Goal: Task Accomplishment & Management: Use online tool/utility

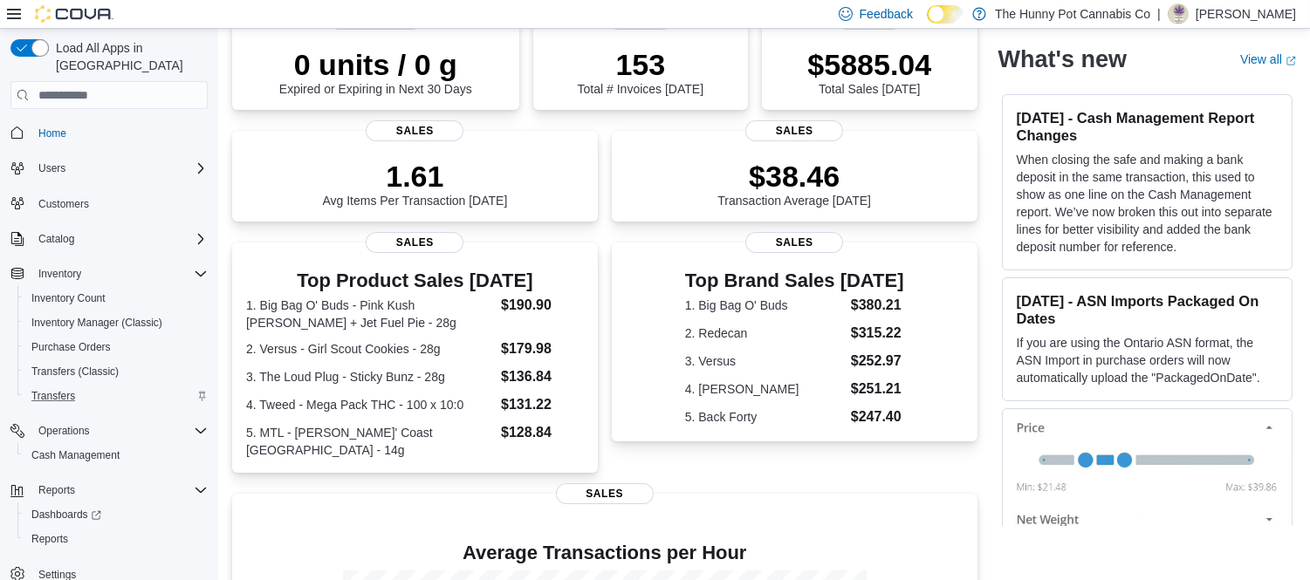
scroll to position [194, 0]
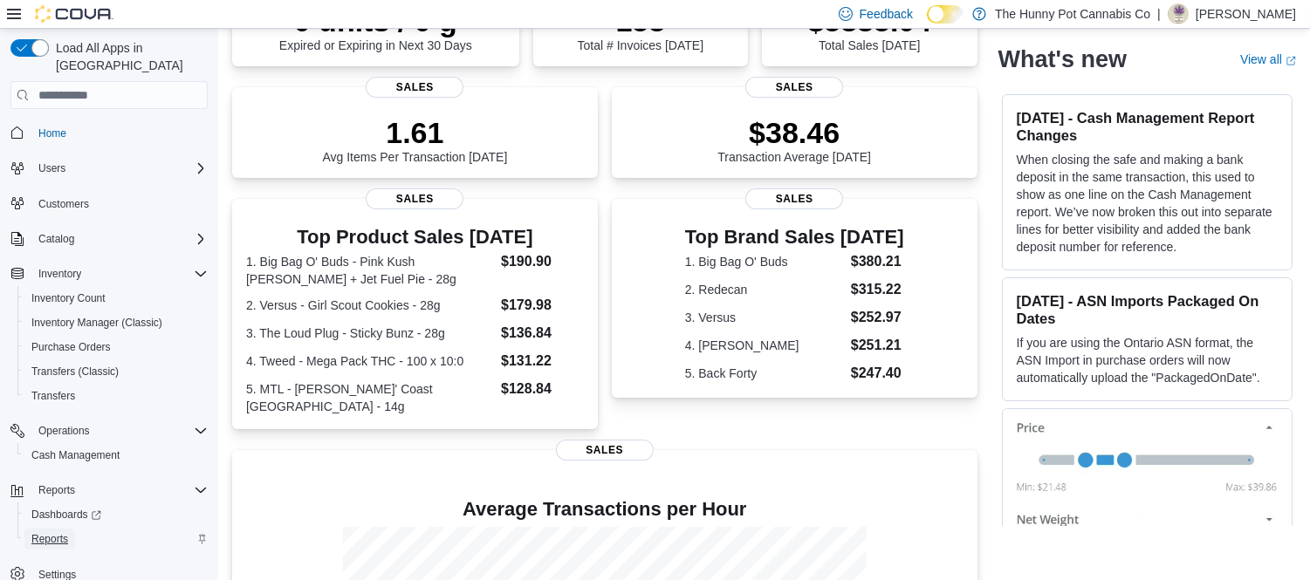
click at [46, 532] on span "Reports" at bounding box center [49, 539] width 37 height 14
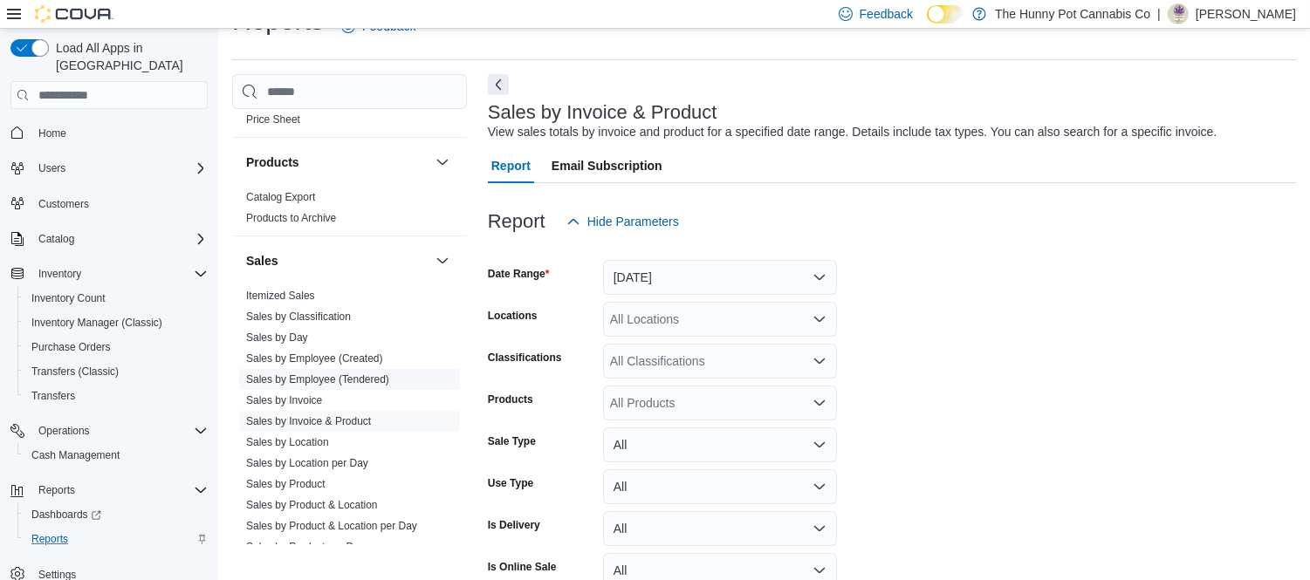
scroll to position [873, 0]
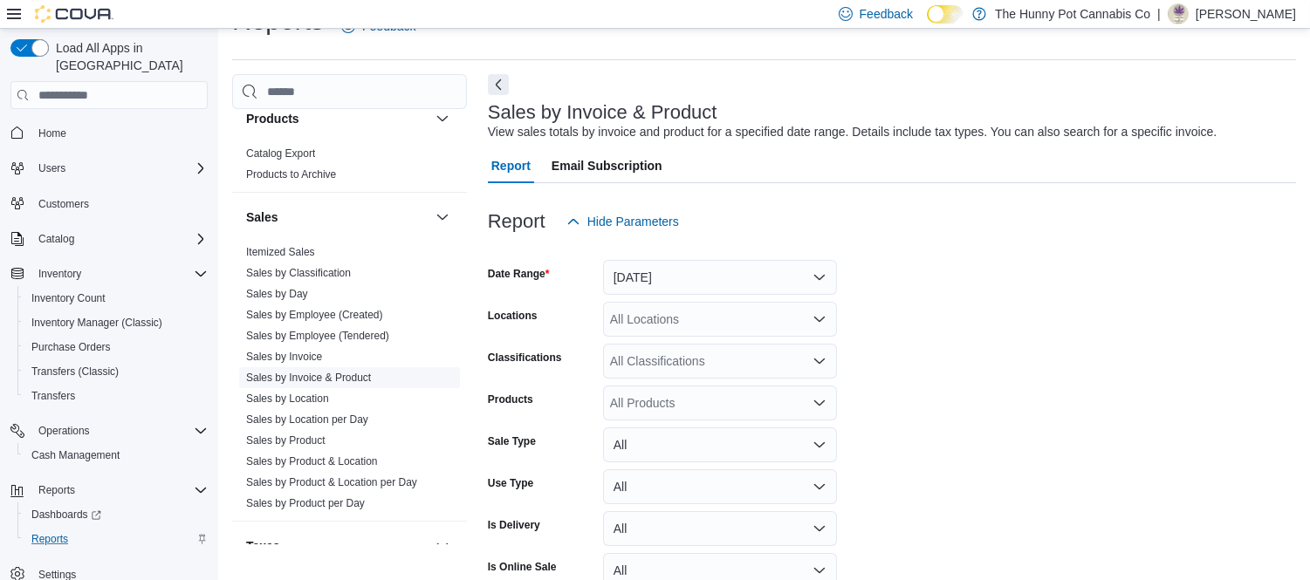
click at [333, 374] on link "Sales by Invoice & Product" at bounding box center [308, 378] width 125 height 12
click at [737, 272] on button "Yesterday" at bounding box center [720, 277] width 234 height 35
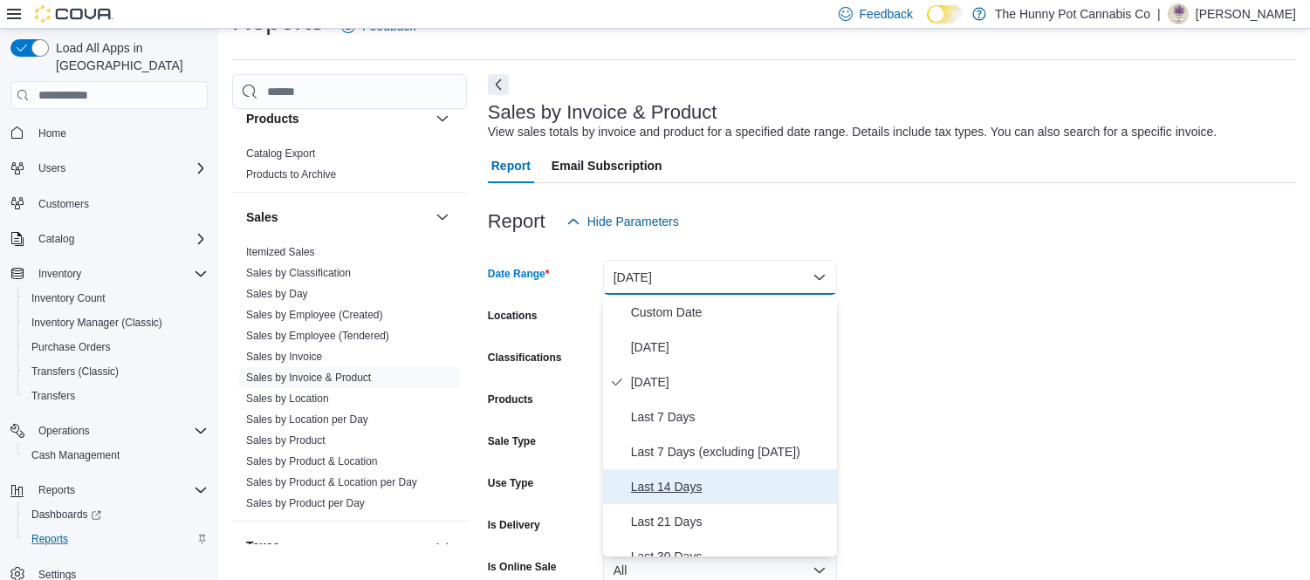
click at [677, 482] on span "Last 14 Days" at bounding box center [730, 487] width 199 height 21
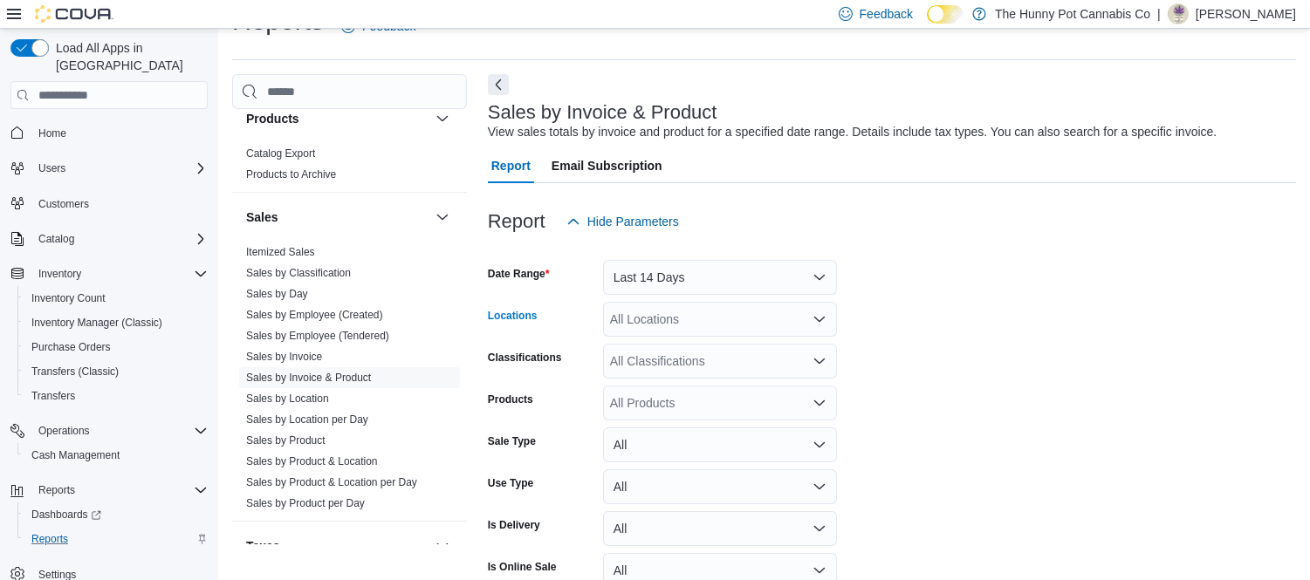
click at [721, 320] on div "All Locations" at bounding box center [720, 319] width 234 height 35
type input "***"
click at [726, 337] on button "[STREET_ADDRESS][PERSON_NAME]" at bounding box center [720, 349] width 234 height 25
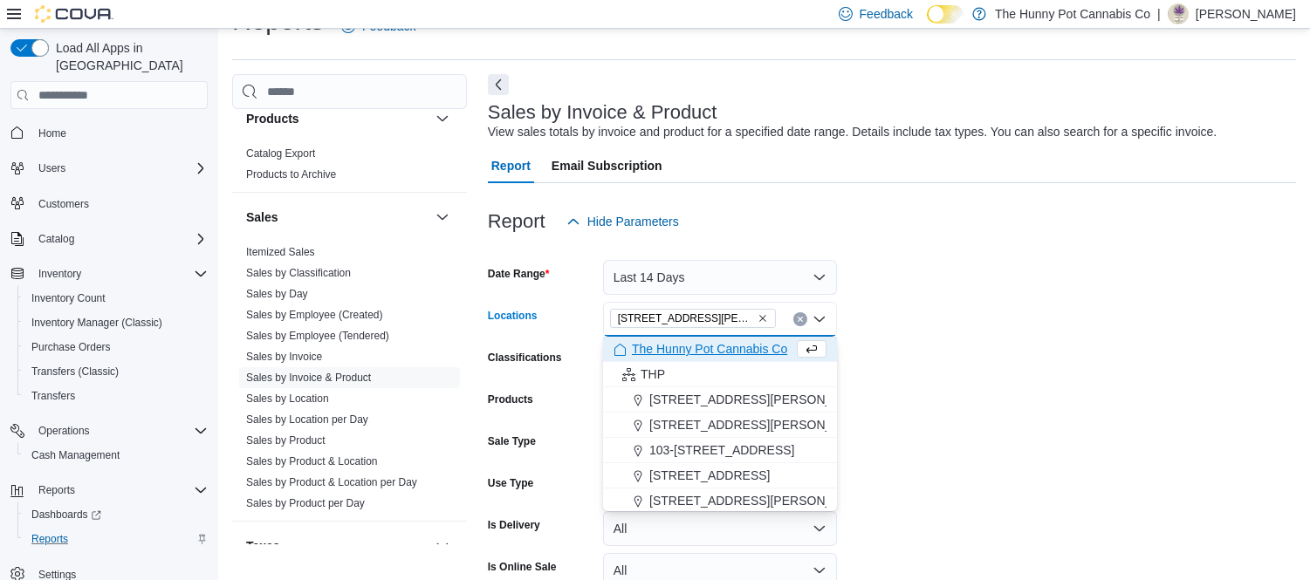
click at [981, 272] on form "Date Range Last 14 Days Locations 121 Clarence Street Combo box. Selected. 121 …" at bounding box center [892, 459] width 808 height 440
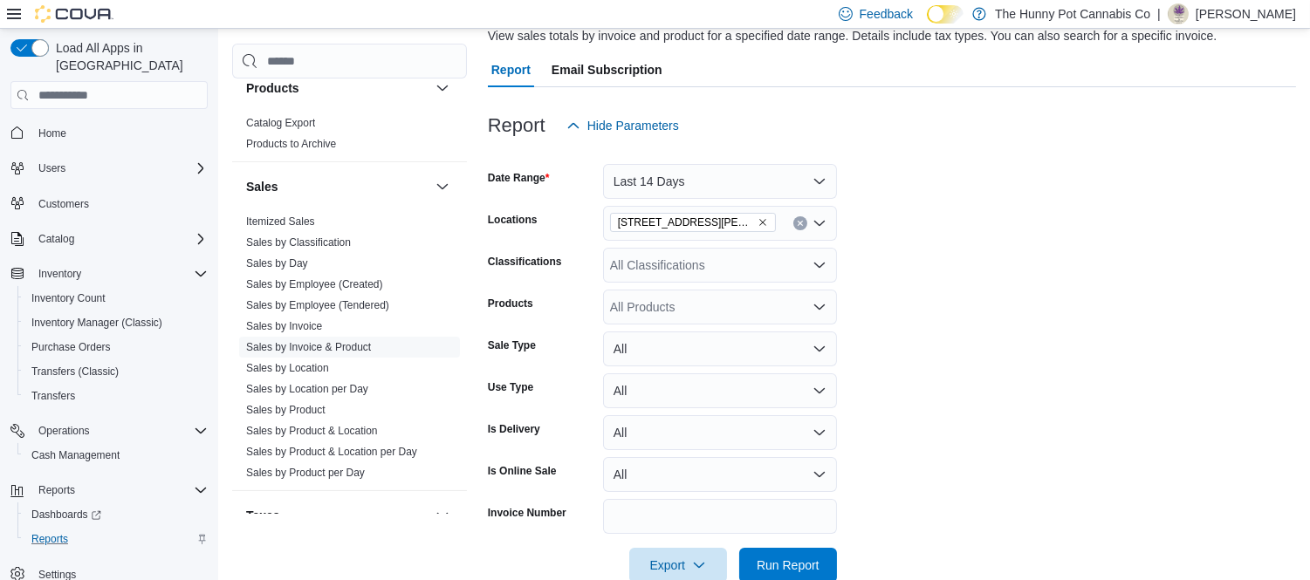
scroll to position [136, 0]
click at [703, 307] on div "All Products" at bounding box center [720, 306] width 234 height 35
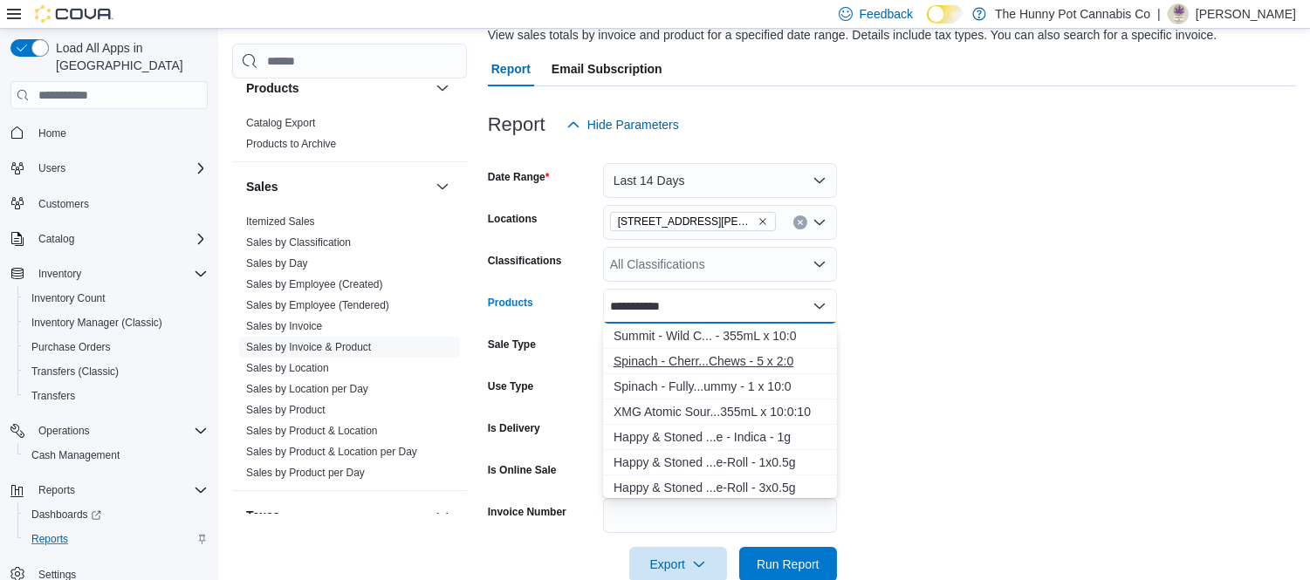
type input "**********"
click at [678, 356] on div "Spinach - Cherr...Chews - 5 x 2:0" at bounding box center [720, 361] width 213 height 17
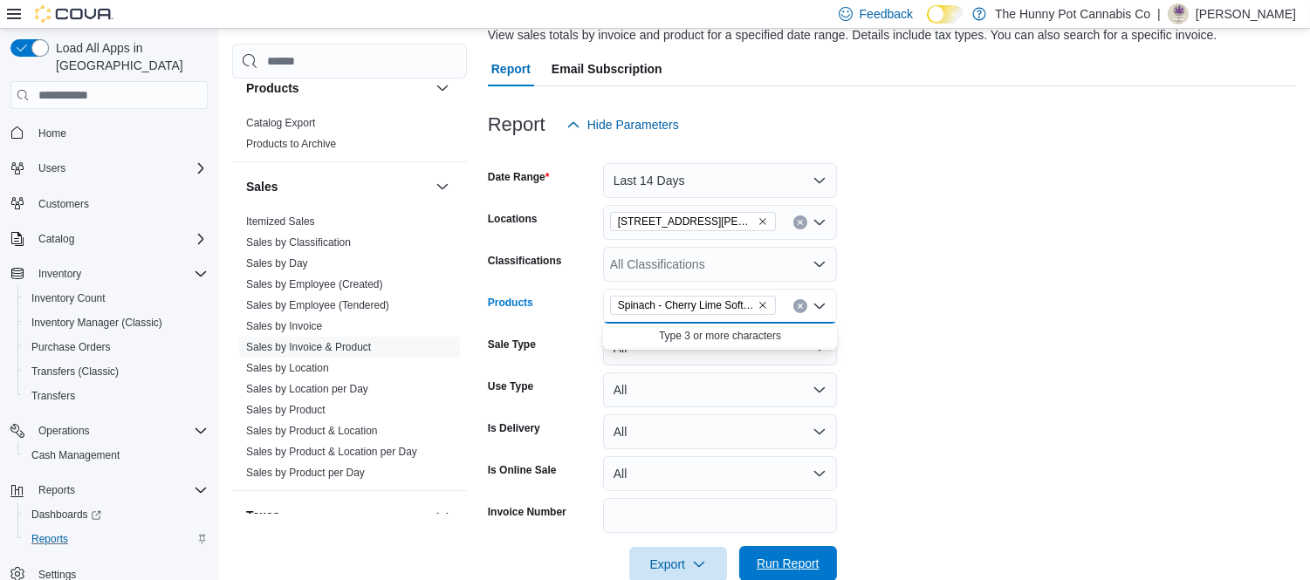
click at [769, 557] on span "Run Report" at bounding box center [788, 563] width 63 height 17
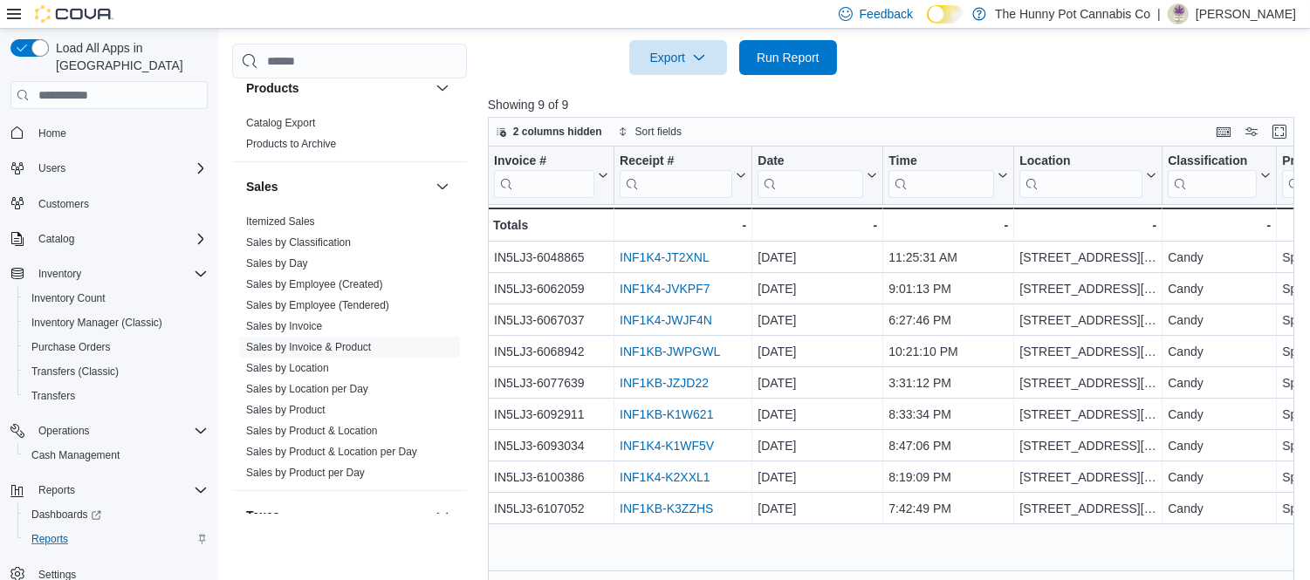
scroll to position [657, 0]
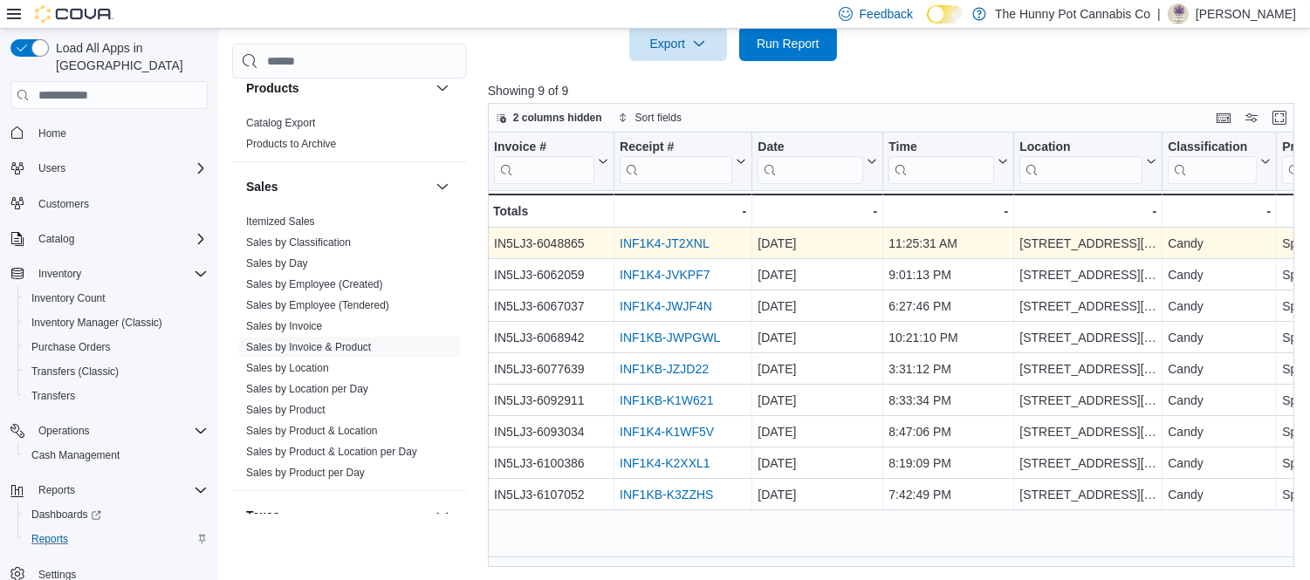
click at [660, 242] on link "INF1K4-JT2XNL" at bounding box center [665, 244] width 90 height 14
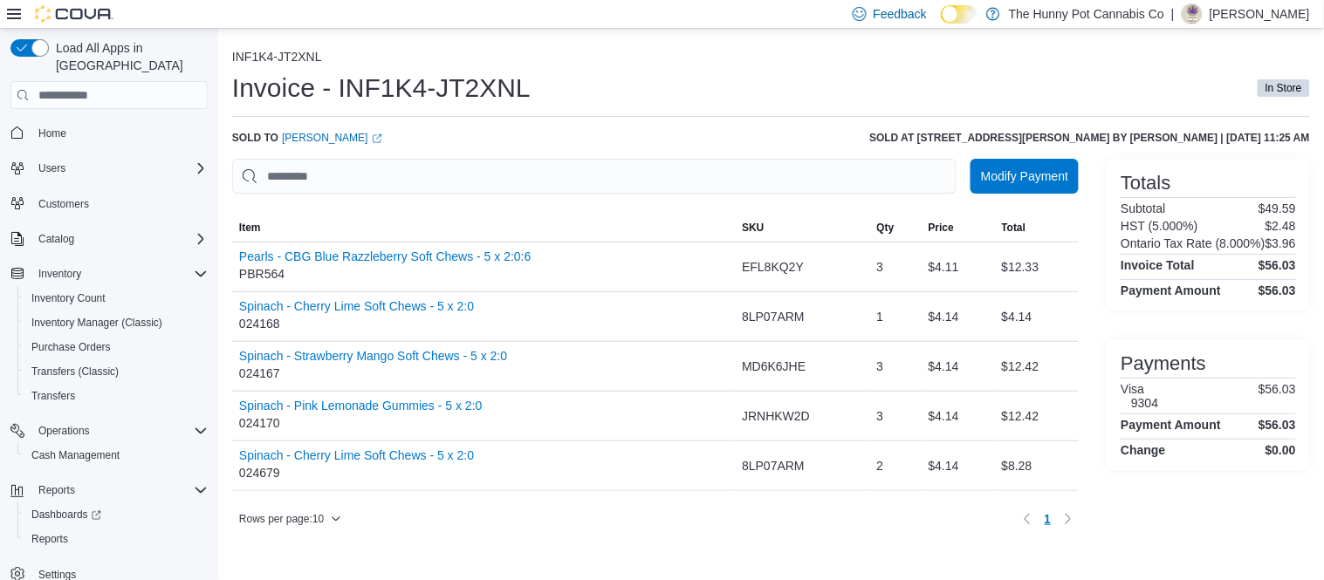
click at [613, 62] on ol "INF1K4-JT2XNL" at bounding box center [771, 58] width 1078 height 17
click at [676, 76] on div "Invoice - INF1K4-JT2XNL In Store" at bounding box center [771, 88] width 1078 height 35
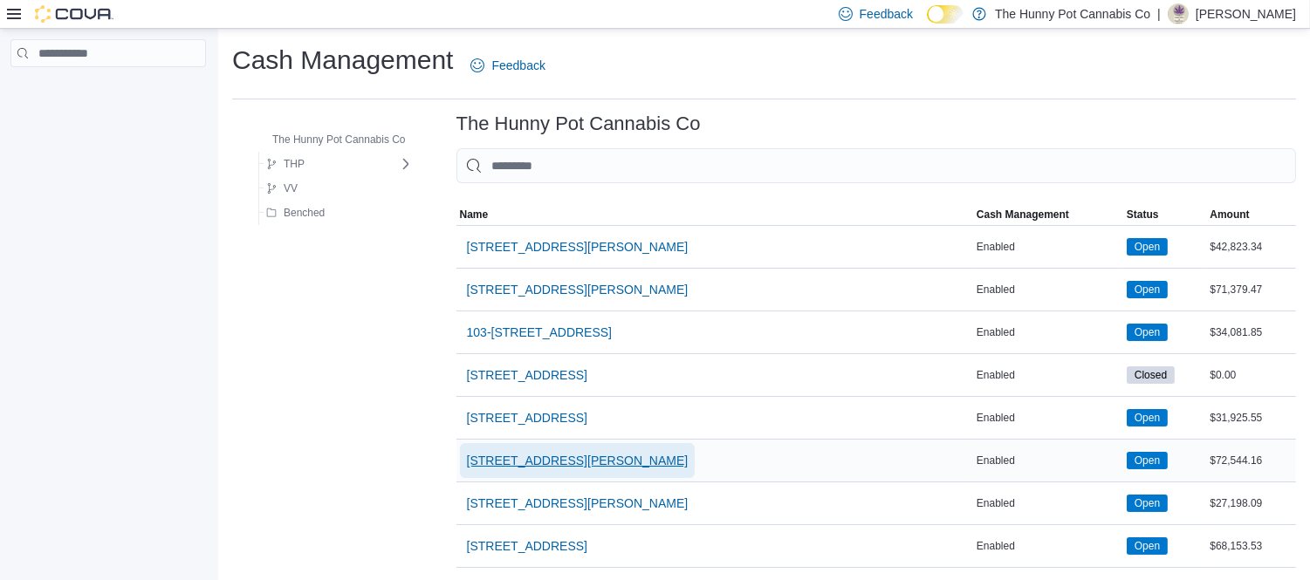
click at [518, 450] on span "[STREET_ADDRESS][PERSON_NAME]" at bounding box center [578, 460] width 222 height 35
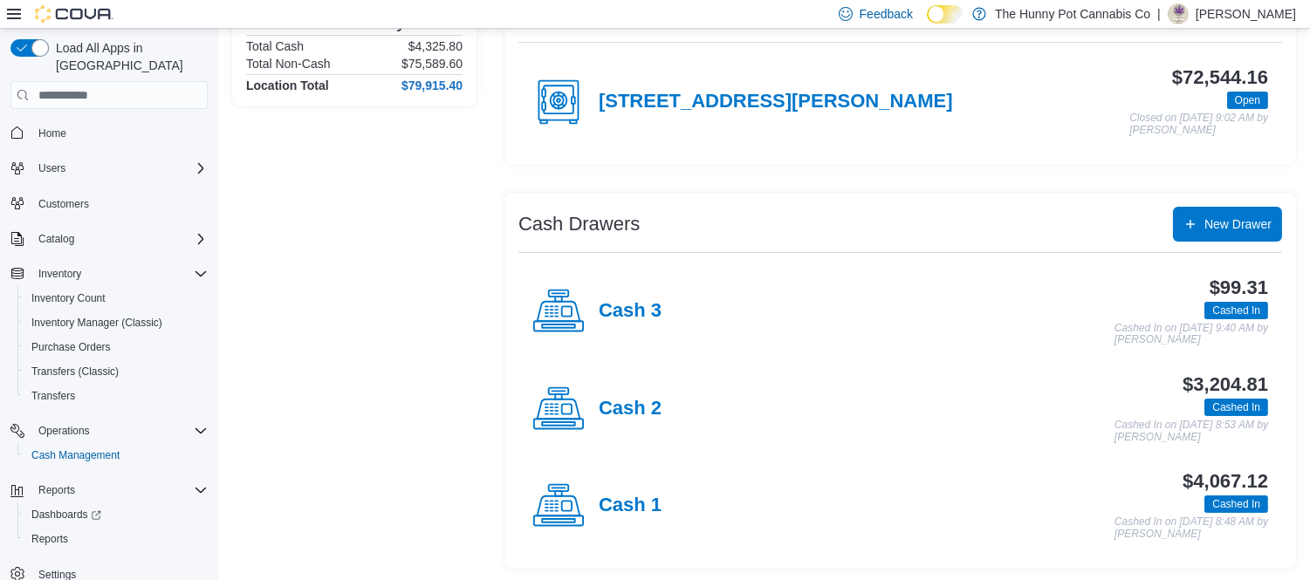
scroll to position [178, 0]
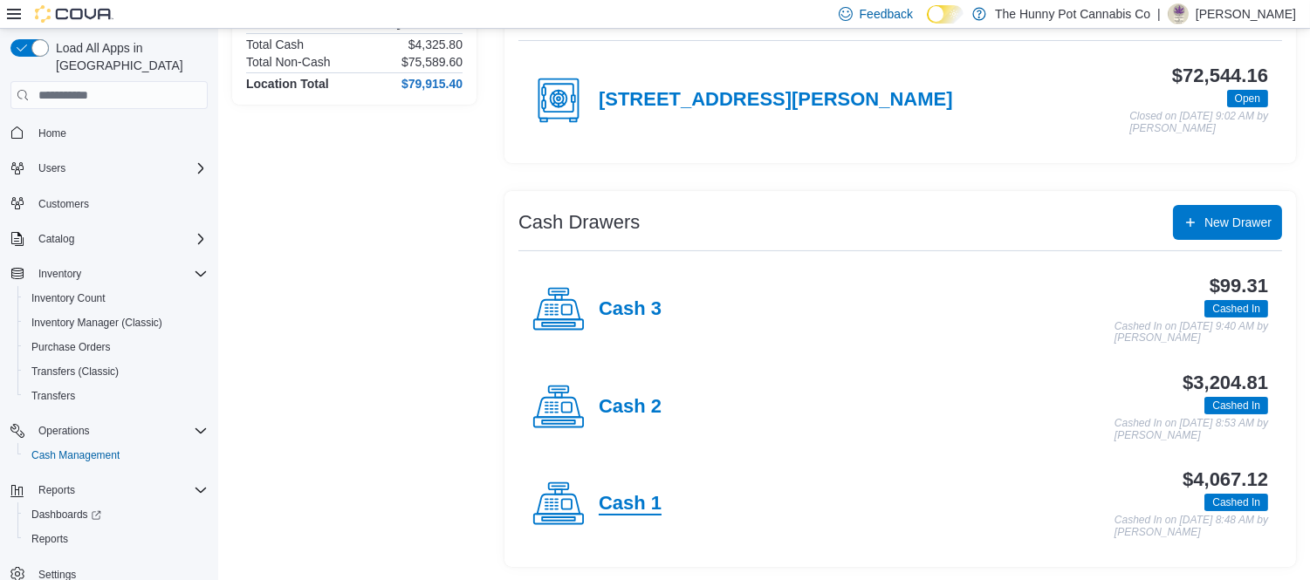
click at [625, 499] on h4 "Cash 1" at bounding box center [630, 504] width 63 height 23
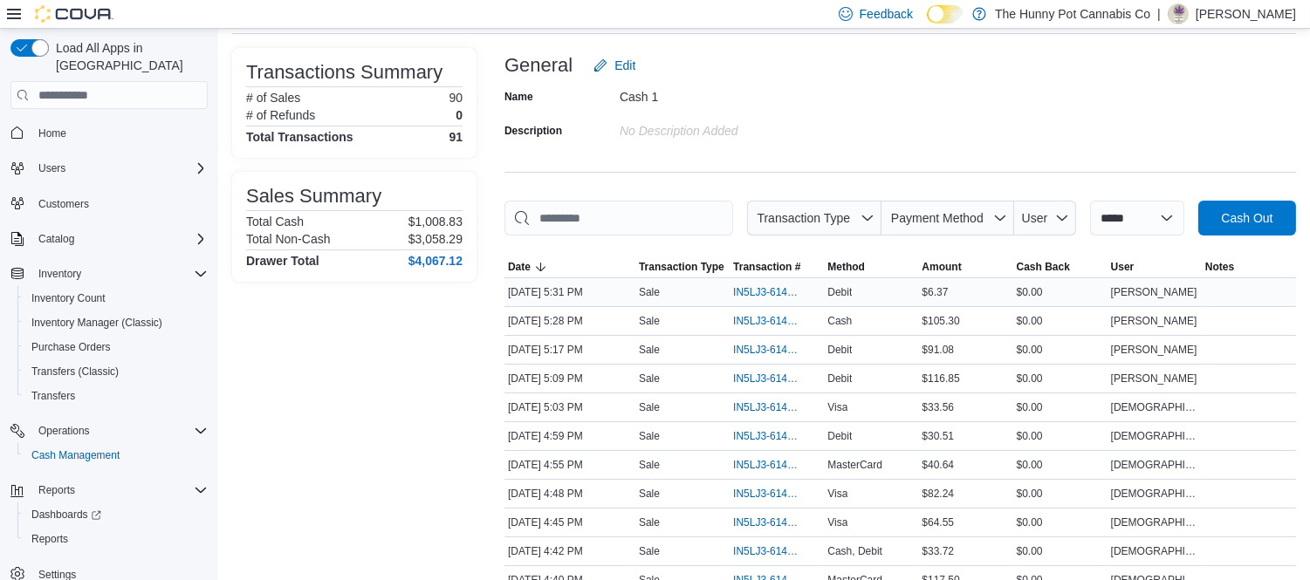
scroll to position [194, 0]
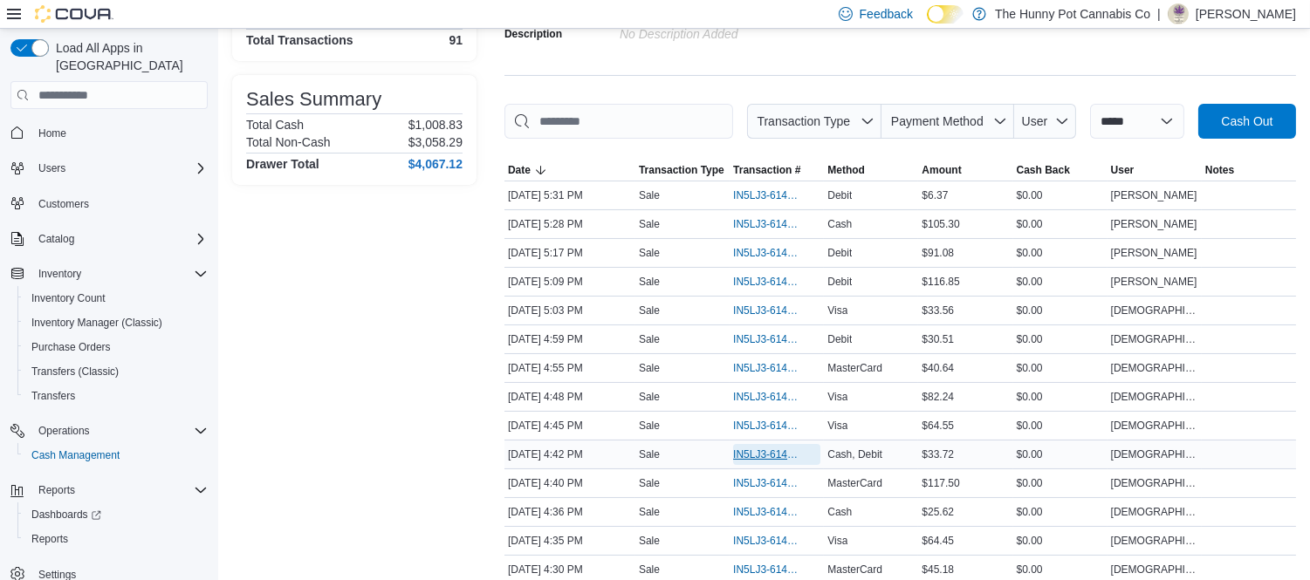
click at [765, 452] on span "IN5LJ3-6142576" at bounding box center [768, 455] width 70 height 14
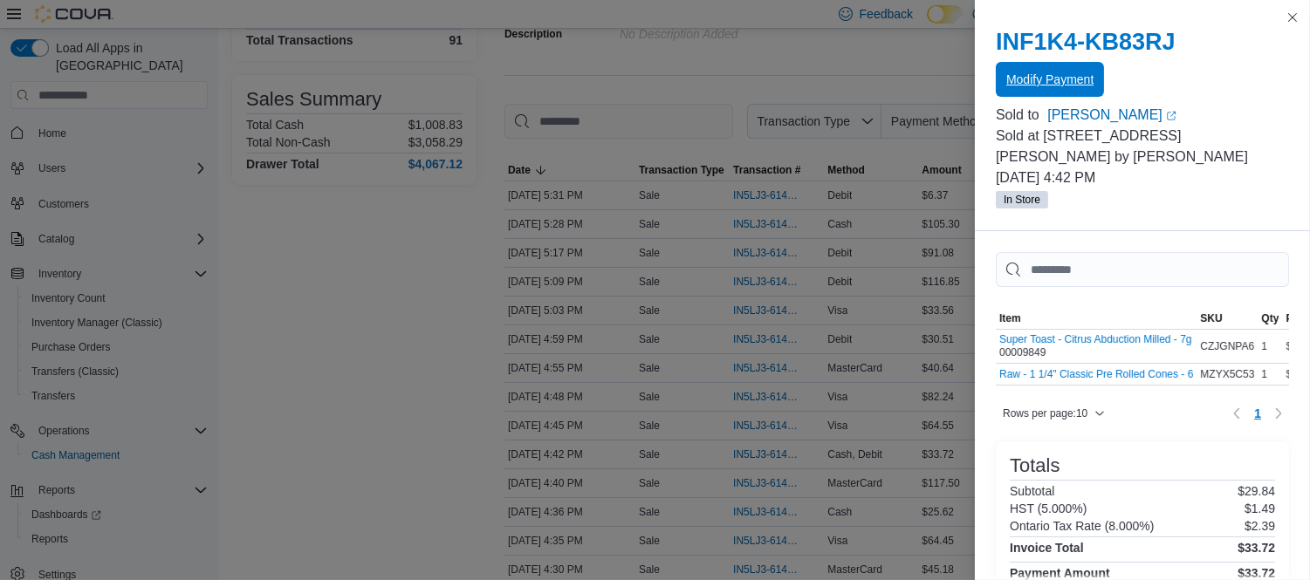
click at [1041, 74] on span "Modify Payment" at bounding box center [1049, 79] width 87 height 17
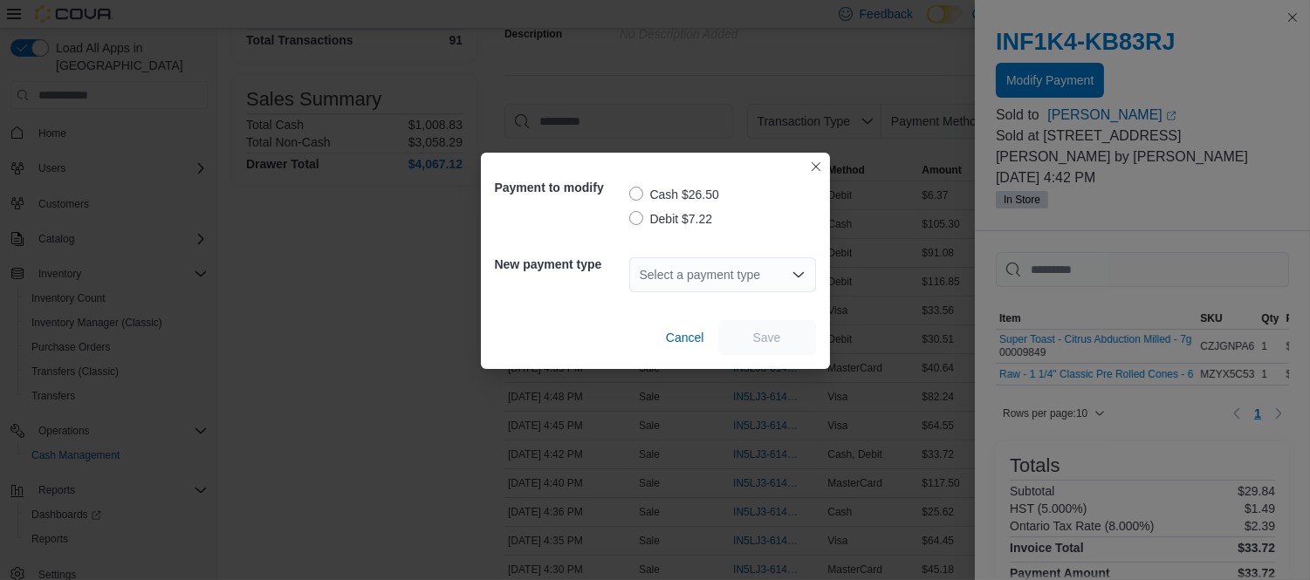
click at [637, 219] on label "Debit $7.22" at bounding box center [671, 219] width 84 height 21
click at [734, 277] on div "Select a payment type" at bounding box center [722, 274] width 187 height 35
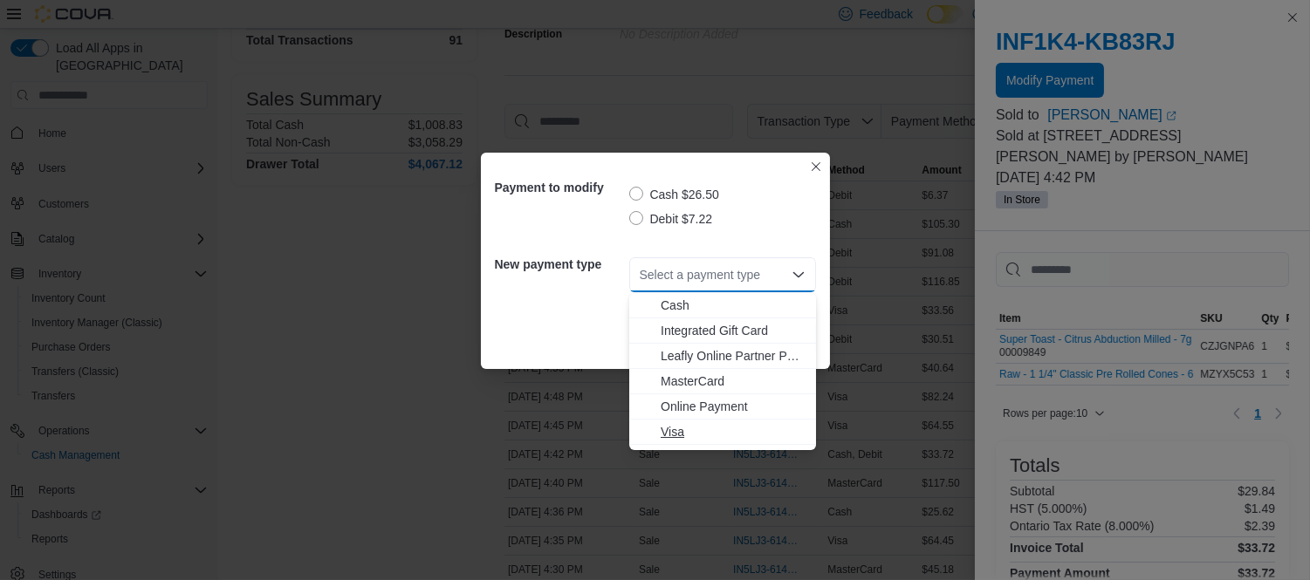
click at [683, 429] on span "Visa" at bounding box center [733, 431] width 145 height 17
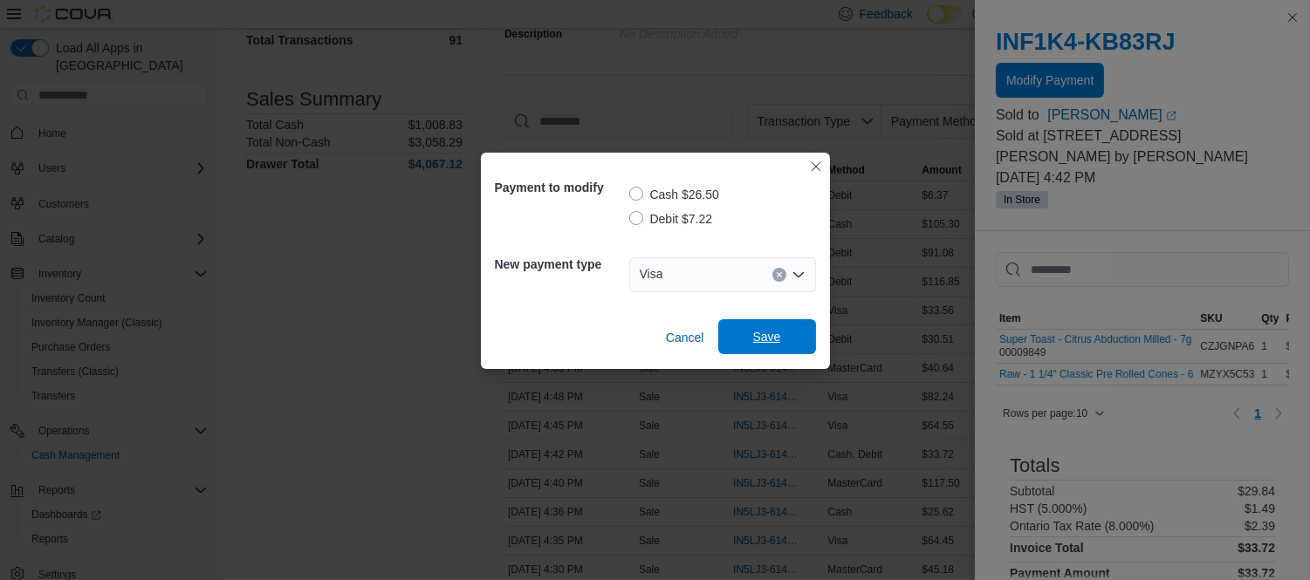
click at [753, 336] on span "Save" at bounding box center [767, 336] width 28 height 17
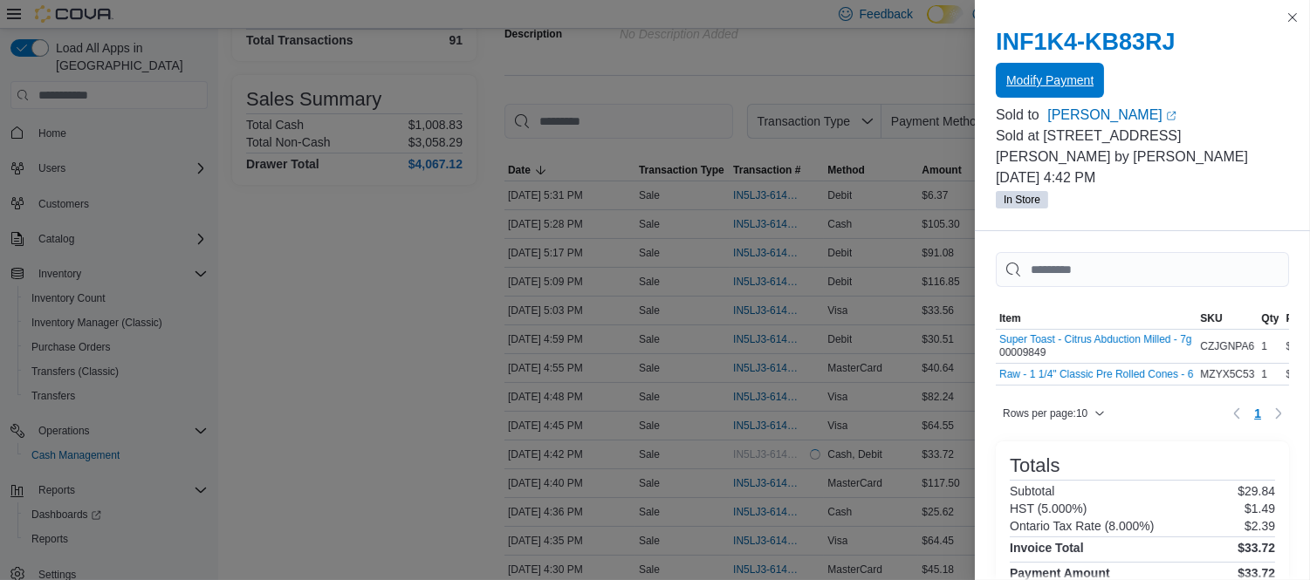
scroll to position [0, 0]
click at [1301, 21] on button "Close this dialog" at bounding box center [1292, 16] width 21 height 21
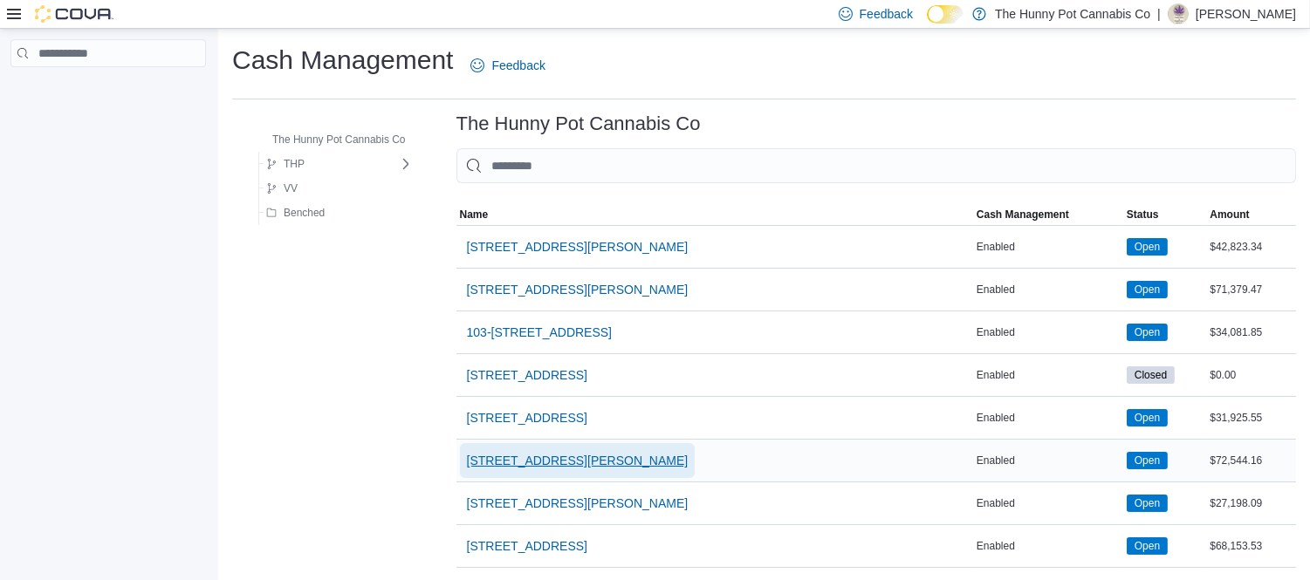
click at [554, 456] on span "[STREET_ADDRESS][PERSON_NAME]" at bounding box center [578, 460] width 222 height 17
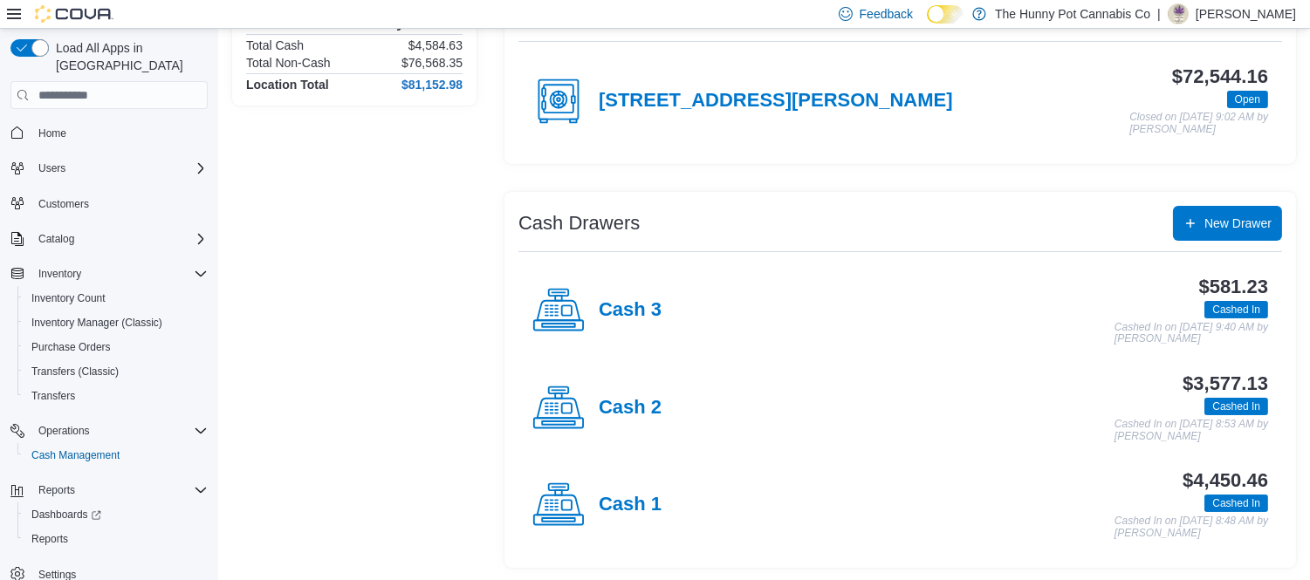
scroll to position [178, 0]
click at [45, 127] on span "Home" at bounding box center [52, 134] width 28 height 14
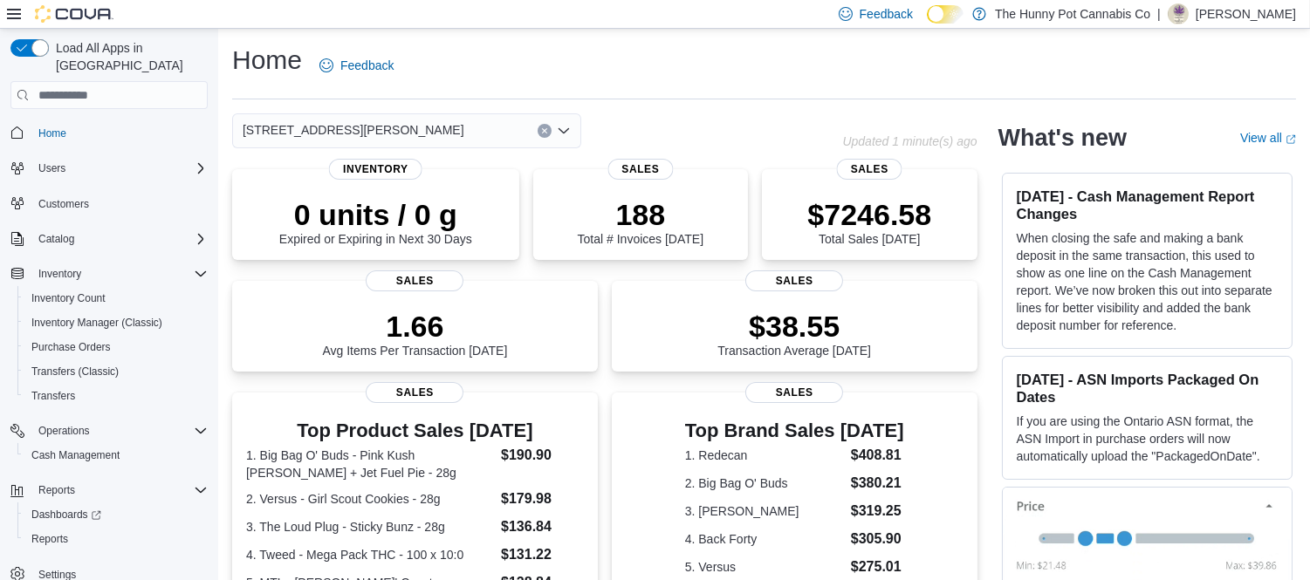
click at [677, 68] on div "Home Feedback" at bounding box center [764, 65] width 1064 height 45
click at [664, 71] on div "Home Feedback" at bounding box center [764, 65] width 1064 height 45
click at [683, 52] on div "Home Feedback" at bounding box center [764, 65] width 1064 height 45
click at [634, 66] on div "Home Feedback" at bounding box center [764, 65] width 1064 height 45
click at [758, 41] on div "Home Feedback 121 Clarence Street Updated 3 minute(s) ago 0 units / 0 g Expired…" at bounding box center [764, 520] width 1092 height 982
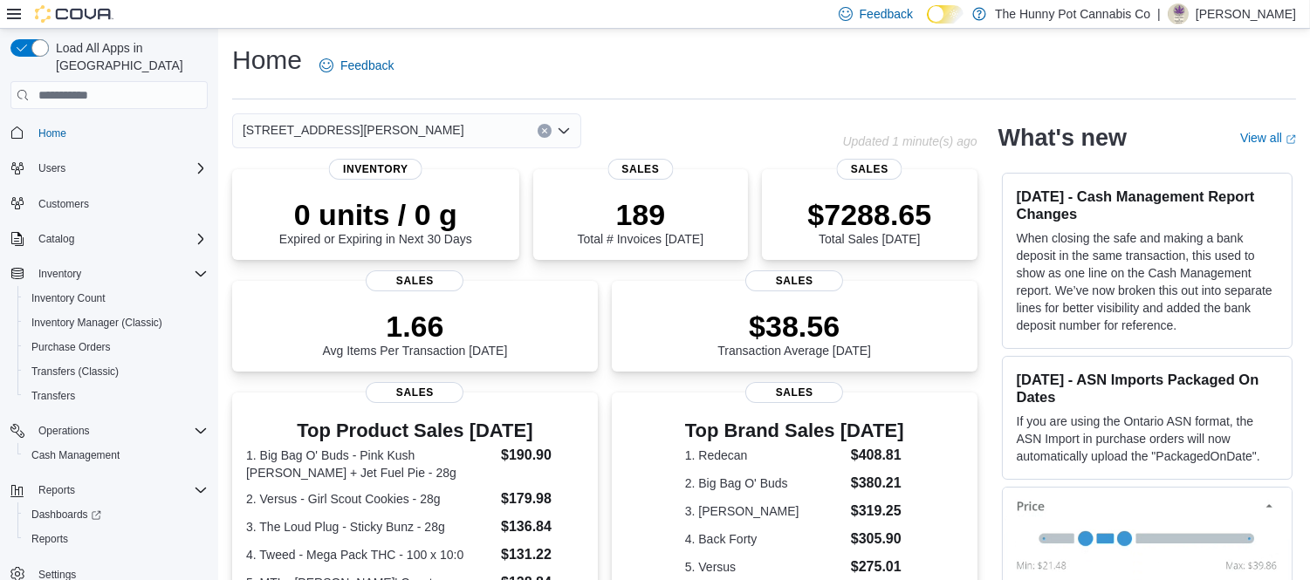
click at [751, 57] on div "Home Feedback" at bounding box center [764, 65] width 1064 height 45
click at [42, 127] on span "Home" at bounding box center [52, 134] width 28 height 14
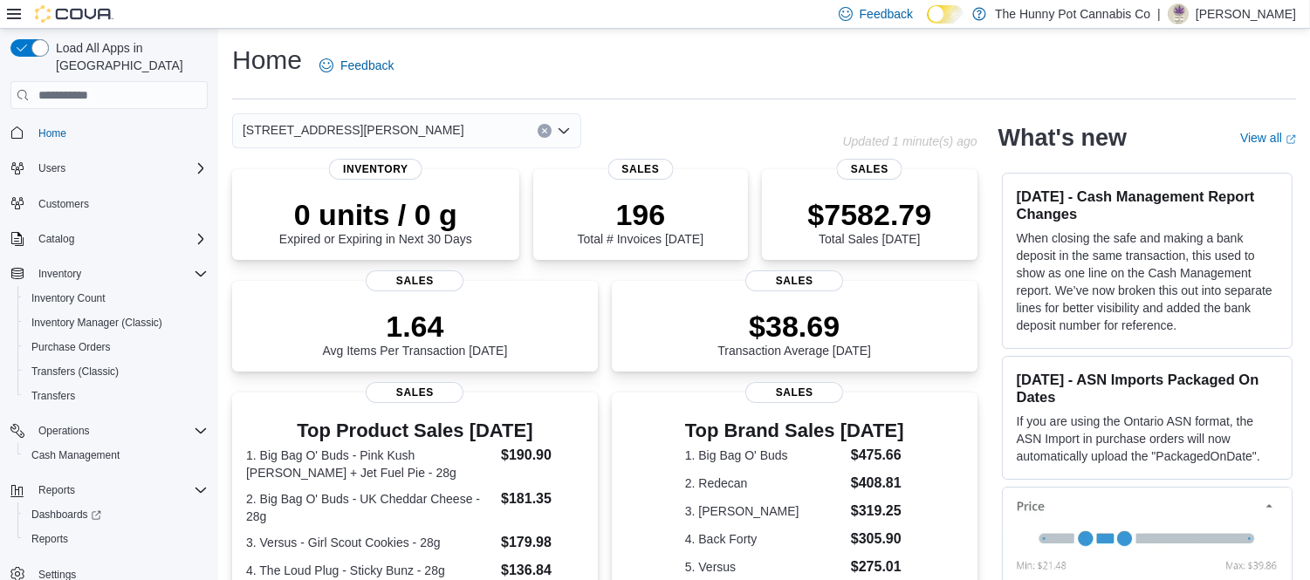
click at [521, 59] on div "Home Feedback" at bounding box center [764, 65] width 1064 height 45
click at [649, 64] on div "Home Feedback" at bounding box center [764, 65] width 1064 height 45
click at [587, 65] on div "Home Feedback" at bounding box center [764, 65] width 1064 height 45
click at [557, 73] on div "Home Feedback" at bounding box center [764, 65] width 1064 height 45
drag, startPoint x: 97, startPoint y: 428, endPoint x: 110, endPoint y: 419, distance: 15.7
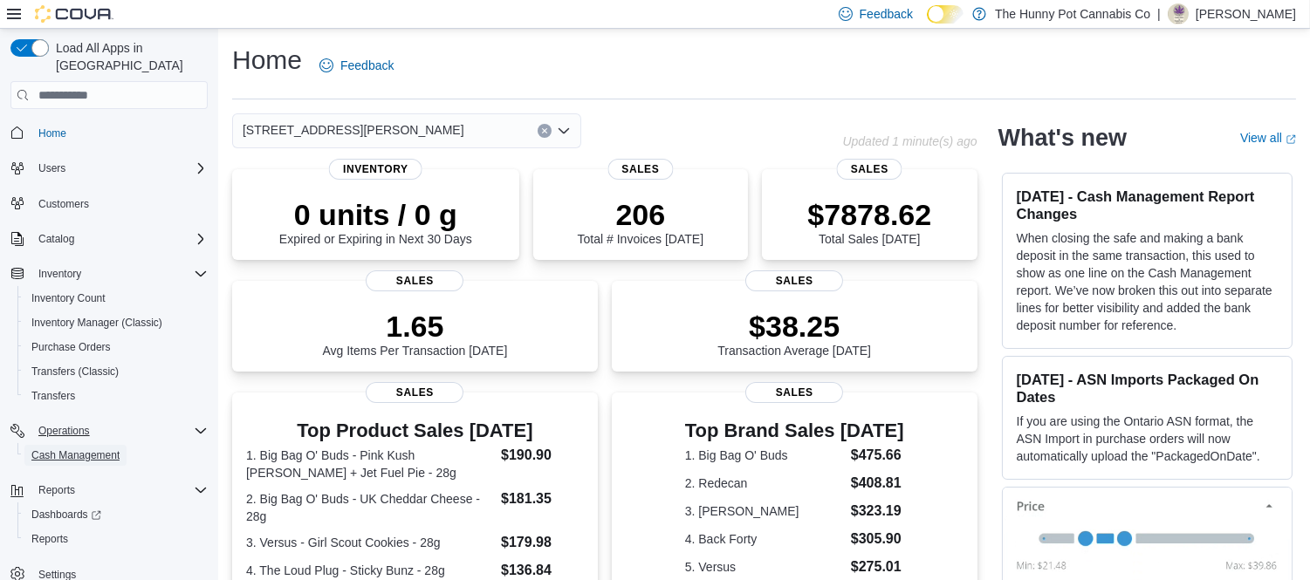
click at [97, 449] on span "Cash Management" at bounding box center [75, 456] width 88 height 14
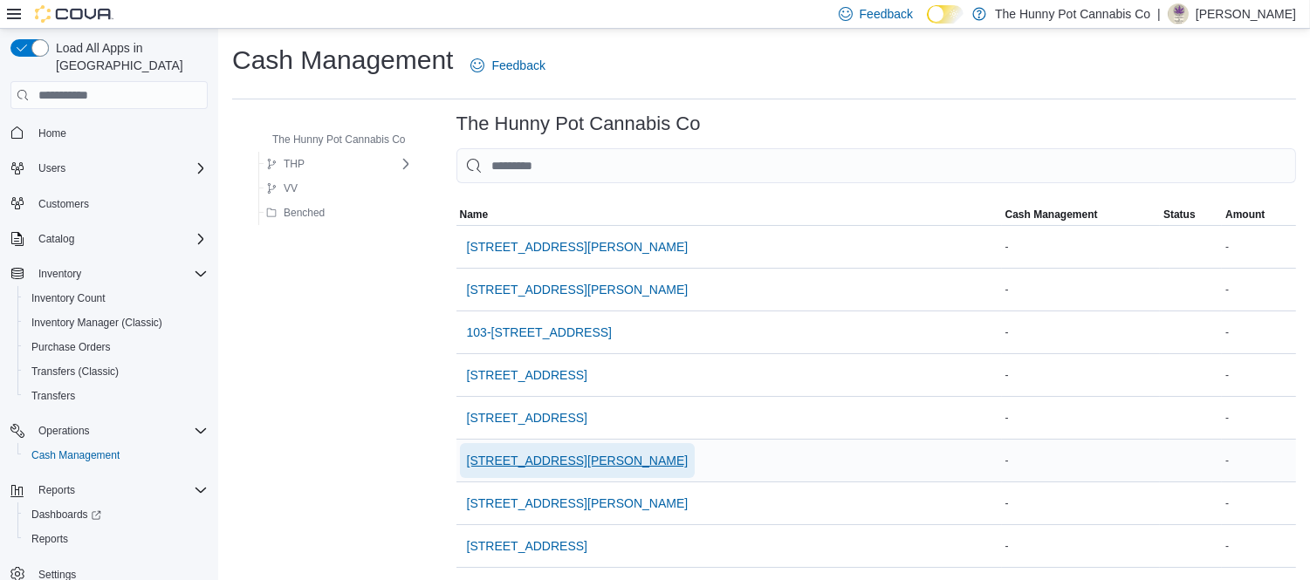
click at [541, 449] on span "[STREET_ADDRESS][PERSON_NAME]" at bounding box center [578, 460] width 222 height 35
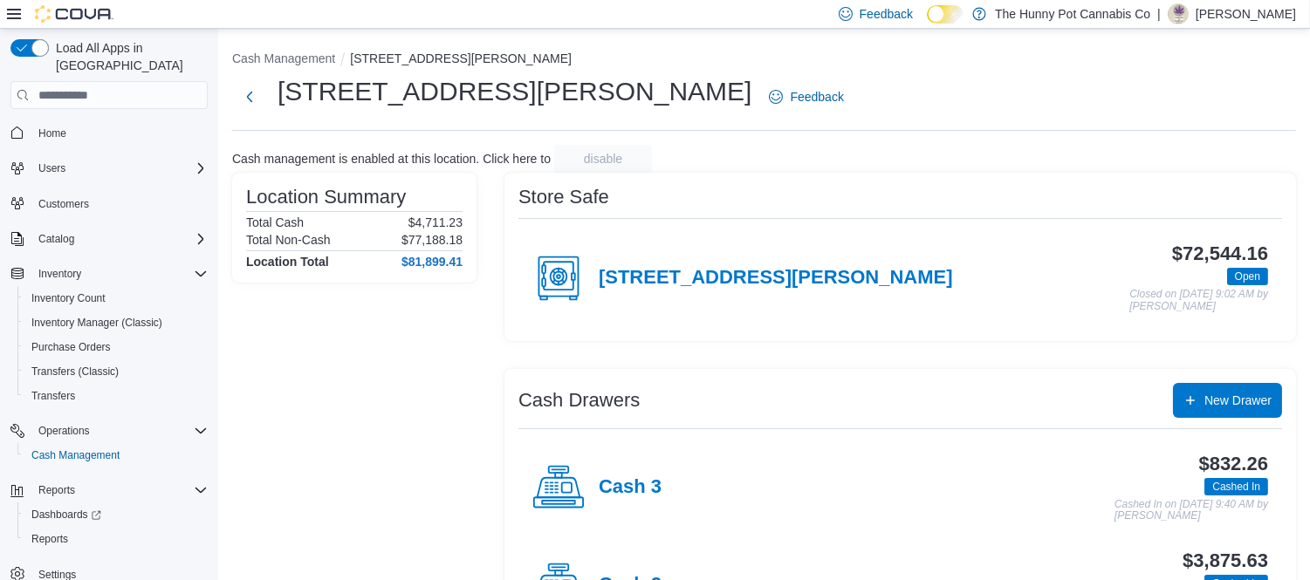
scroll to position [178, 0]
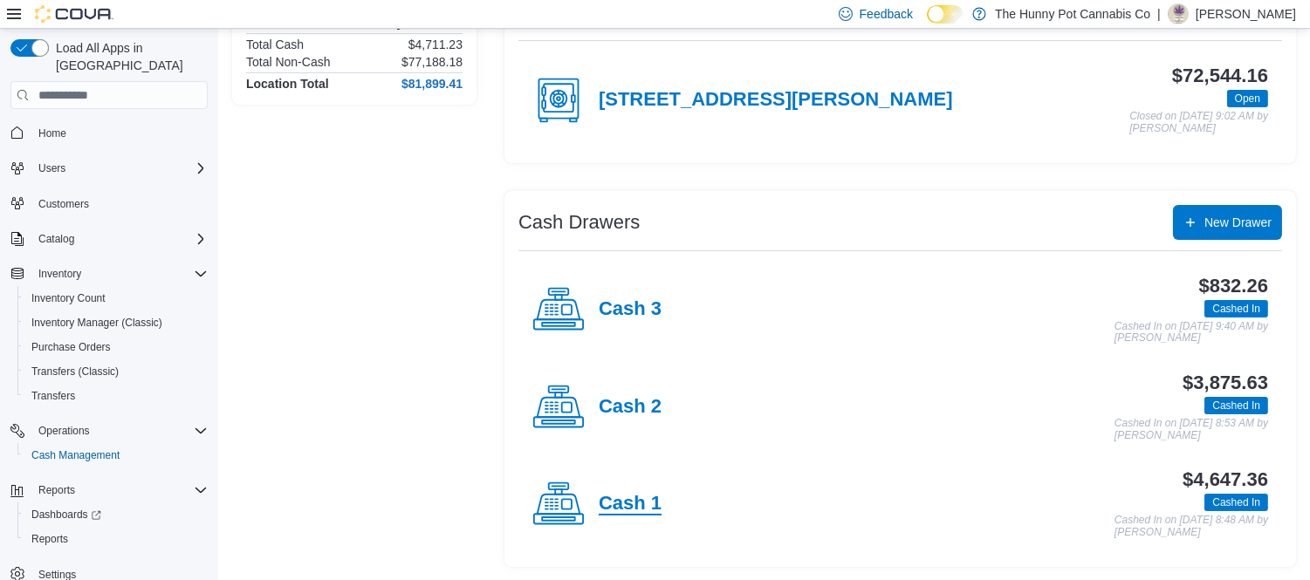
click at [608, 500] on h4 "Cash 1" at bounding box center [630, 504] width 63 height 23
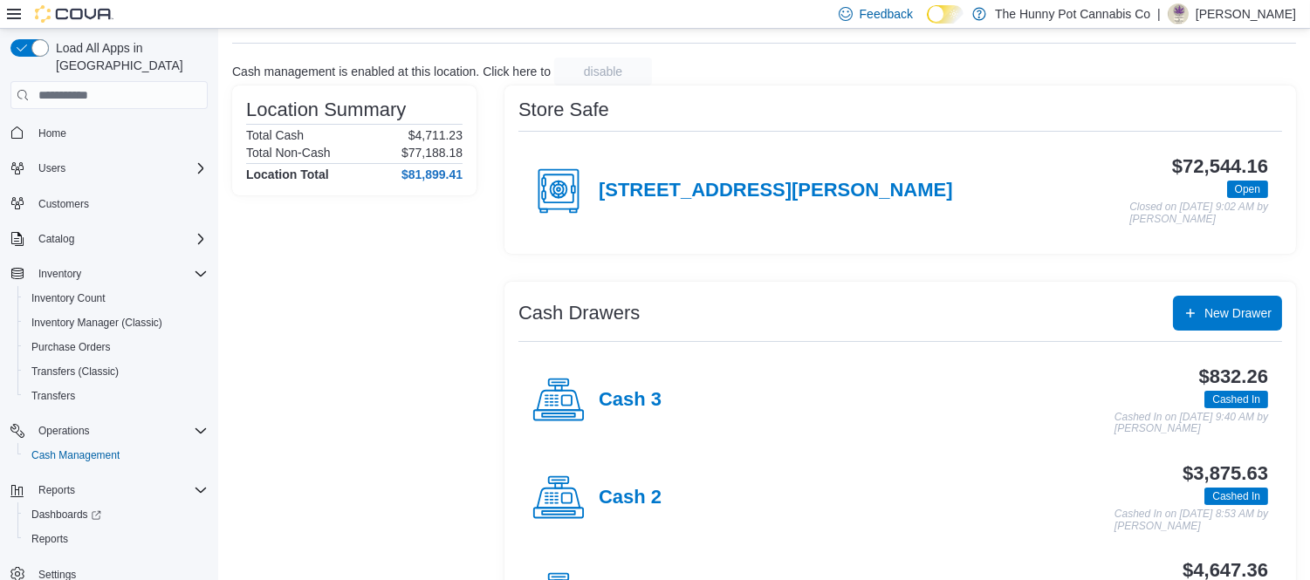
scroll to position [178, 0]
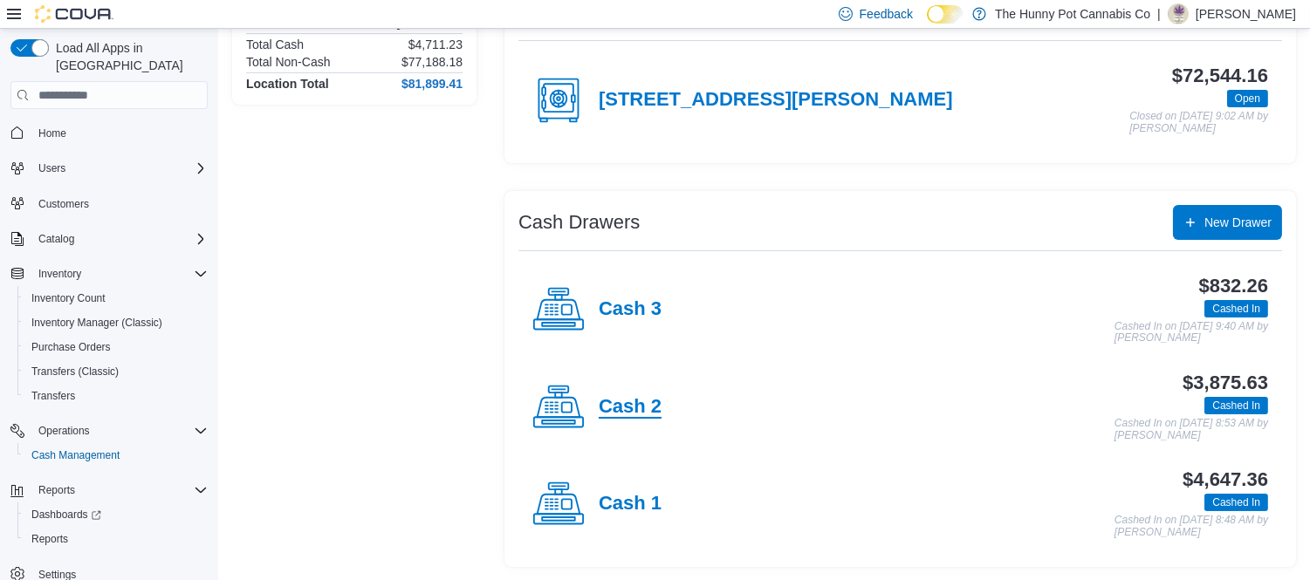
click at [641, 406] on h4 "Cash 2" at bounding box center [630, 407] width 63 height 23
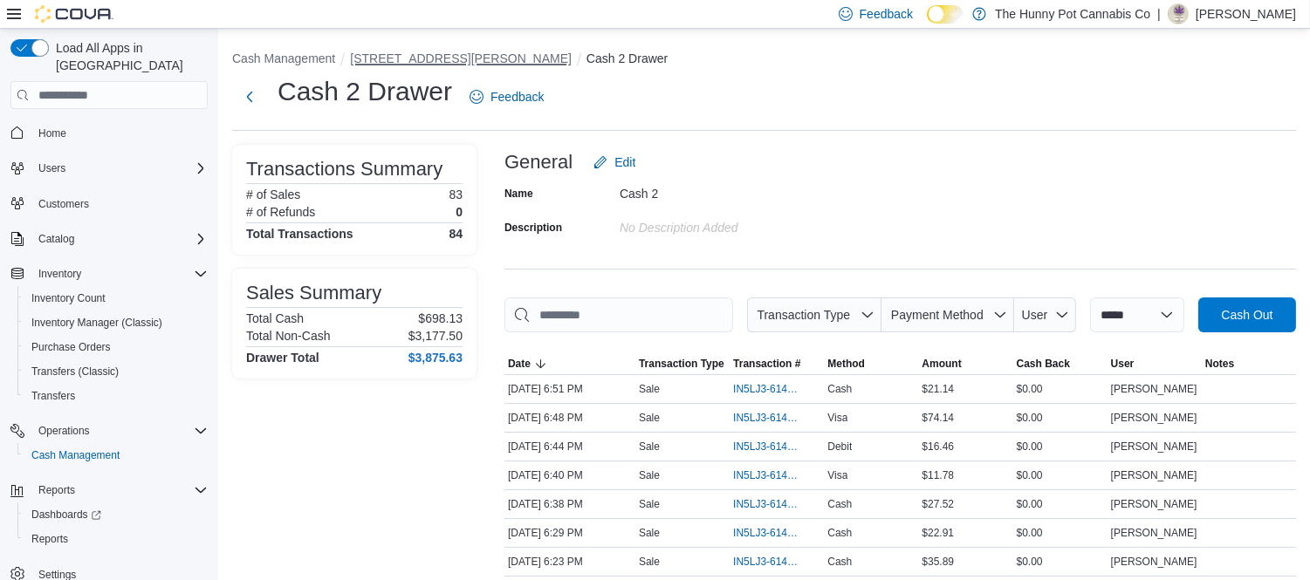
click at [395, 56] on button "[STREET_ADDRESS][PERSON_NAME]" at bounding box center [461, 58] width 222 height 14
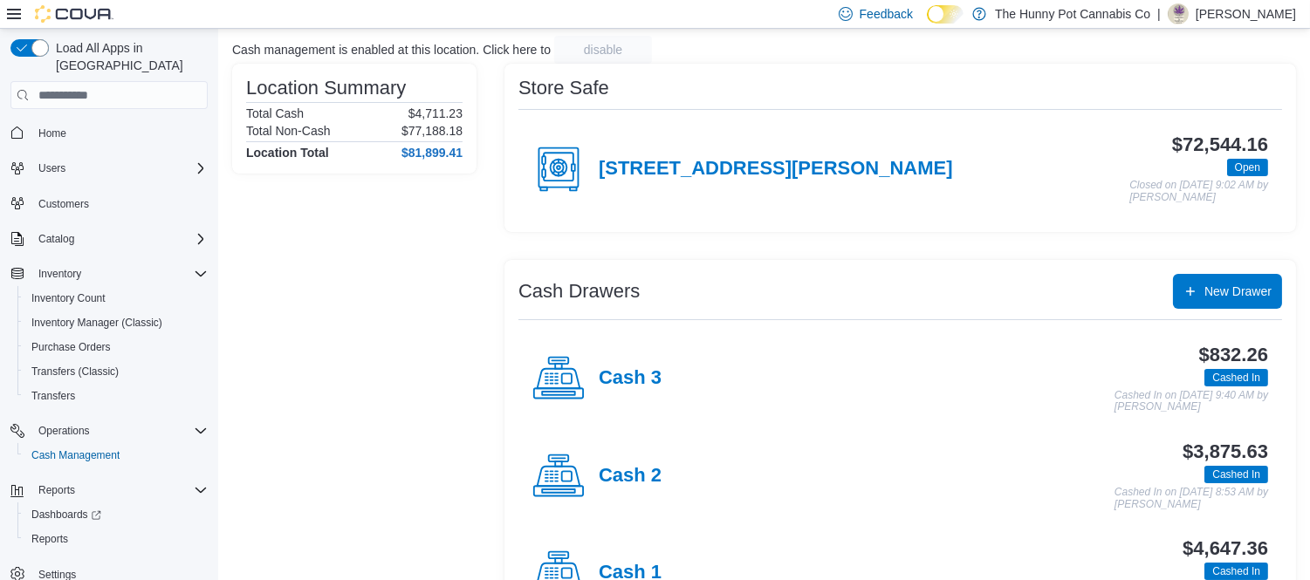
scroll to position [110, 0]
click at [625, 483] on h4 "Cash 2" at bounding box center [630, 475] width 63 height 23
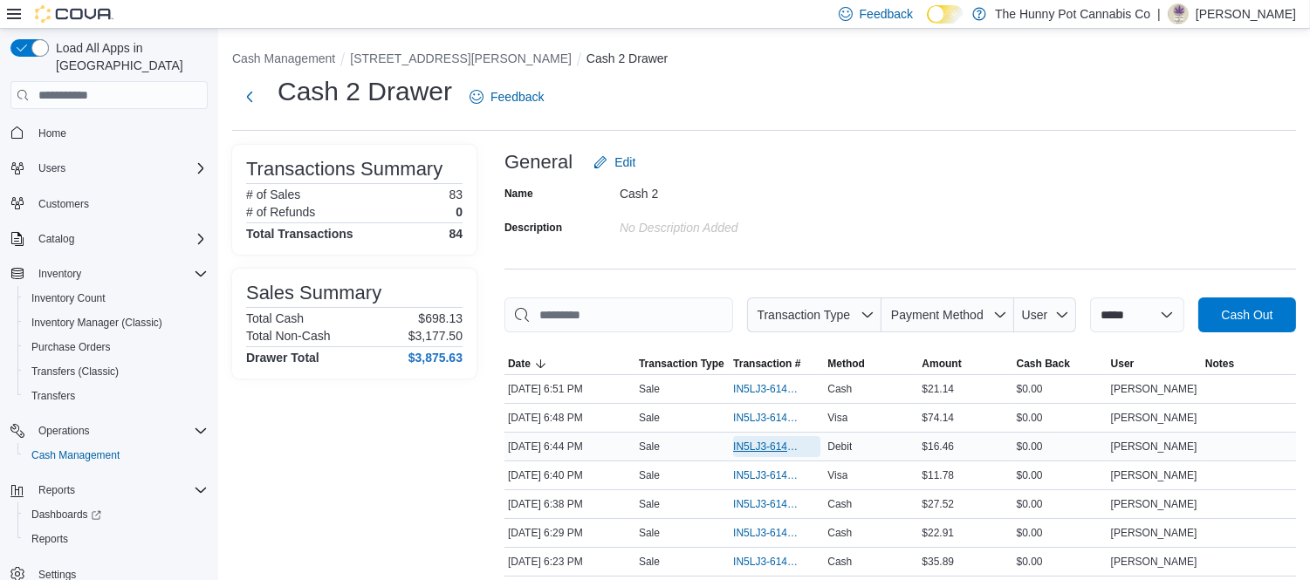
click at [773, 440] on span "IN5LJ3-6144146" at bounding box center [768, 447] width 70 height 14
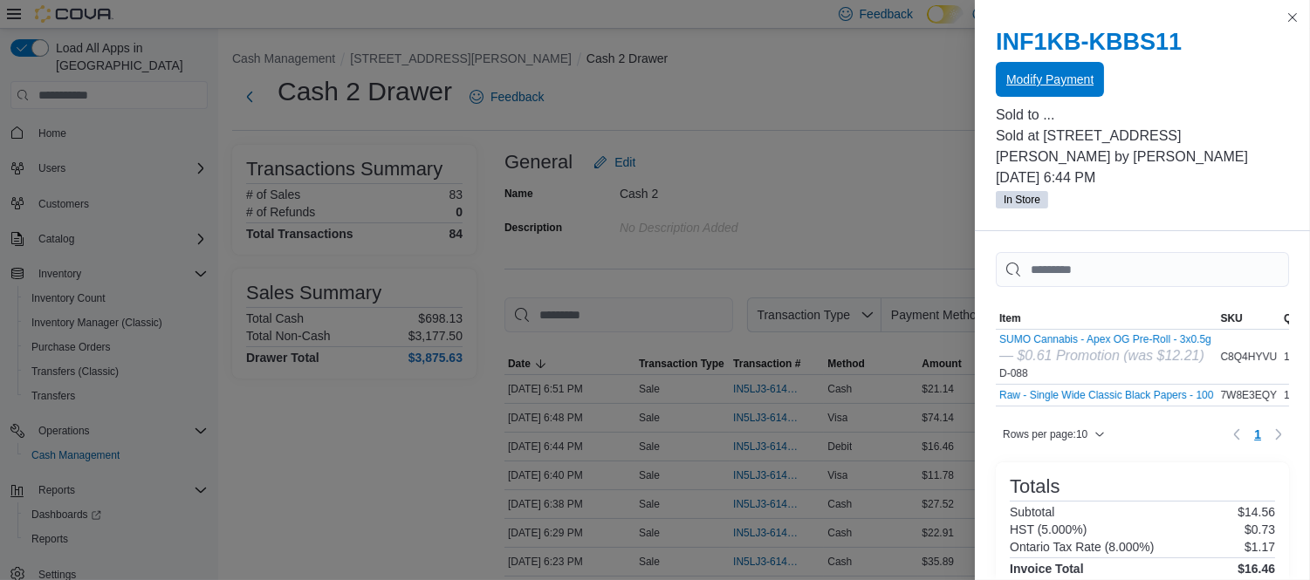
click at [1027, 93] on span "Modify Payment" at bounding box center [1049, 79] width 87 height 35
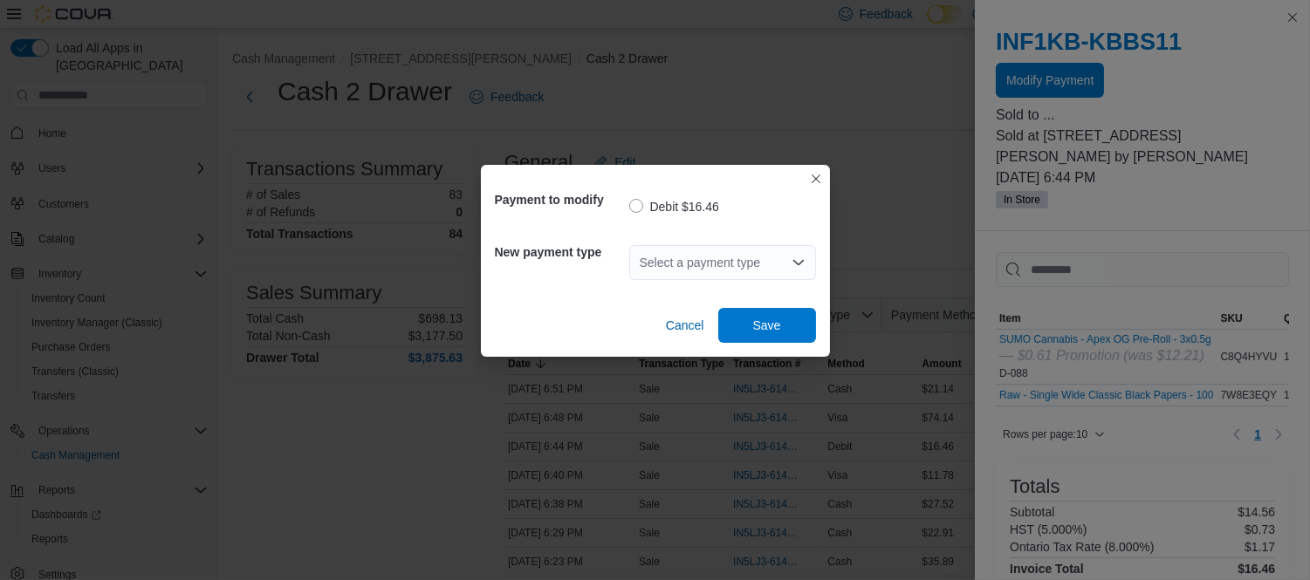
click at [718, 260] on div "Select a payment type" at bounding box center [722, 262] width 187 height 35
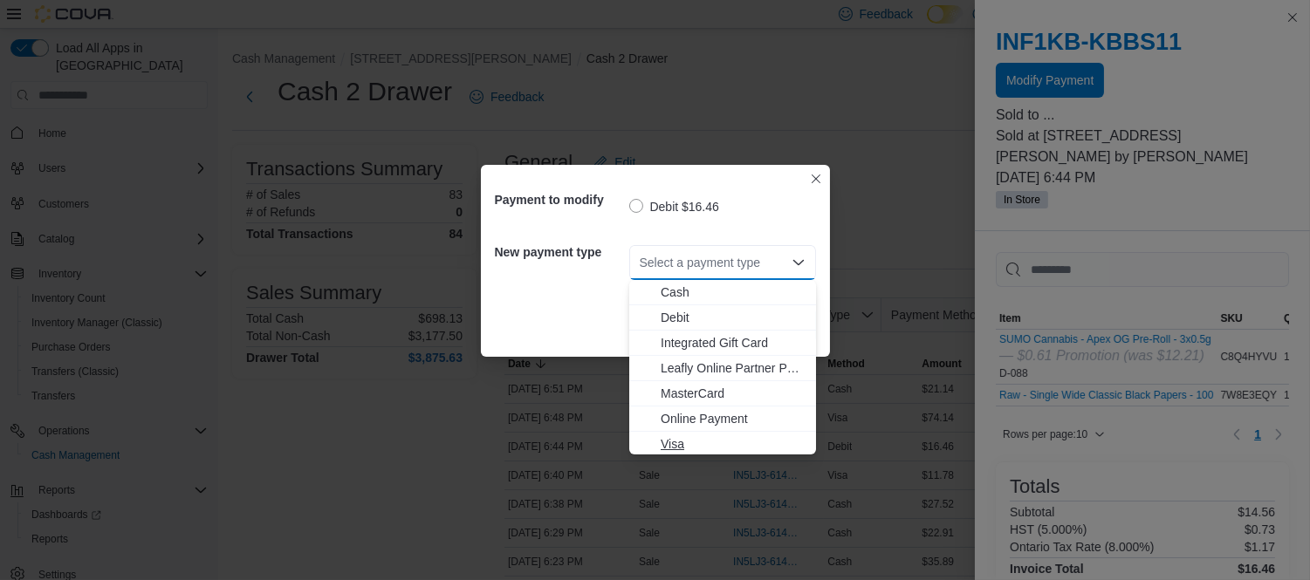
click at [703, 436] on span "Visa" at bounding box center [733, 444] width 145 height 17
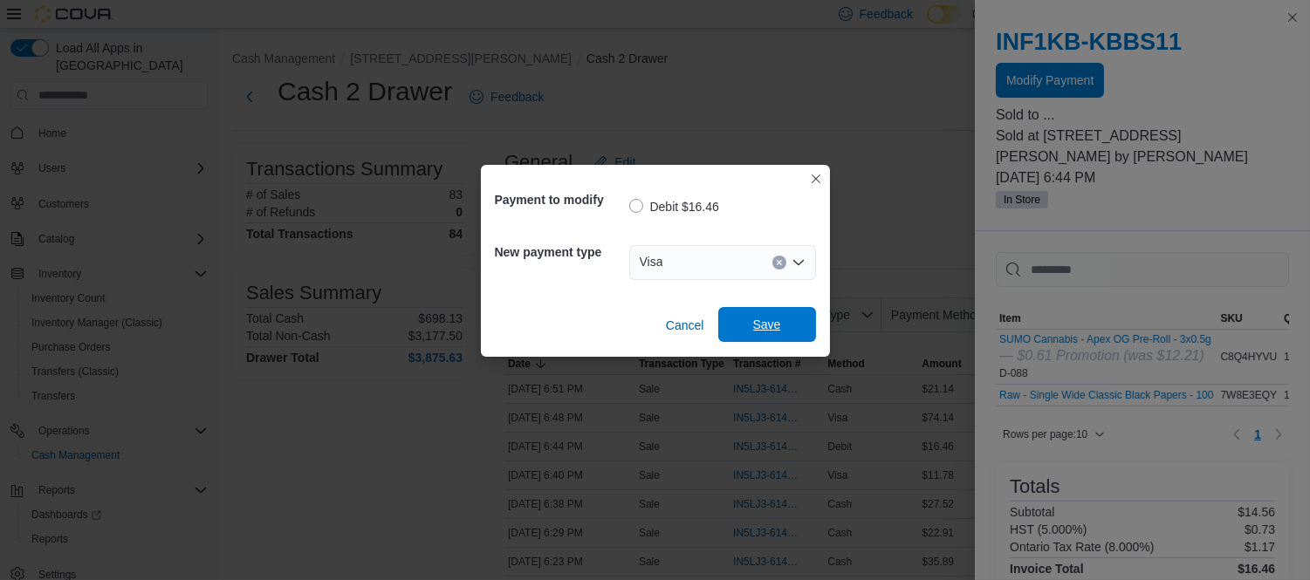
click at [786, 328] on span "Save" at bounding box center [767, 324] width 77 height 35
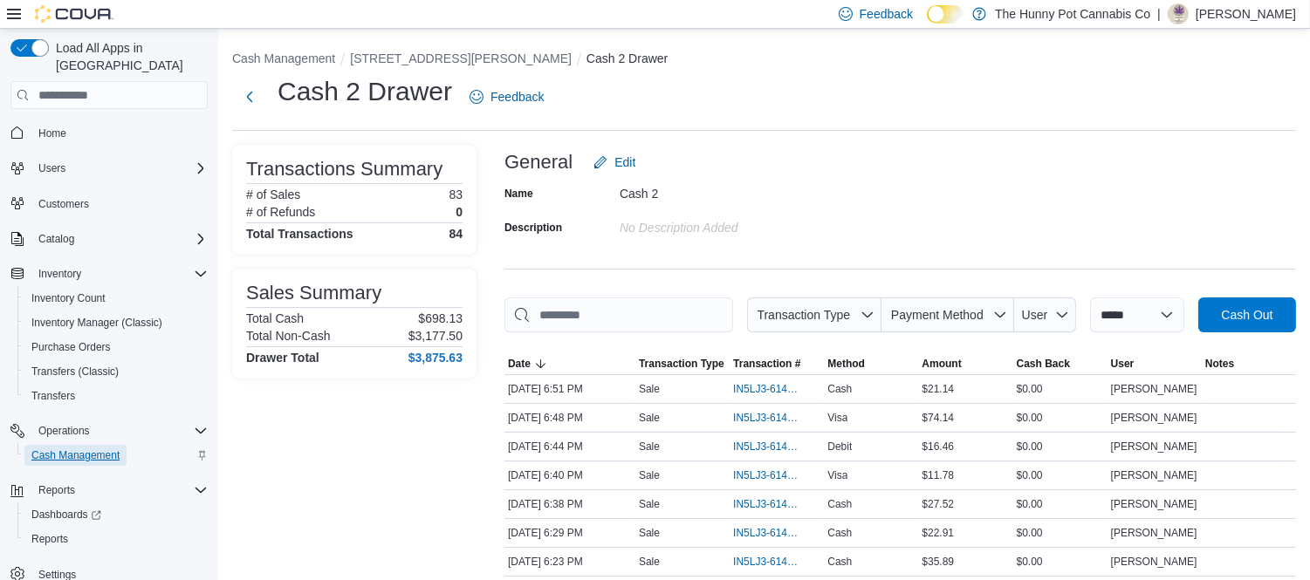
click at [88, 449] on span "Cash Management" at bounding box center [75, 456] width 88 height 14
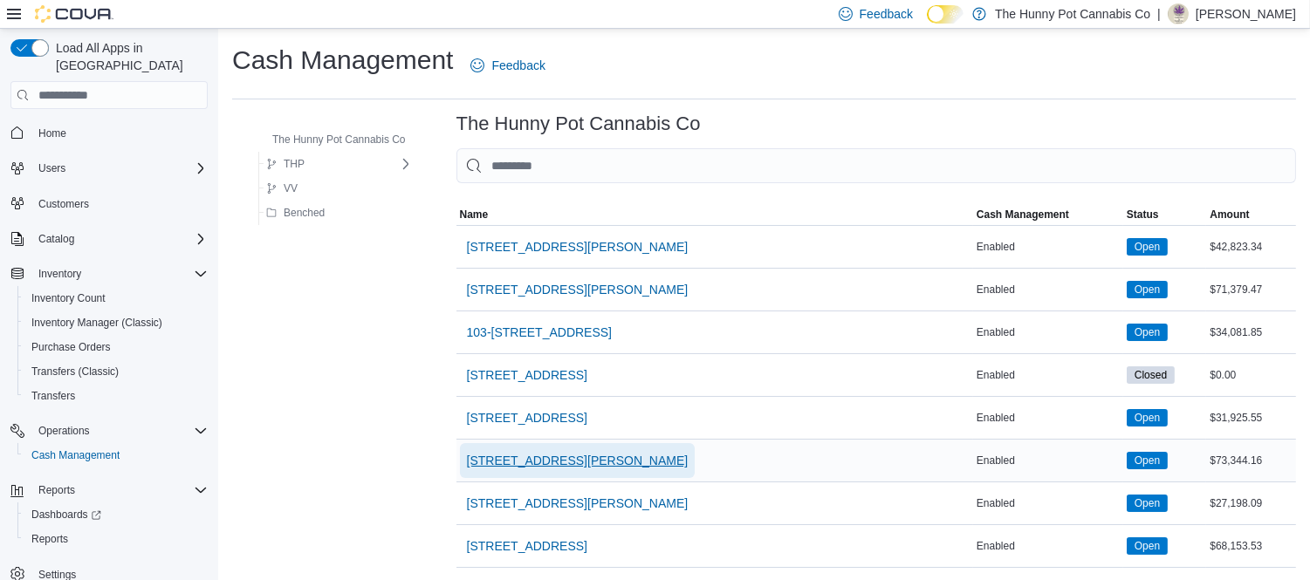
click at [525, 458] on span "121 Clarence Street" at bounding box center [578, 460] width 222 height 17
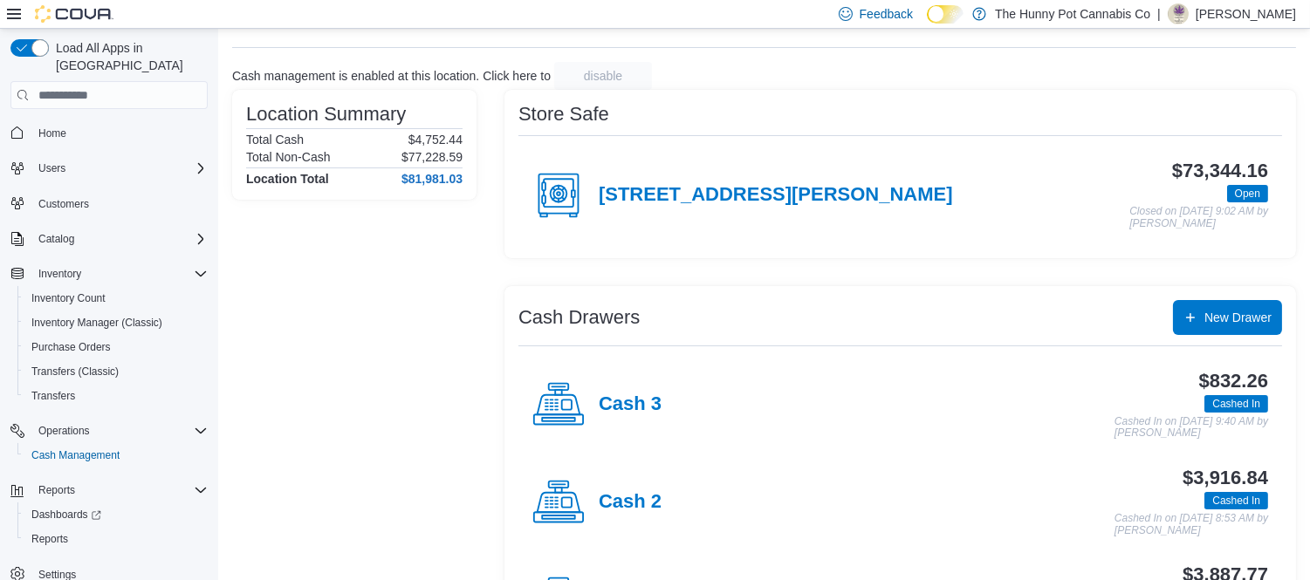
scroll to position [178, 0]
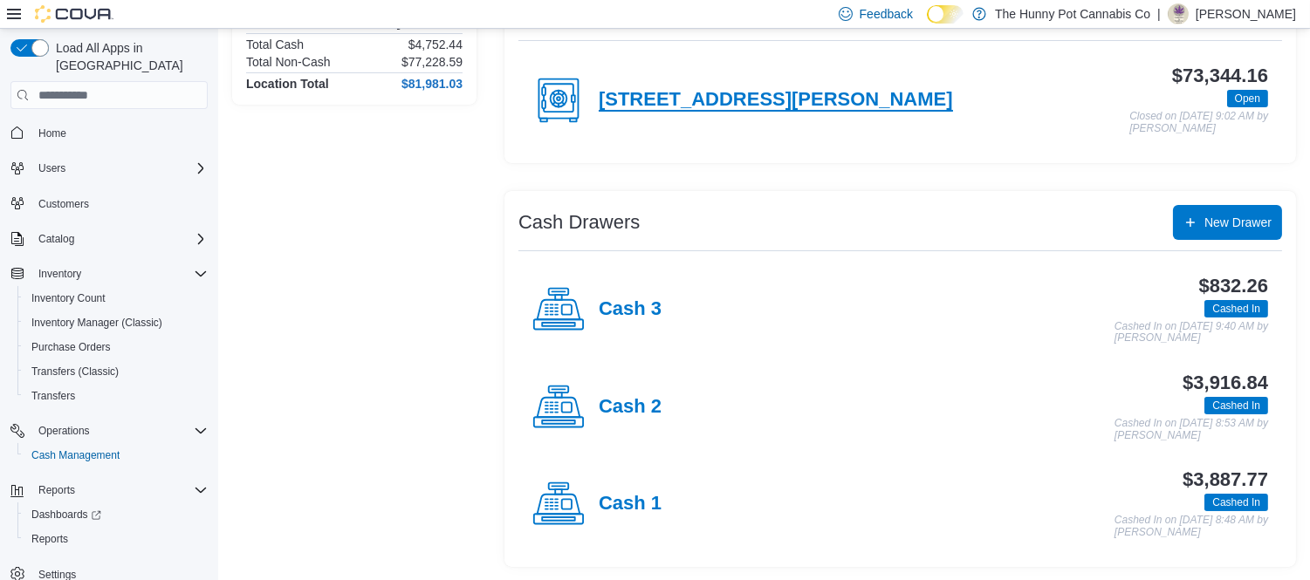
click at [672, 96] on h4 "121 Clarence Street" at bounding box center [776, 100] width 354 height 23
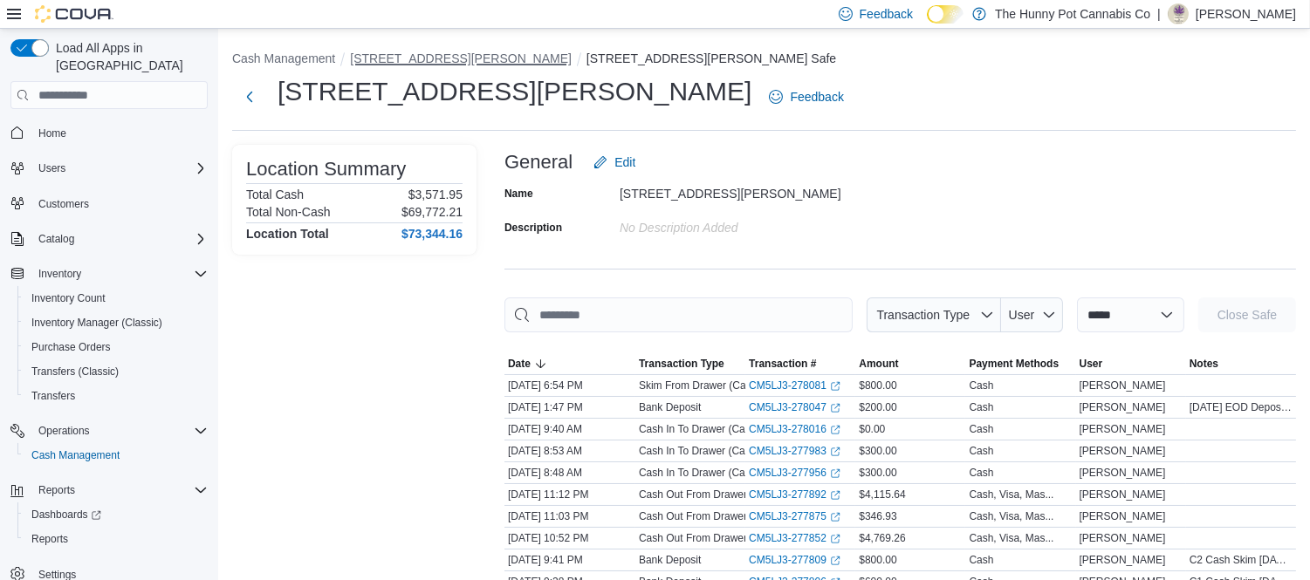
click at [441, 58] on button "121 Clarence Street" at bounding box center [461, 58] width 222 height 14
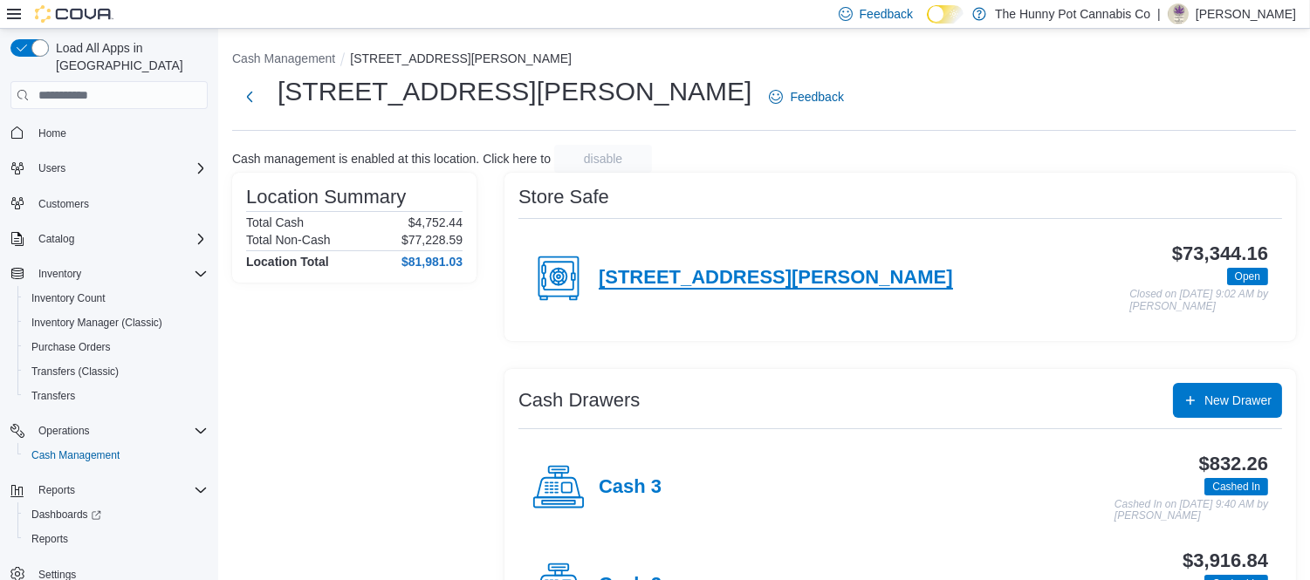
click at [661, 282] on h4 "121 Clarence Street" at bounding box center [776, 278] width 354 height 23
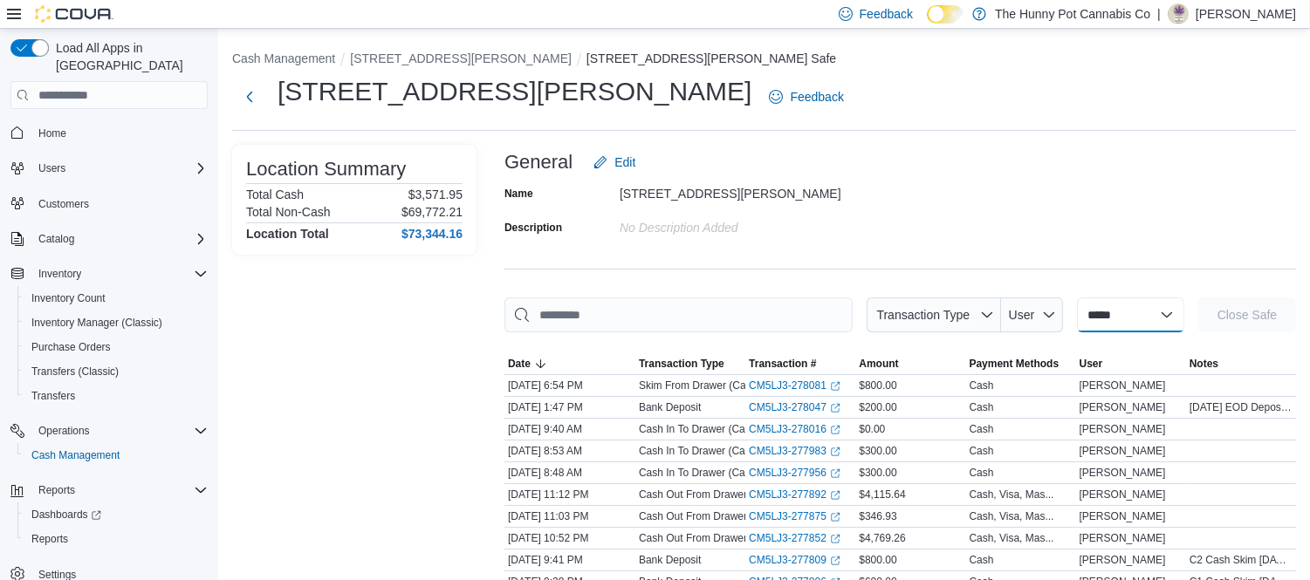
click at [1097, 320] on select "**********" at bounding box center [1130, 315] width 107 height 35
select select "**********"
click at [1077, 298] on select "**********" at bounding box center [1130, 315] width 107 height 35
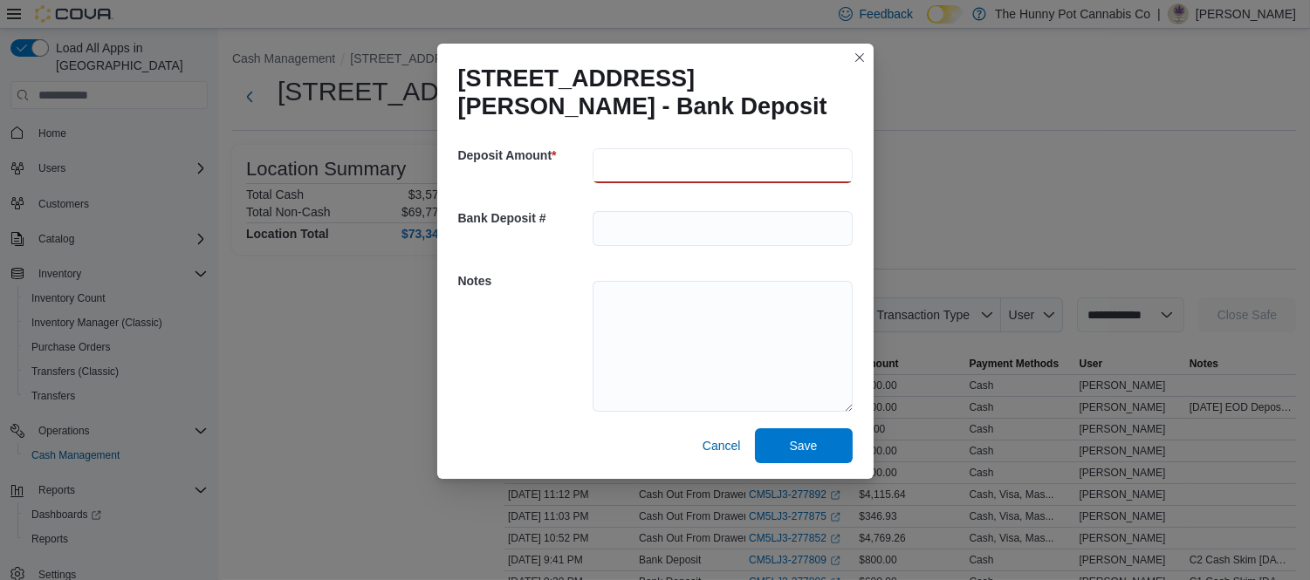
click at [672, 167] on input "number" at bounding box center [723, 165] width 260 height 35
type input "***"
click at [600, 318] on textarea at bounding box center [723, 346] width 260 height 131
click at [620, 307] on textarea at bounding box center [723, 346] width 260 height 131
type textarea "*"
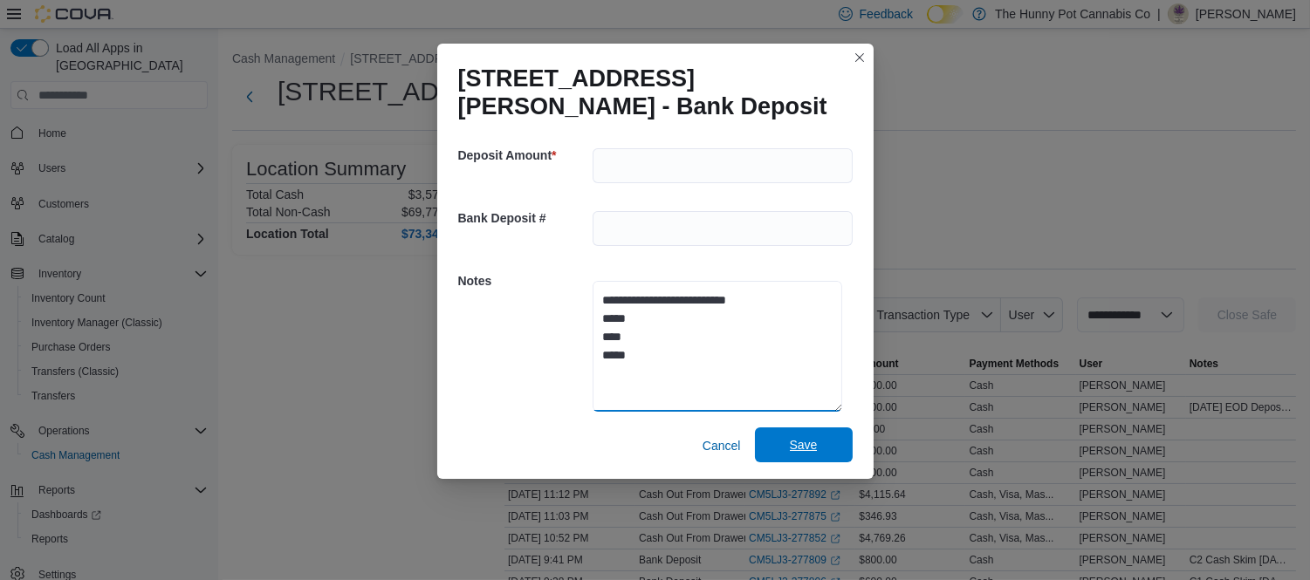
type textarea "**********"
click at [778, 438] on span "Save" at bounding box center [803, 445] width 77 height 35
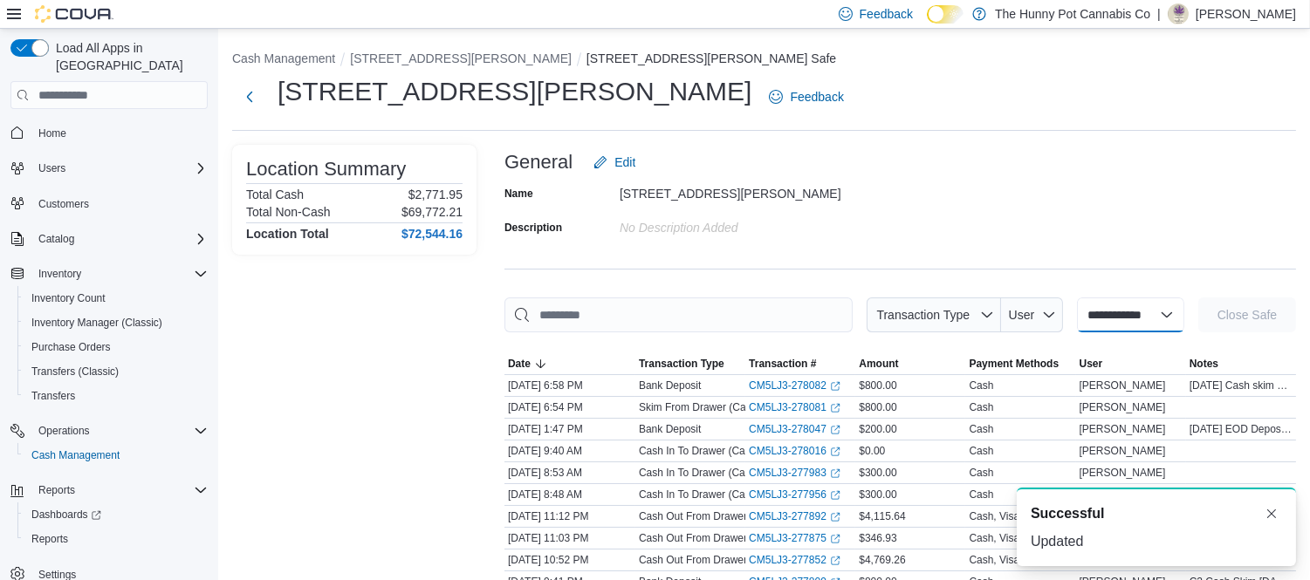
select select
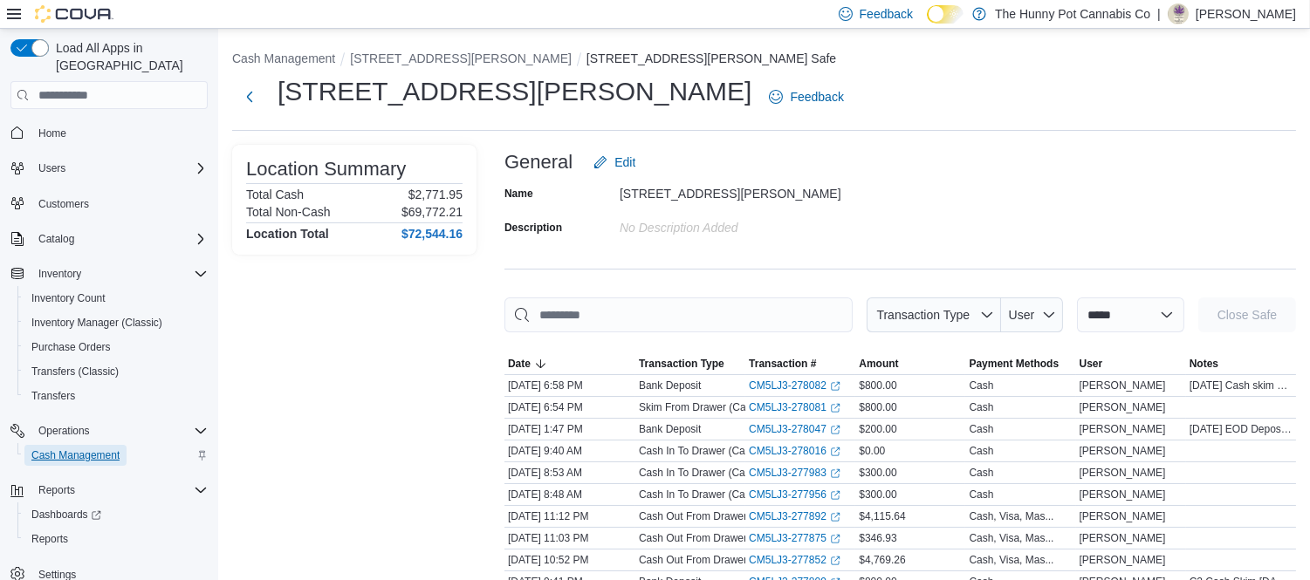
click at [89, 449] on span "Cash Management" at bounding box center [75, 456] width 88 height 14
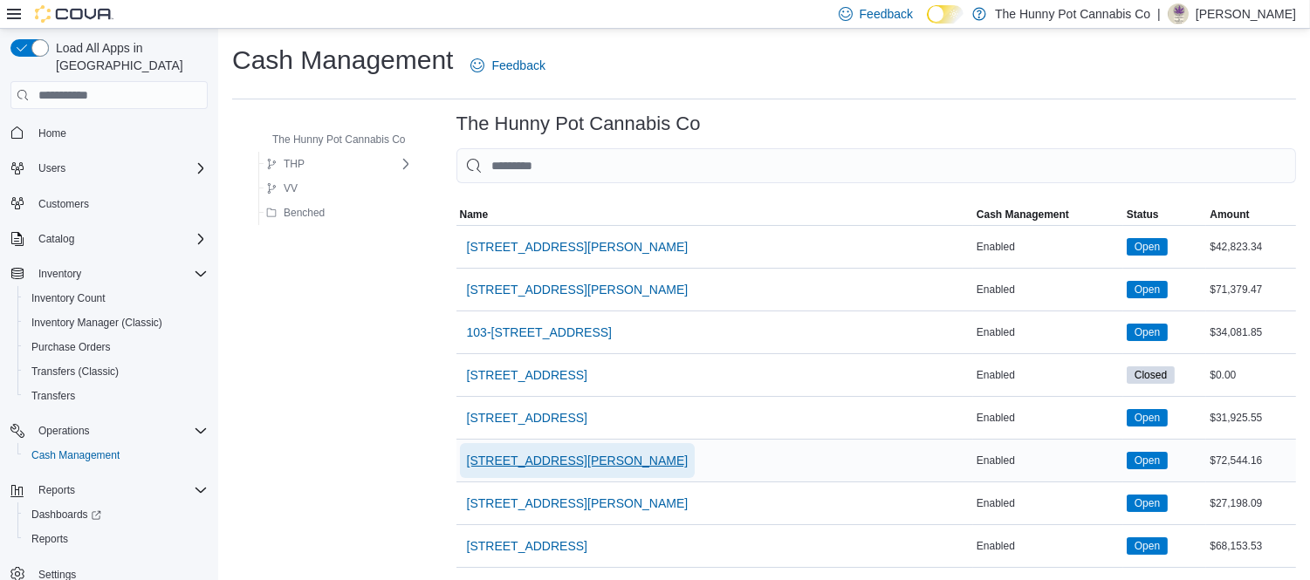
click at [529, 465] on span "121 Clarence Street" at bounding box center [578, 460] width 222 height 17
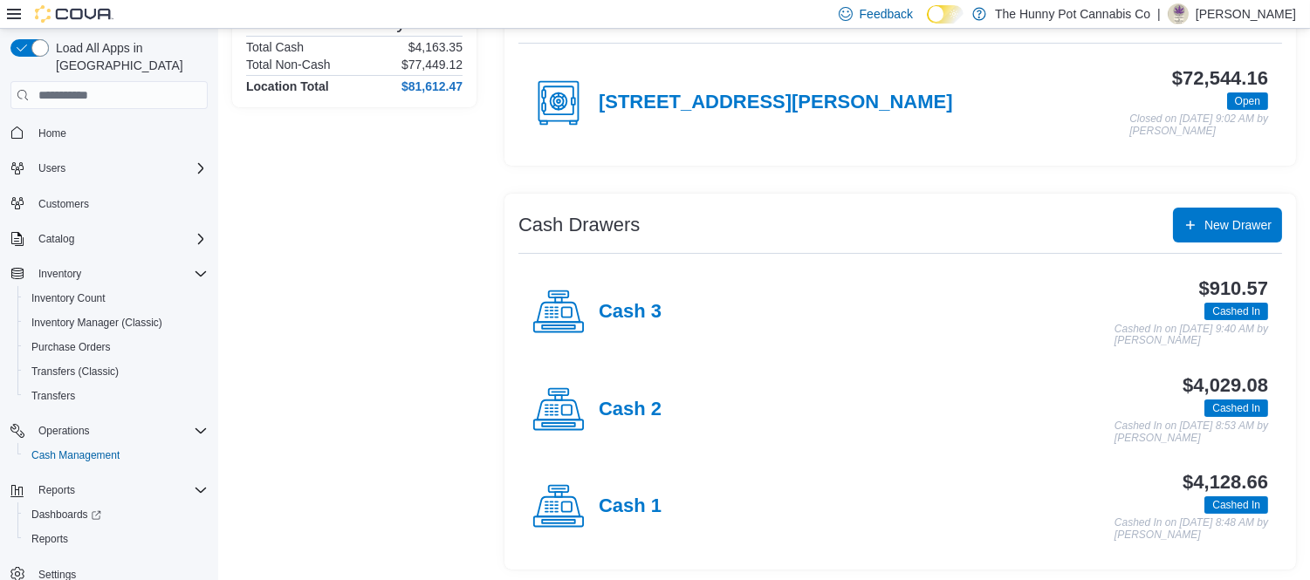
scroll to position [178, 0]
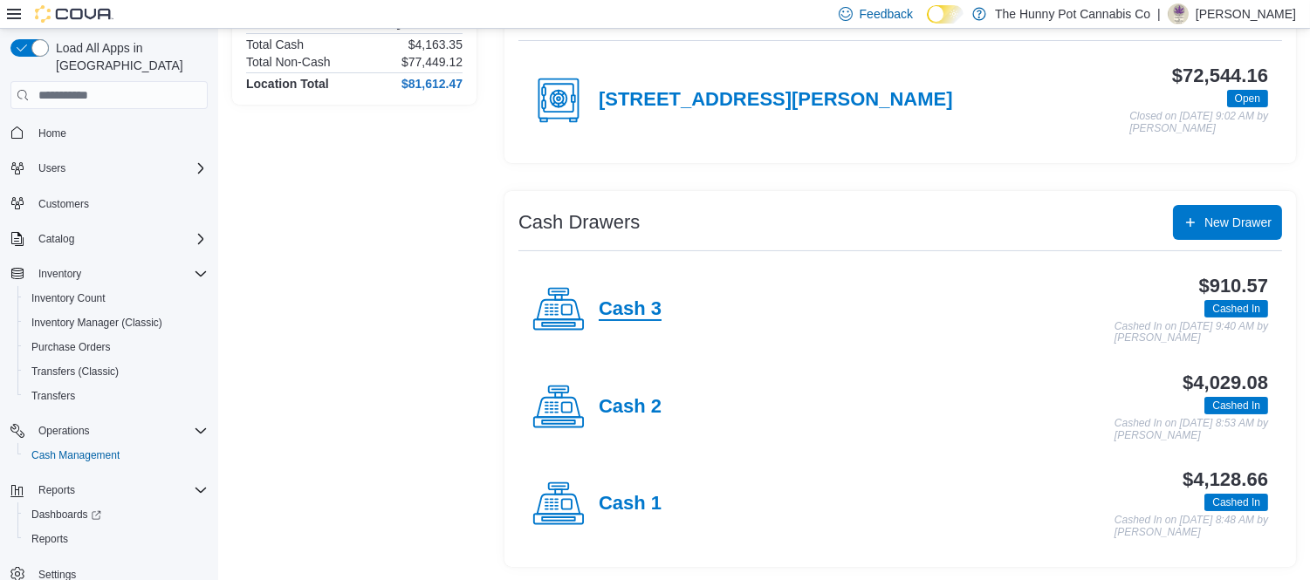
click at [616, 305] on h4 "Cash 3" at bounding box center [630, 310] width 63 height 23
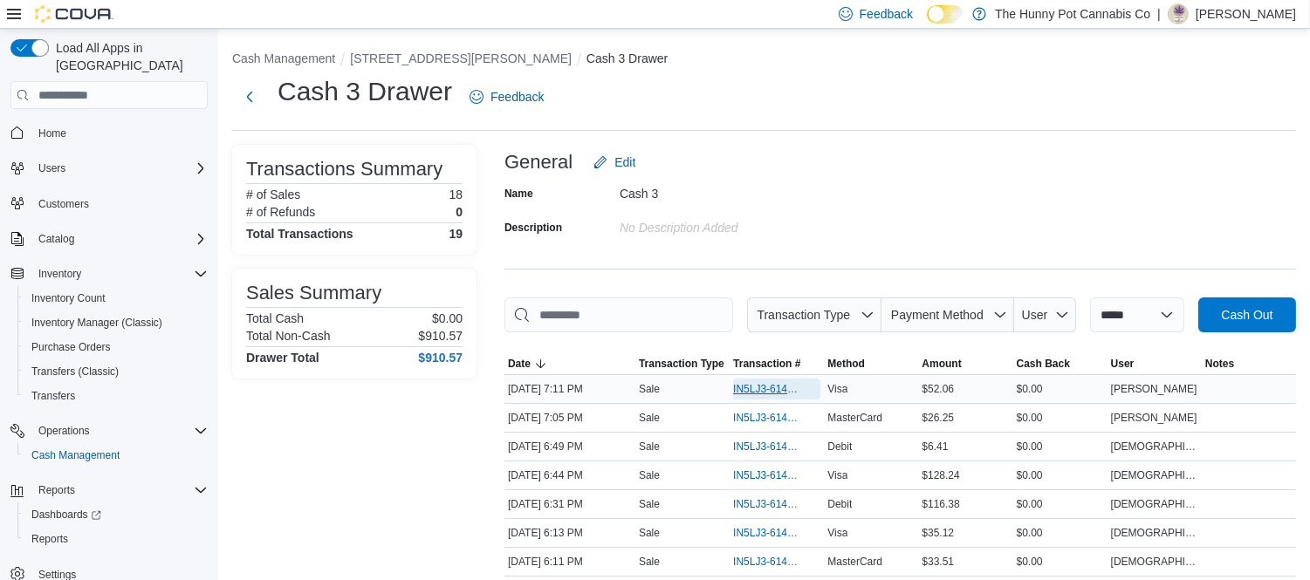
click at [771, 384] on span "IN5LJ3-6144485" at bounding box center [768, 389] width 70 height 14
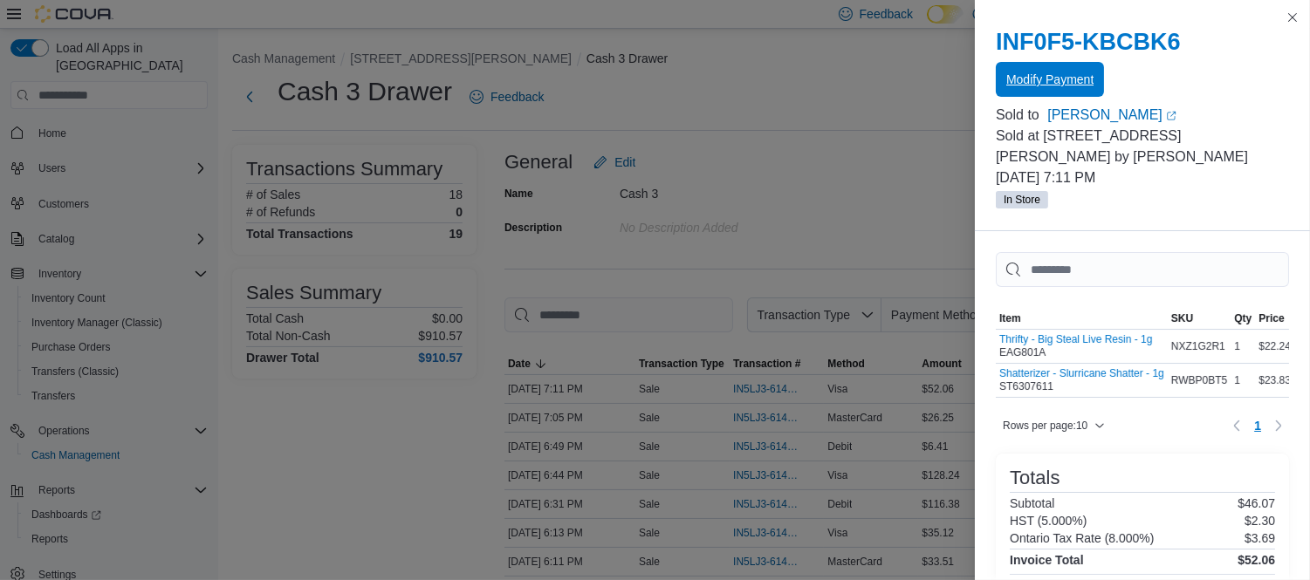
click at [1077, 68] on span "Modify Payment" at bounding box center [1049, 79] width 87 height 35
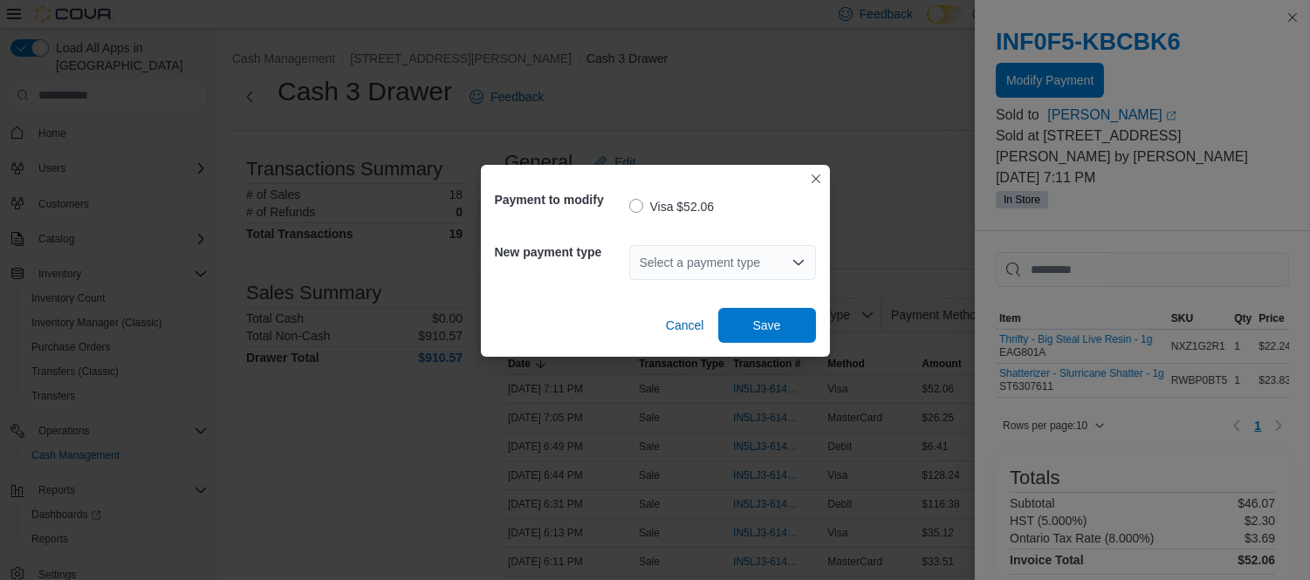
click at [738, 262] on div "Select a payment type" at bounding box center [722, 262] width 187 height 35
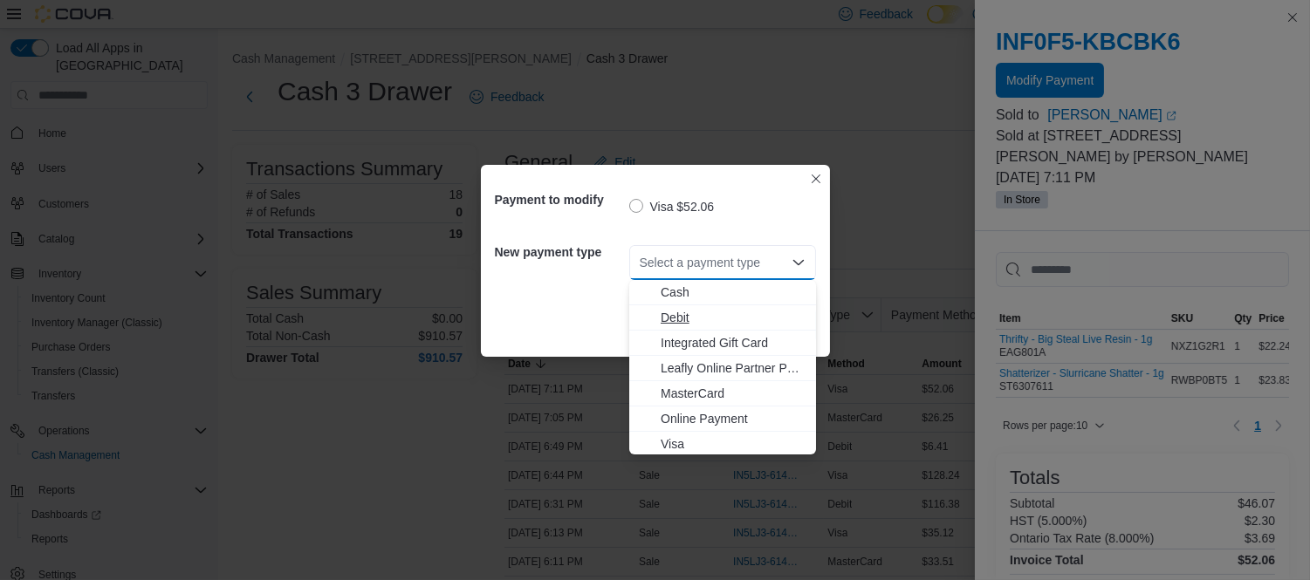
click at [692, 312] on span "Debit" at bounding box center [733, 317] width 145 height 17
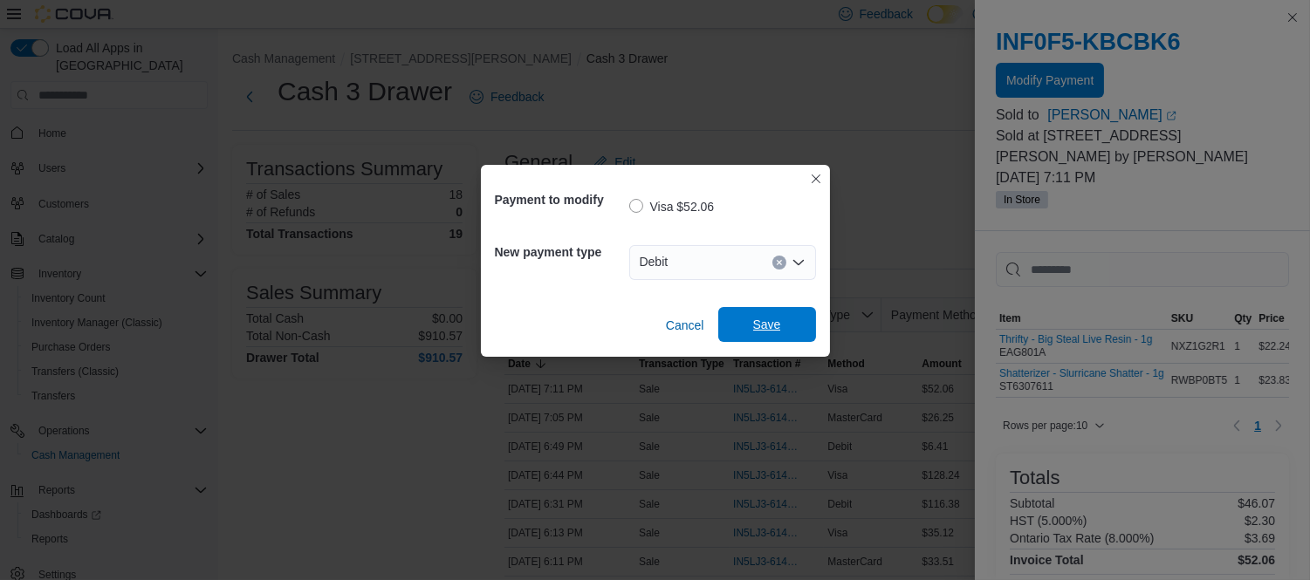
click at [761, 326] on span "Save" at bounding box center [767, 324] width 28 height 17
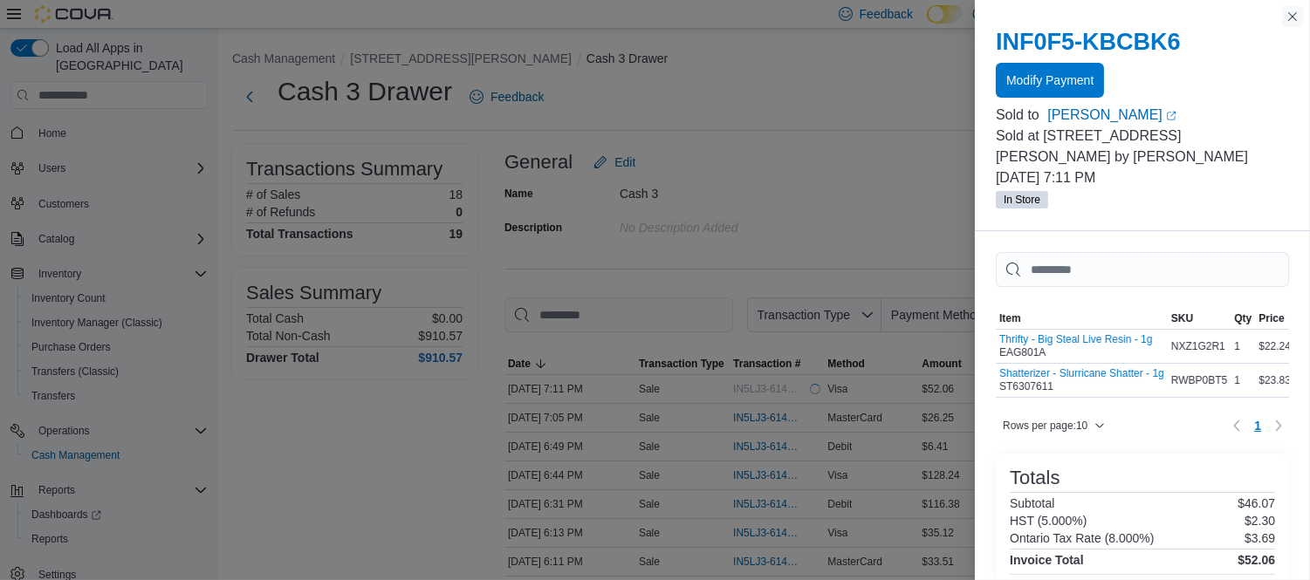
click at [1298, 16] on button "Close this dialog" at bounding box center [1292, 16] width 21 height 21
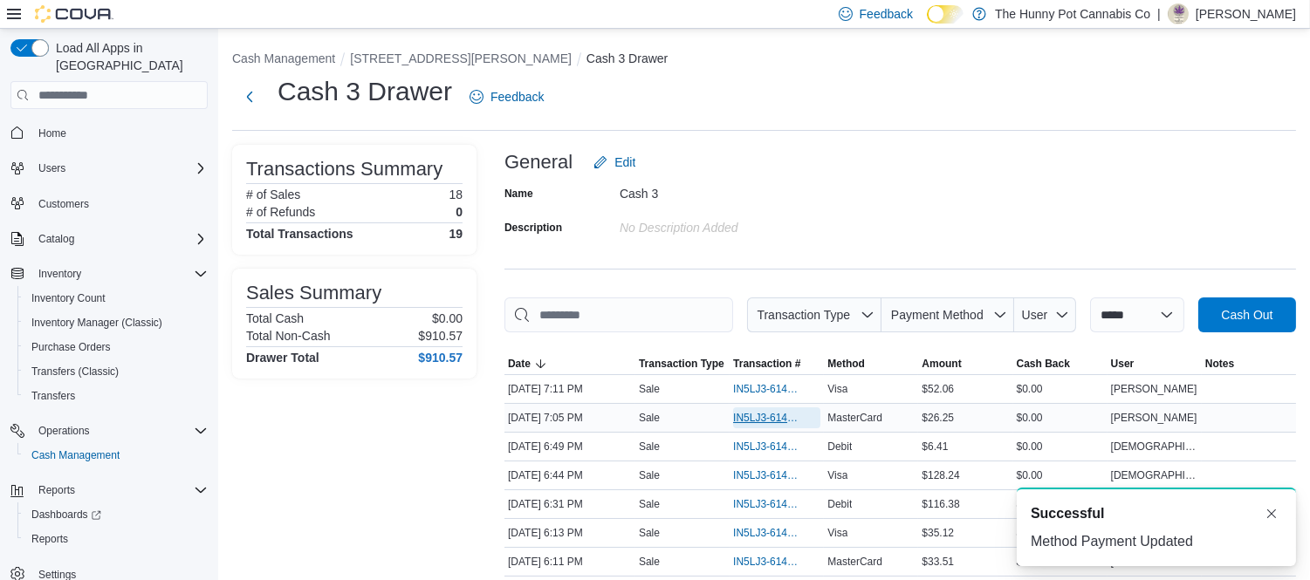
click at [779, 419] on span "IN5LJ3-6144401" at bounding box center [768, 418] width 70 height 14
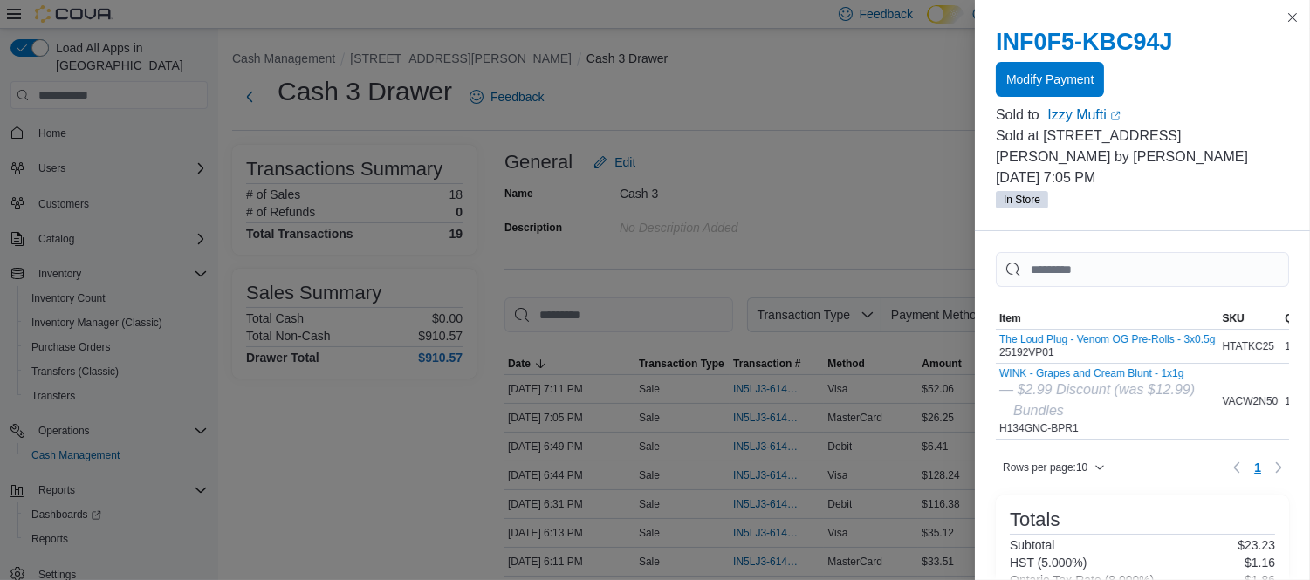
click at [1071, 79] on span "Modify Payment" at bounding box center [1049, 79] width 87 height 17
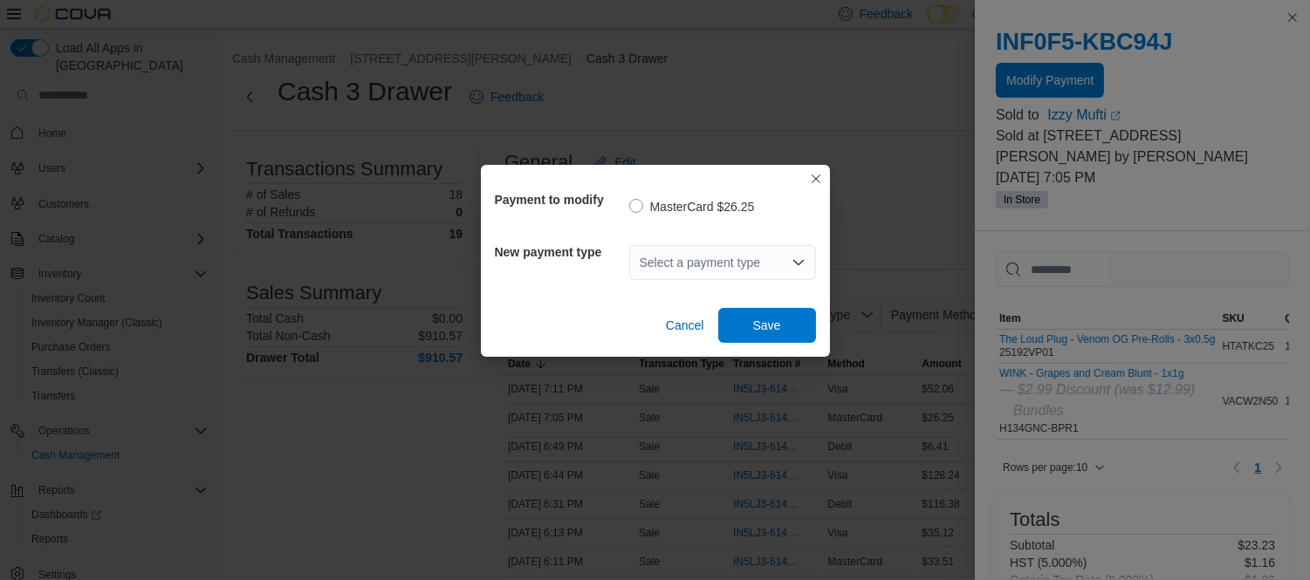
click at [726, 258] on div "Select a payment type" at bounding box center [722, 262] width 187 height 35
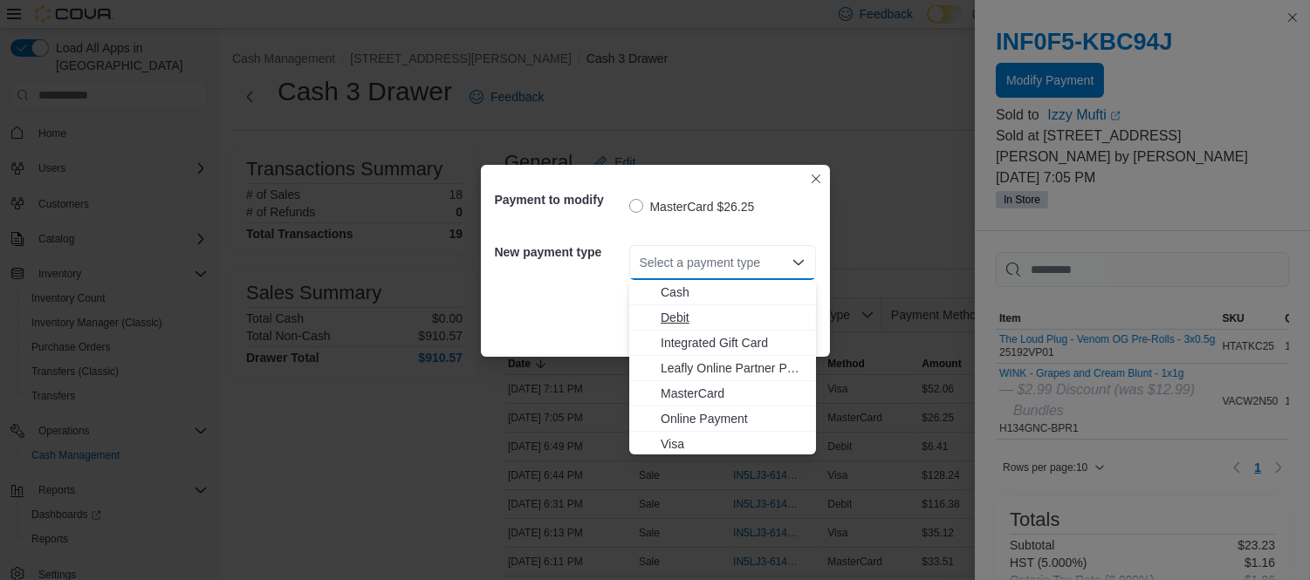
click at [694, 310] on span "Debit" at bounding box center [733, 317] width 145 height 17
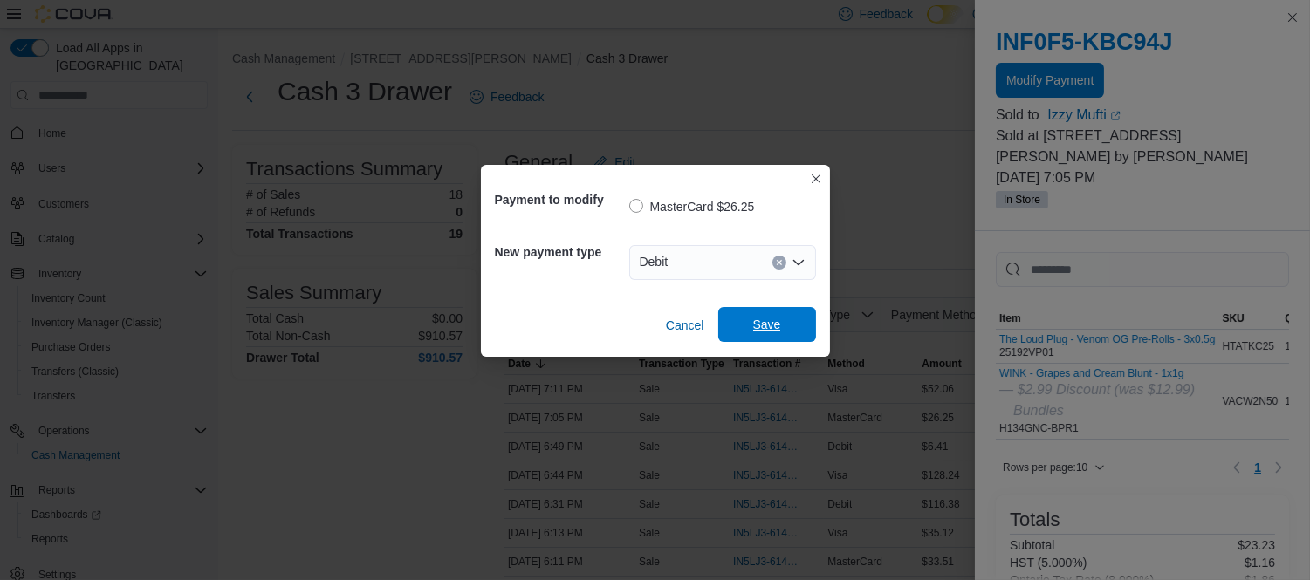
click at [780, 330] on span "Save" at bounding box center [767, 324] width 28 height 17
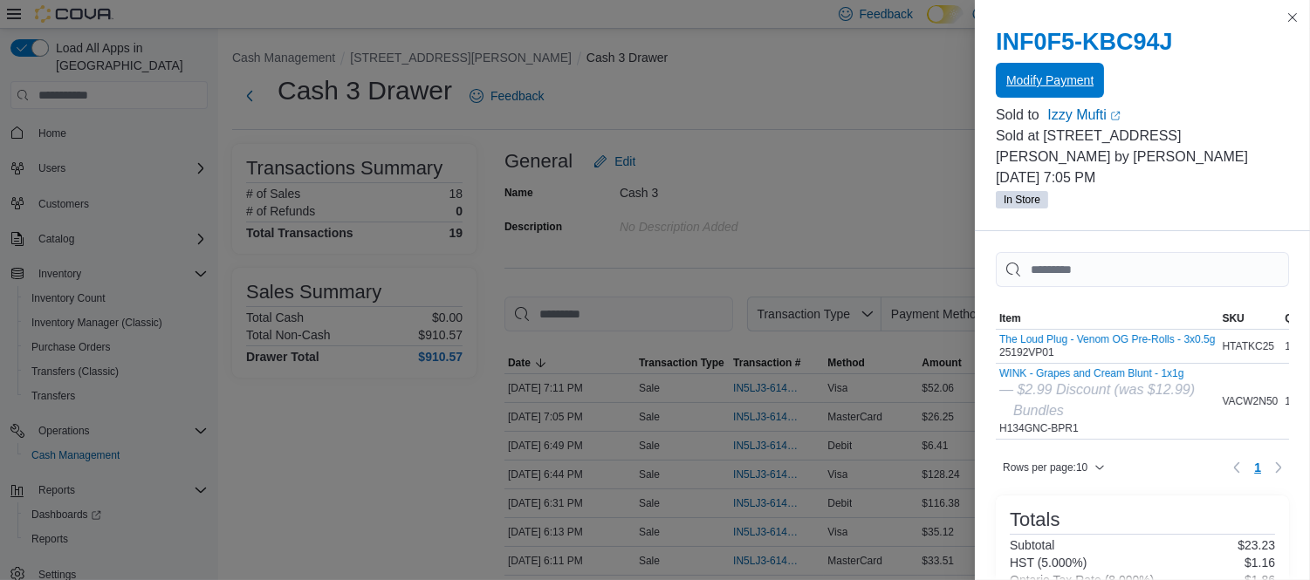
scroll to position [97, 0]
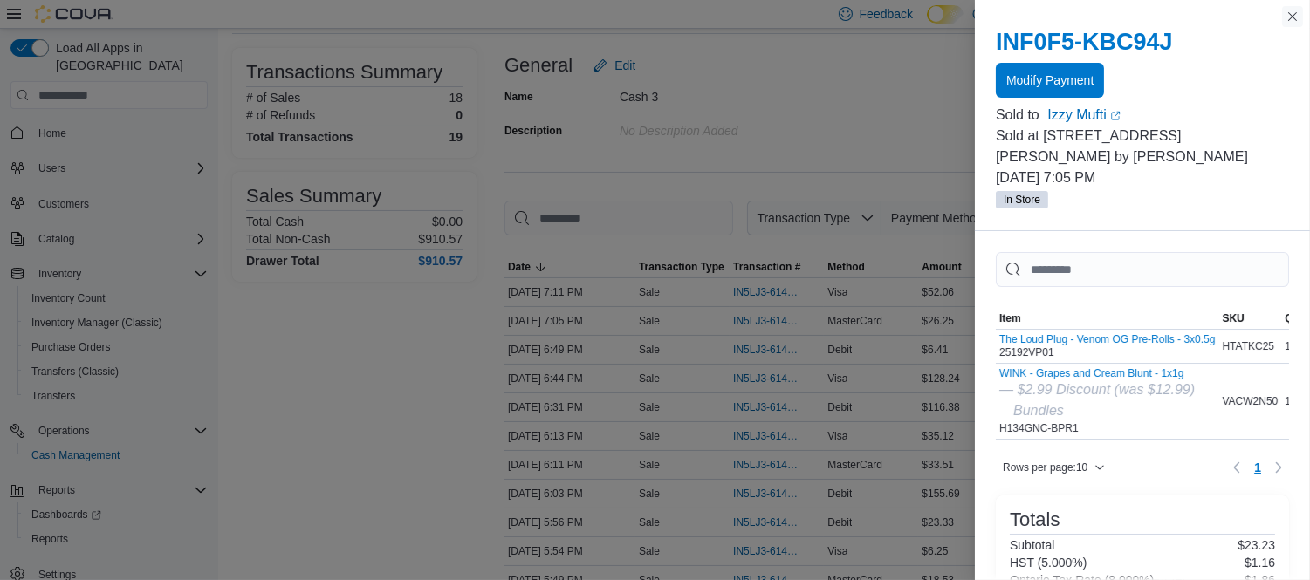
click at [1287, 12] on button "Close this dialog" at bounding box center [1292, 16] width 21 height 21
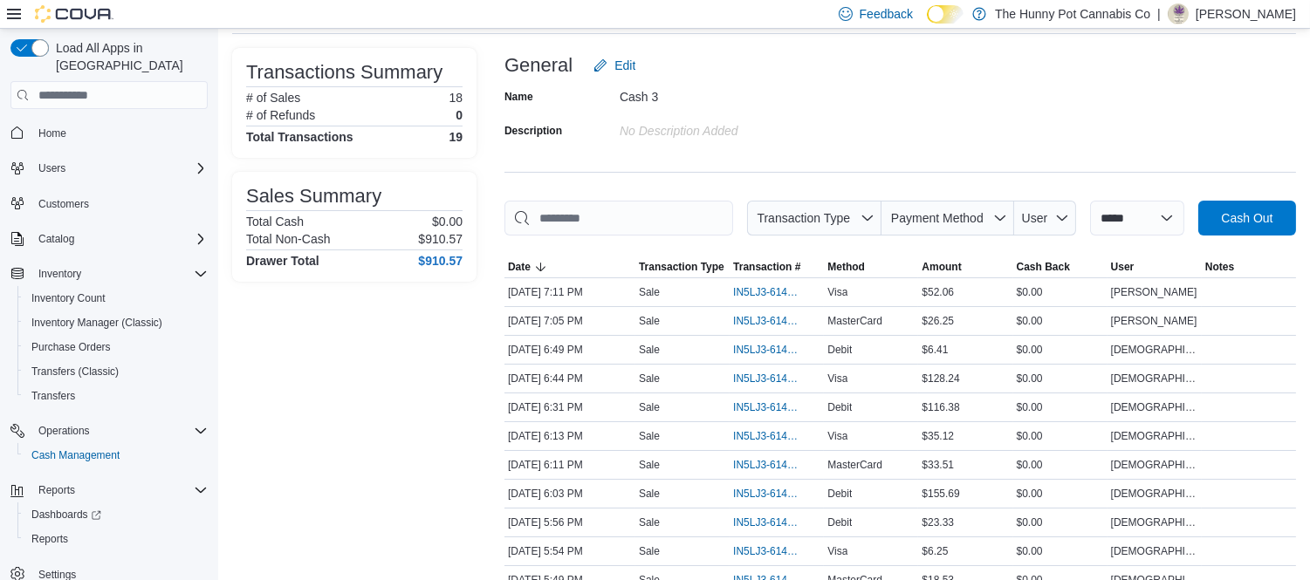
scroll to position [0, 0]
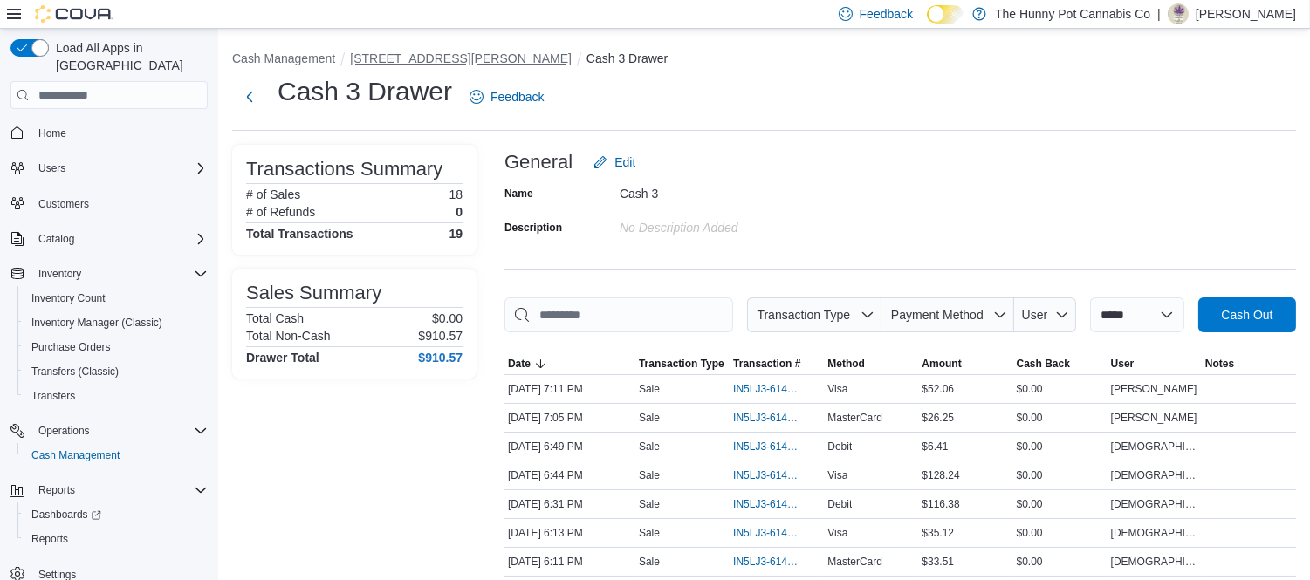
click at [424, 55] on button "121 Clarence Street" at bounding box center [461, 58] width 222 height 14
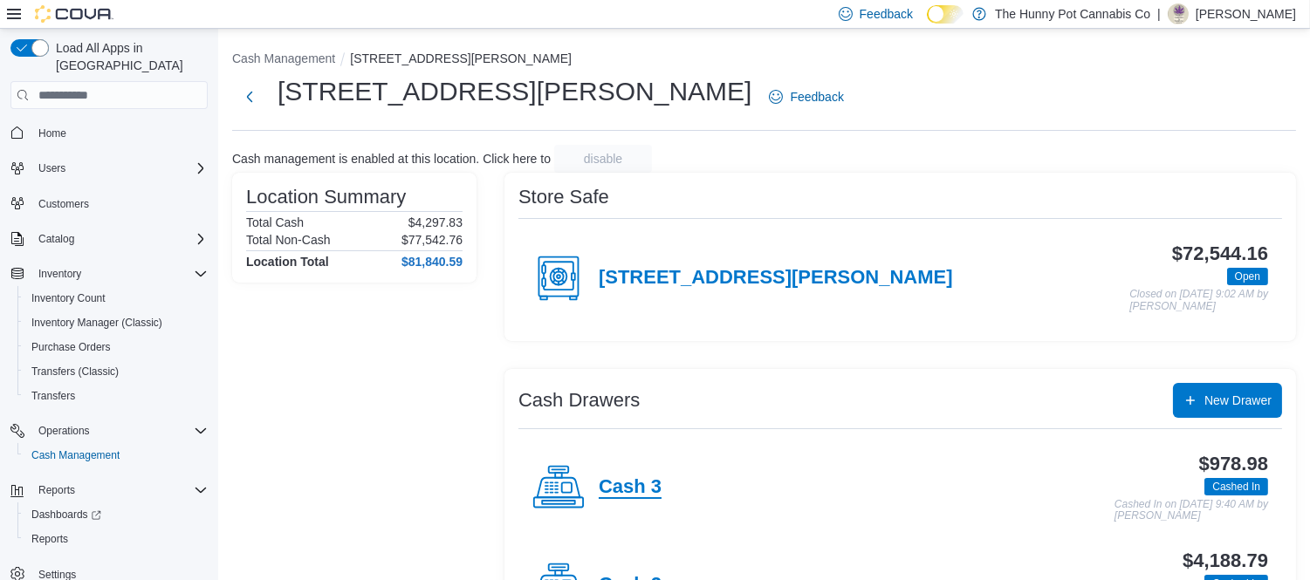
click at [616, 492] on h4 "Cash 3" at bounding box center [630, 488] width 63 height 23
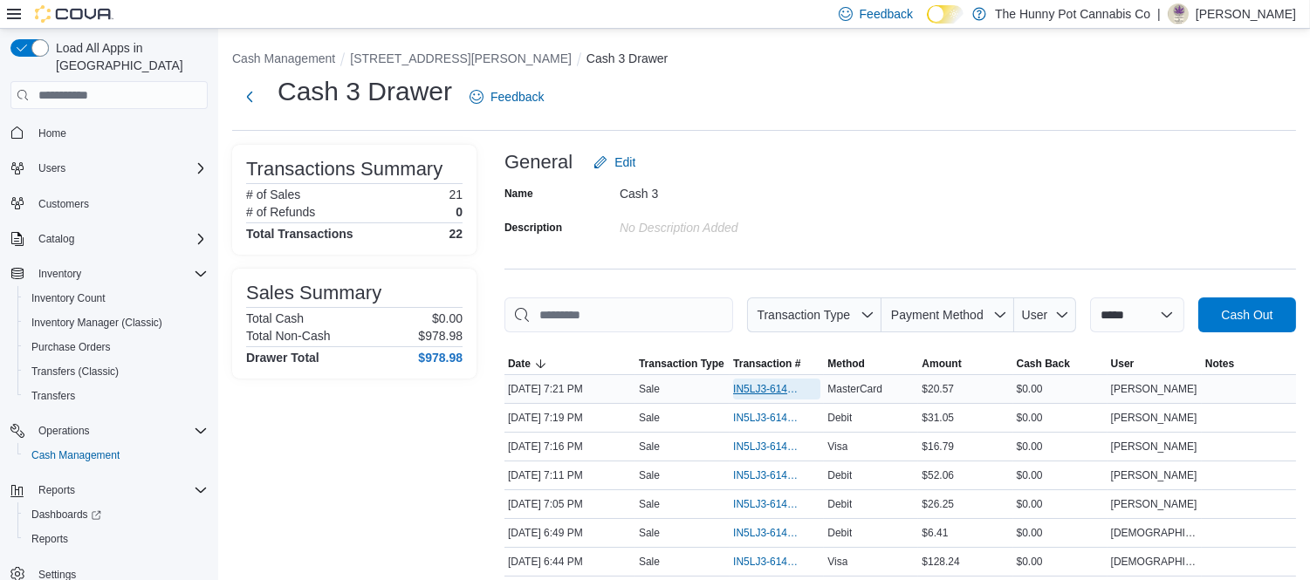
click at [760, 395] on span "IN5LJ3-6144602" at bounding box center [768, 389] width 70 height 14
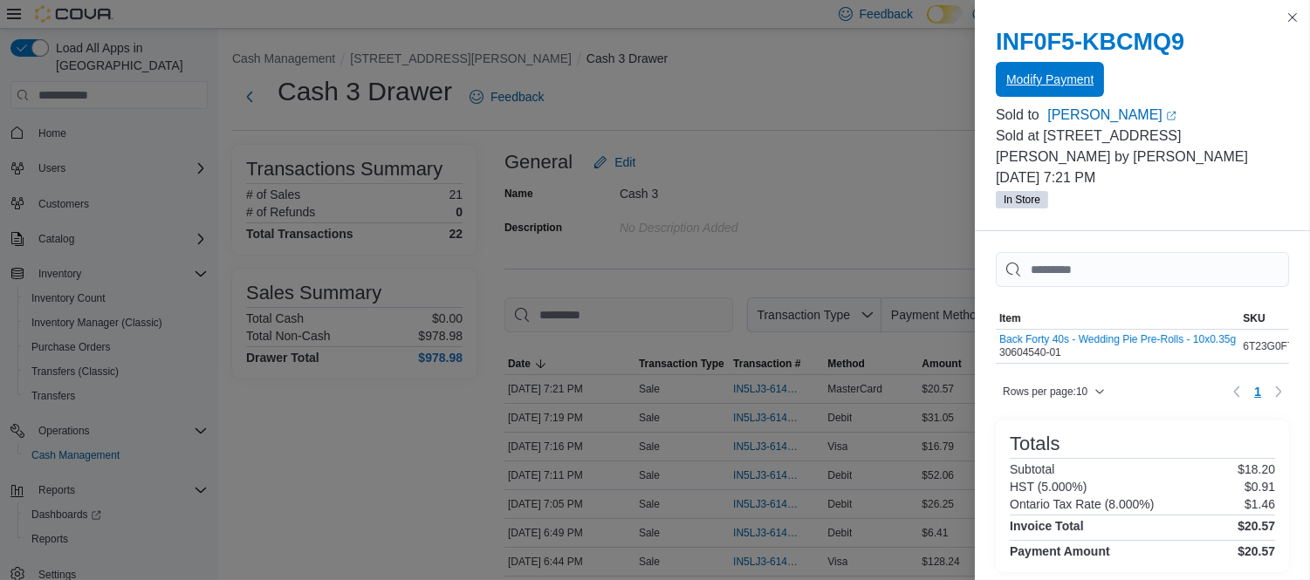
click at [1080, 85] on span "Modify Payment" at bounding box center [1049, 79] width 87 height 17
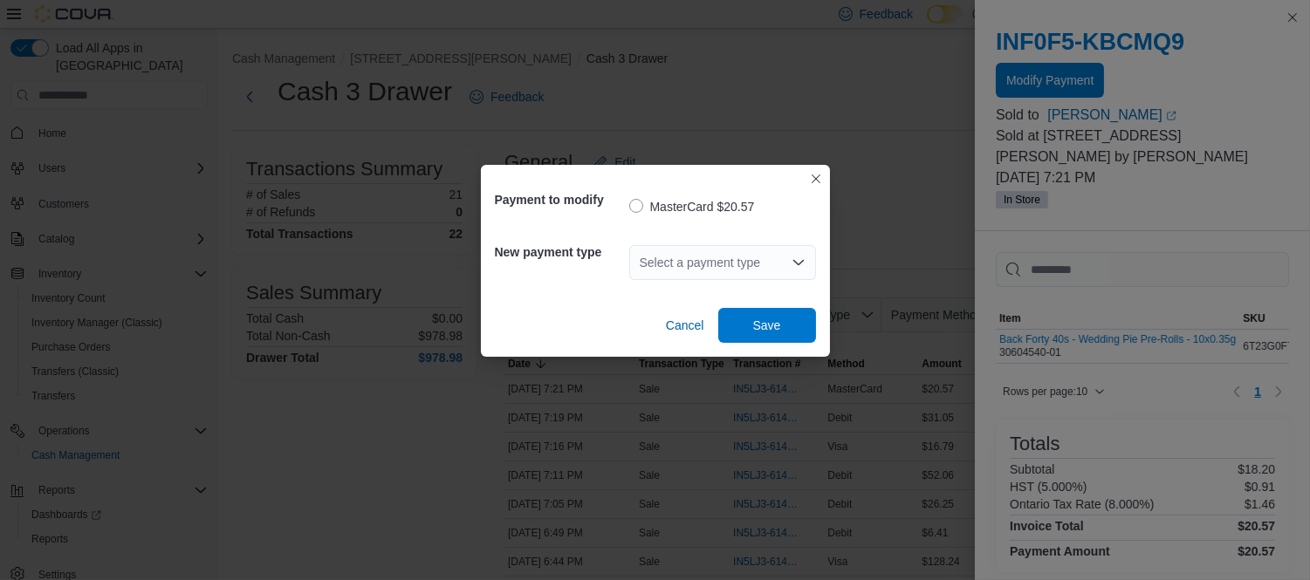
click at [663, 259] on div "Select a payment type" at bounding box center [722, 262] width 187 height 35
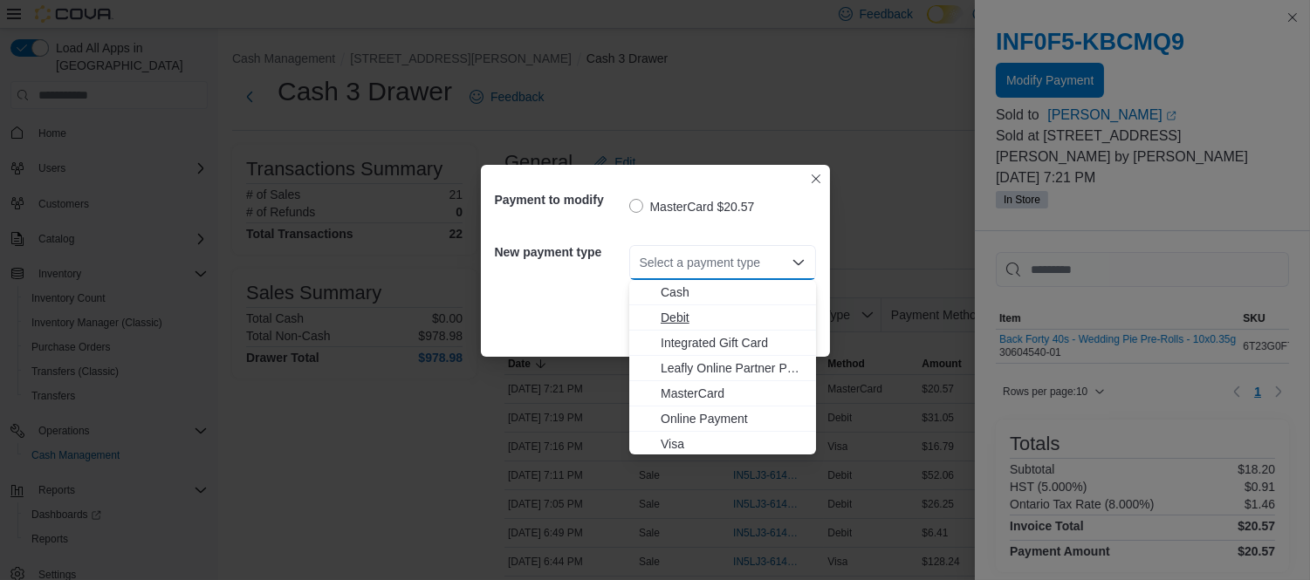
click at [688, 314] on span "Debit" at bounding box center [733, 317] width 145 height 17
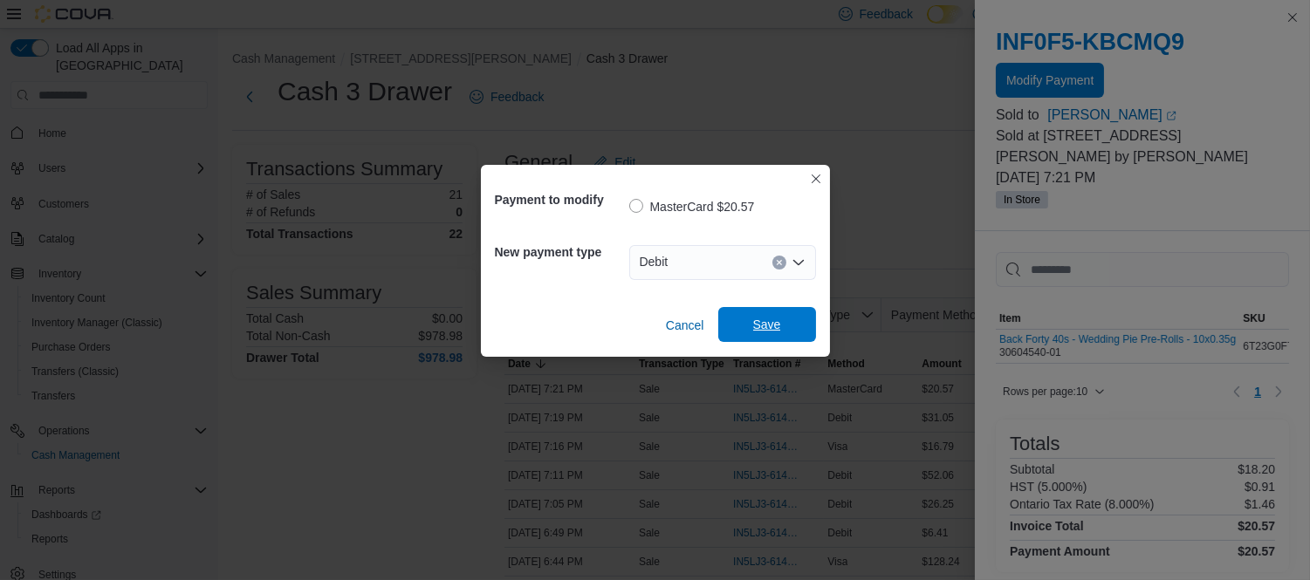
click at [754, 323] on span "Save" at bounding box center [767, 324] width 28 height 17
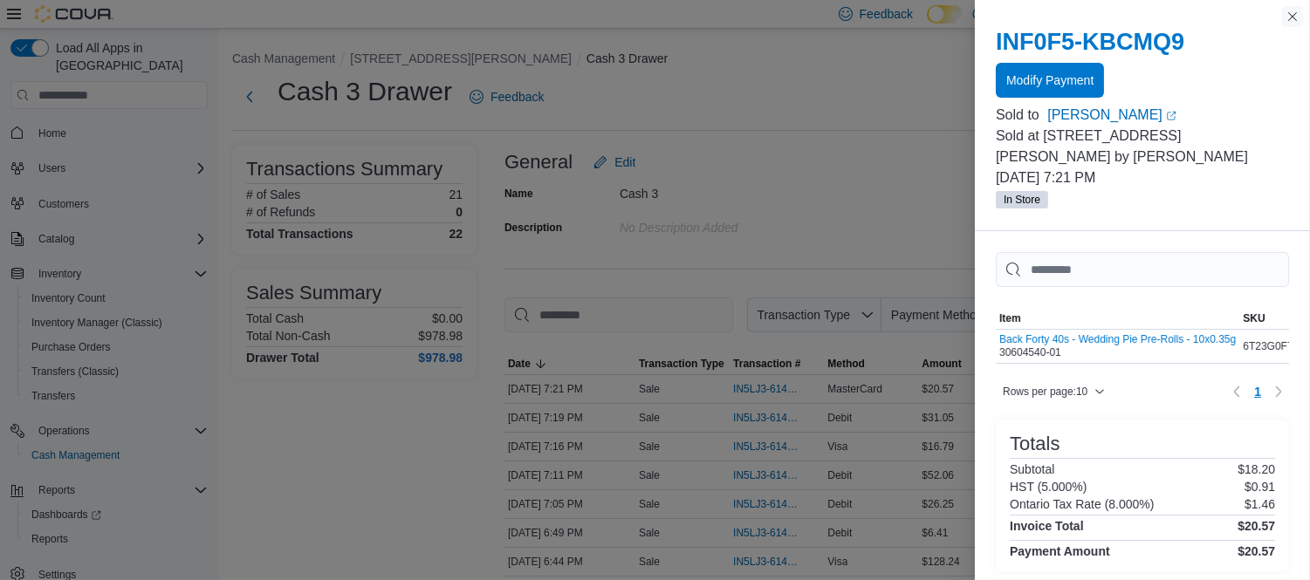
click at [1301, 14] on button "Close this dialog" at bounding box center [1292, 16] width 21 height 21
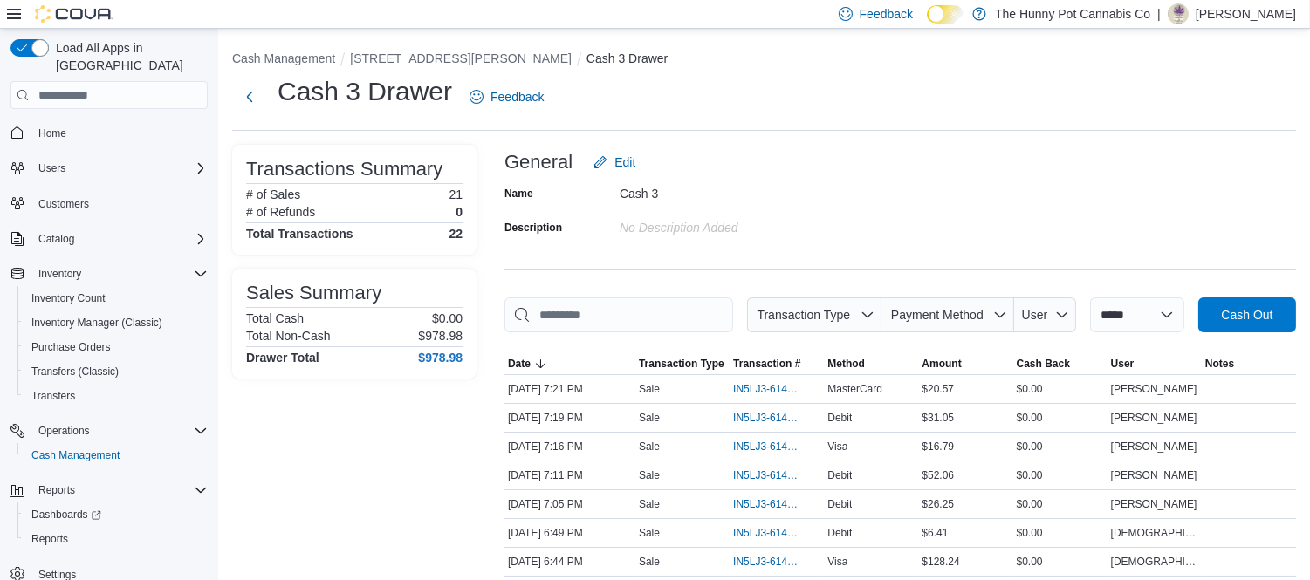
click at [845, 83] on div "Cash 3 Drawer Feedback" at bounding box center [764, 96] width 1064 height 45
click at [813, 79] on div "Cash 3 Drawer Feedback" at bounding box center [764, 96] width 1064 height 45
click at [62, 127] on span "Home" at bounding box center [52, 134] width 28 height 14
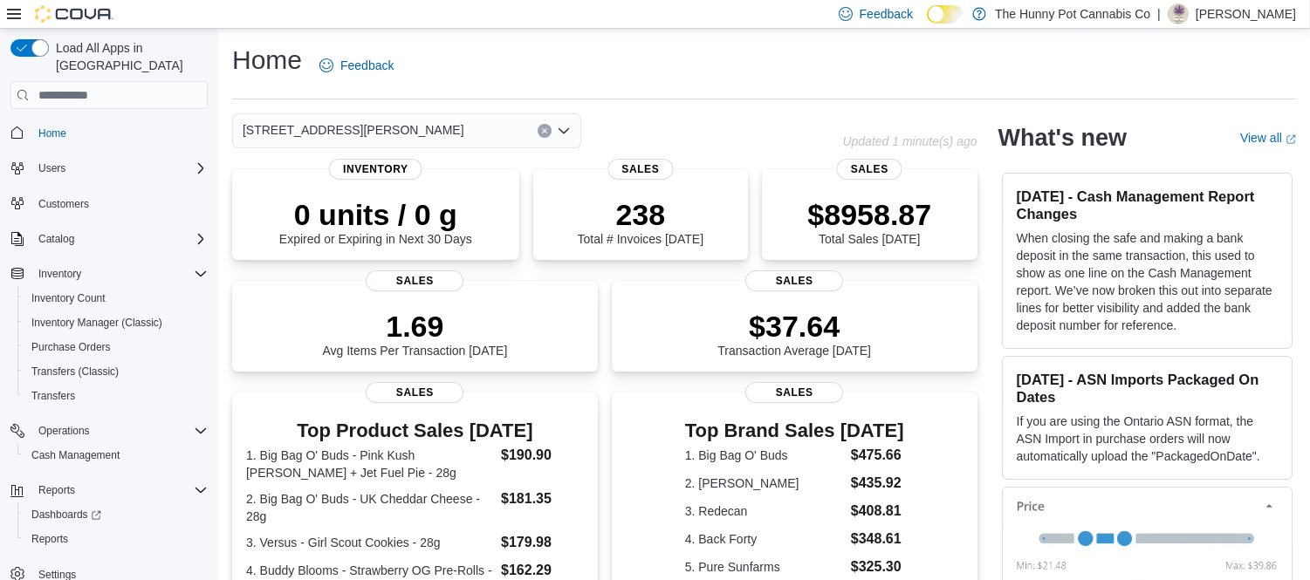
click at [1266, 73] on div "Home Feedback" at bounding box center [764, 65] width 1064 height 45
click at [518, 72] on div "Home Feedback" at bounding box center [764, 65] width 1064 height 45
click at [84, 449] on span "Cash Management" at bounding box center [75, 456] width 88 height 14
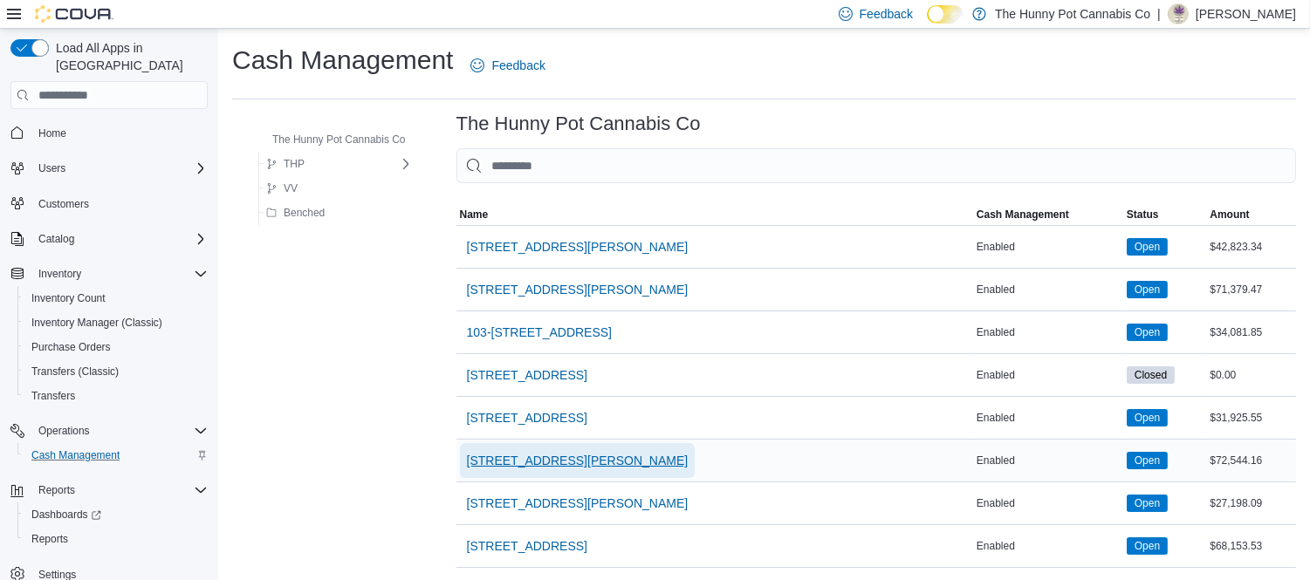
click at [531, 459] on span "[STREET_ADDRESS][PERSON_NAME]" at bounding box center [578, 460] width 222 height 17
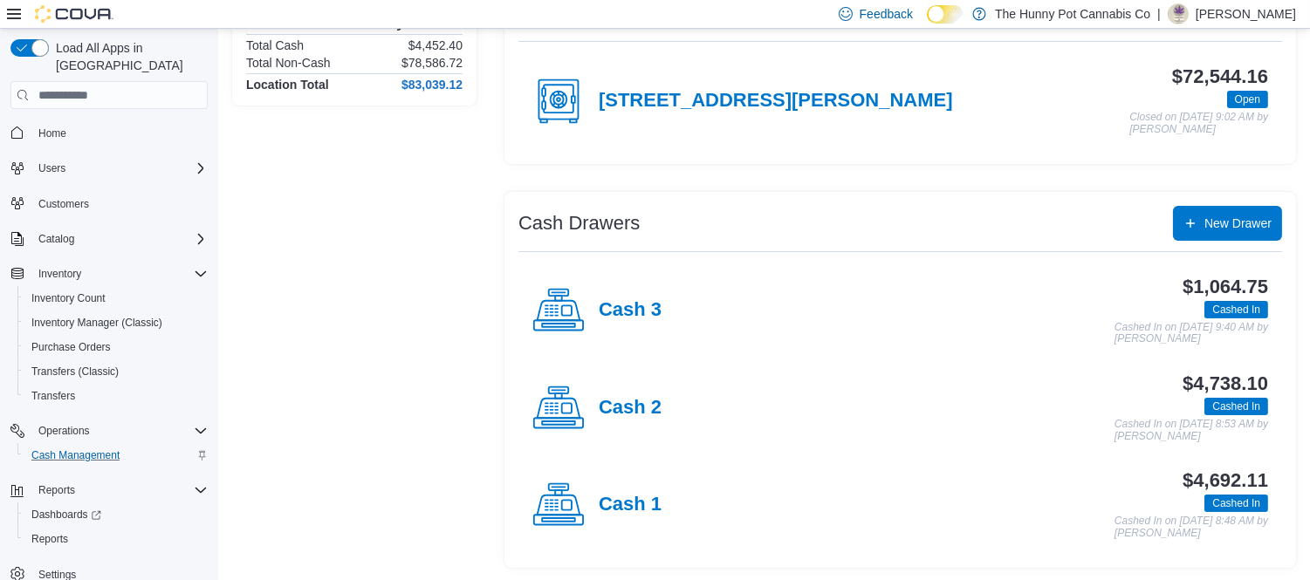
scroll to position [178, 0]
click at [633, 498] on h4 "Cash 1" at bounding box center [630, 504] width 63 height 23
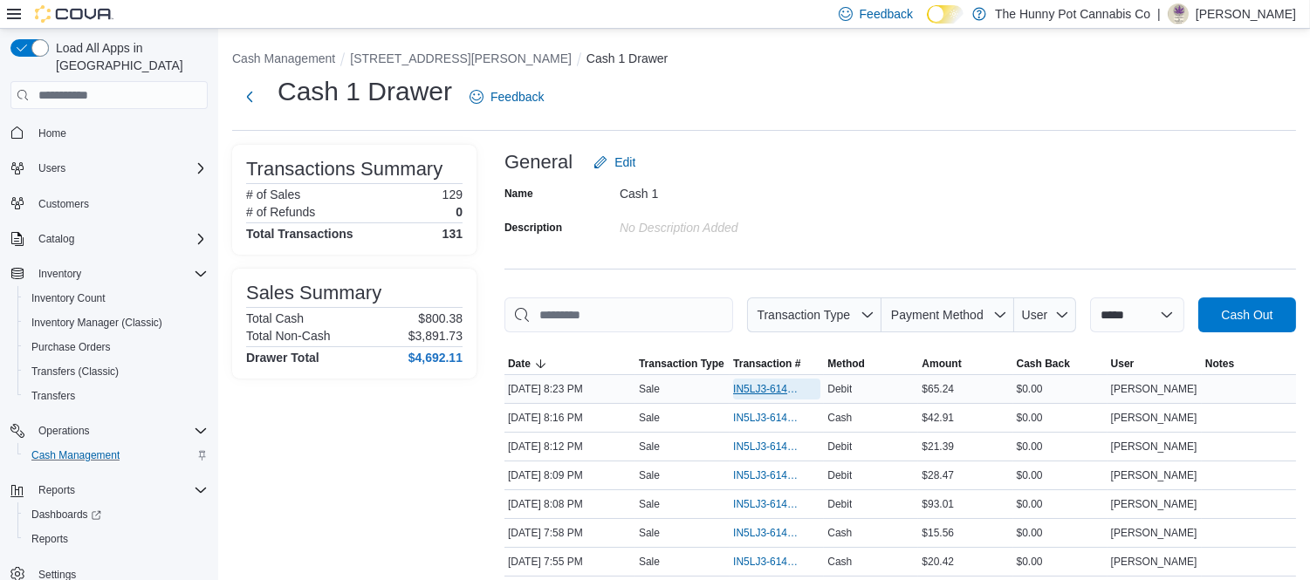
click at [755, 384] on span "IN5LJ3-6145387" at bounding box center [768, 389] width 70 height 14
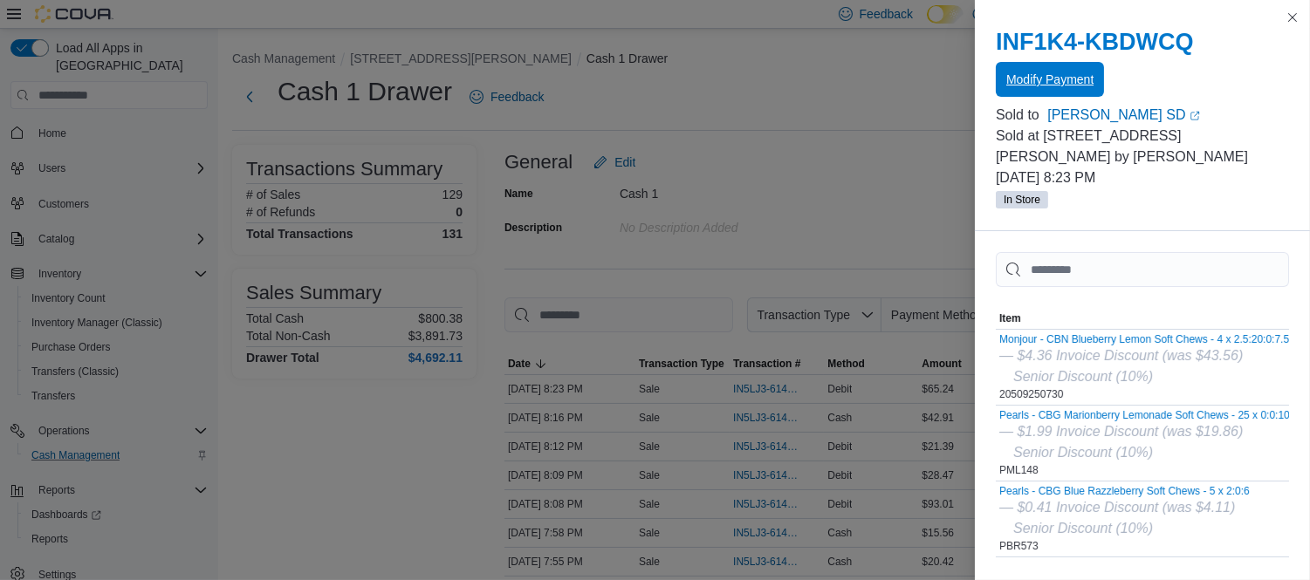
click at [1059, 73] on span "Modify Payment" at bounding box center [1049, 79] width 87 height 17
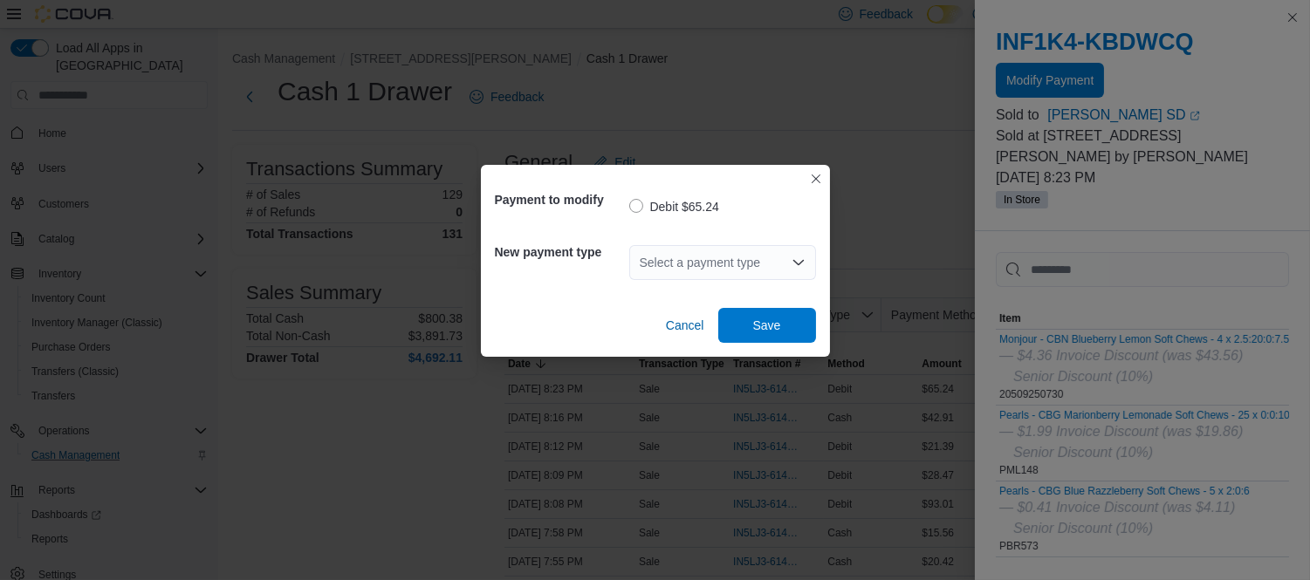
click at [743, 258] on div "Select a payment type" at bounding box center [722, 262] width 187 height 35
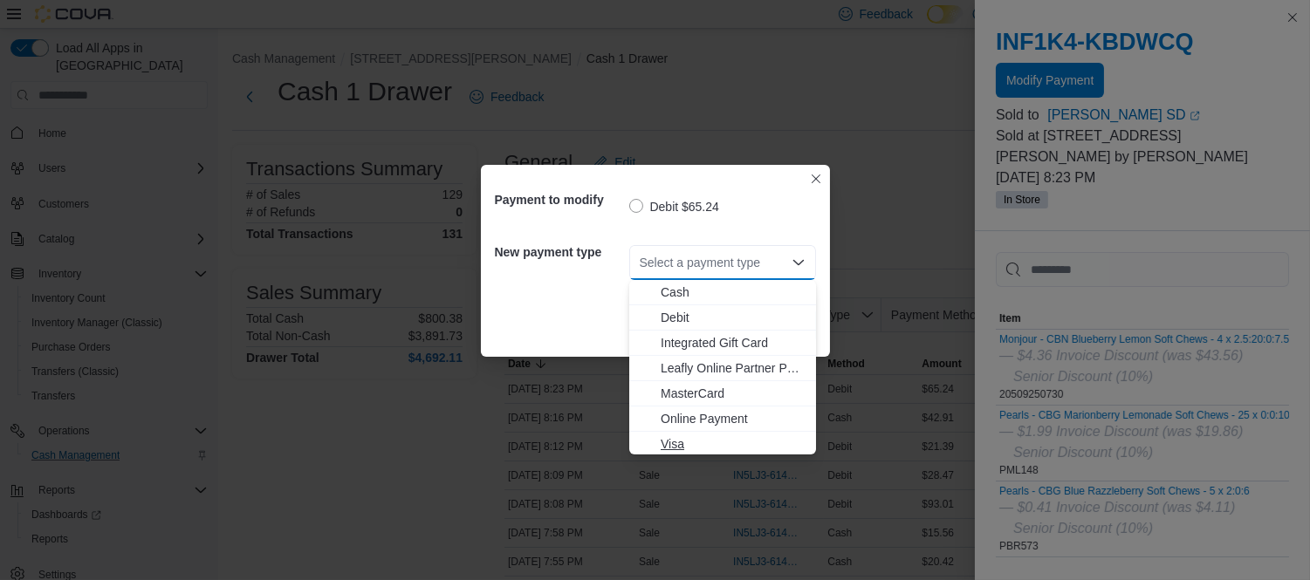
click at [683, 441] on span "Visa" at bounding box center [733, 444] width 145 height 17
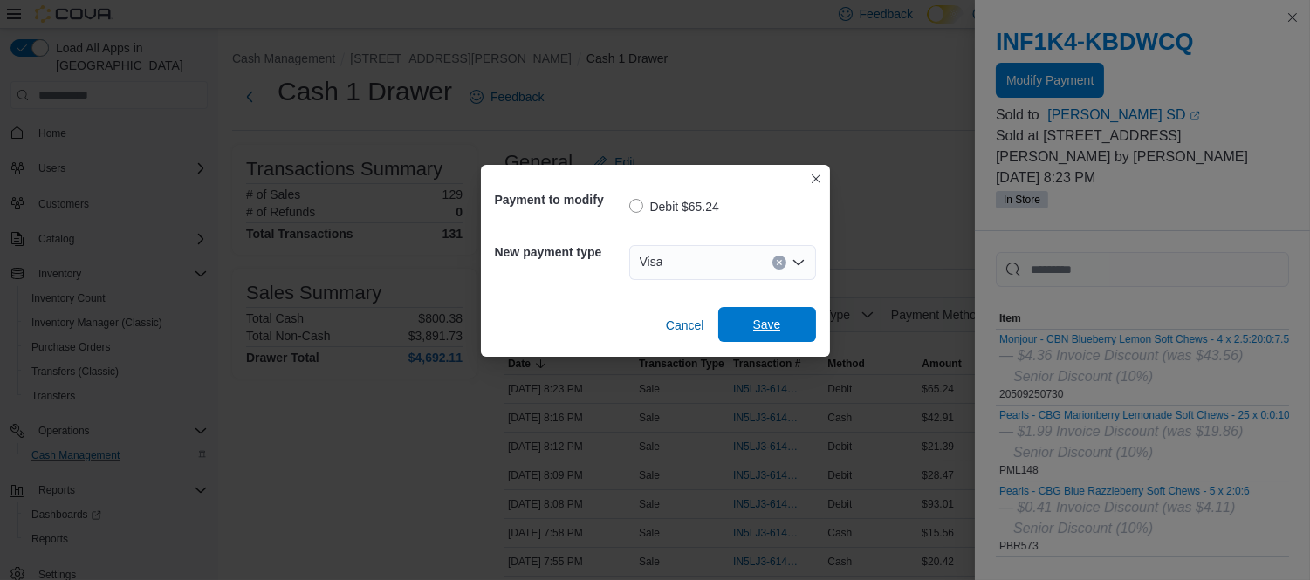
click at [768, 326] on span "Save" at bounding box center [767, 324] width 28 height 17
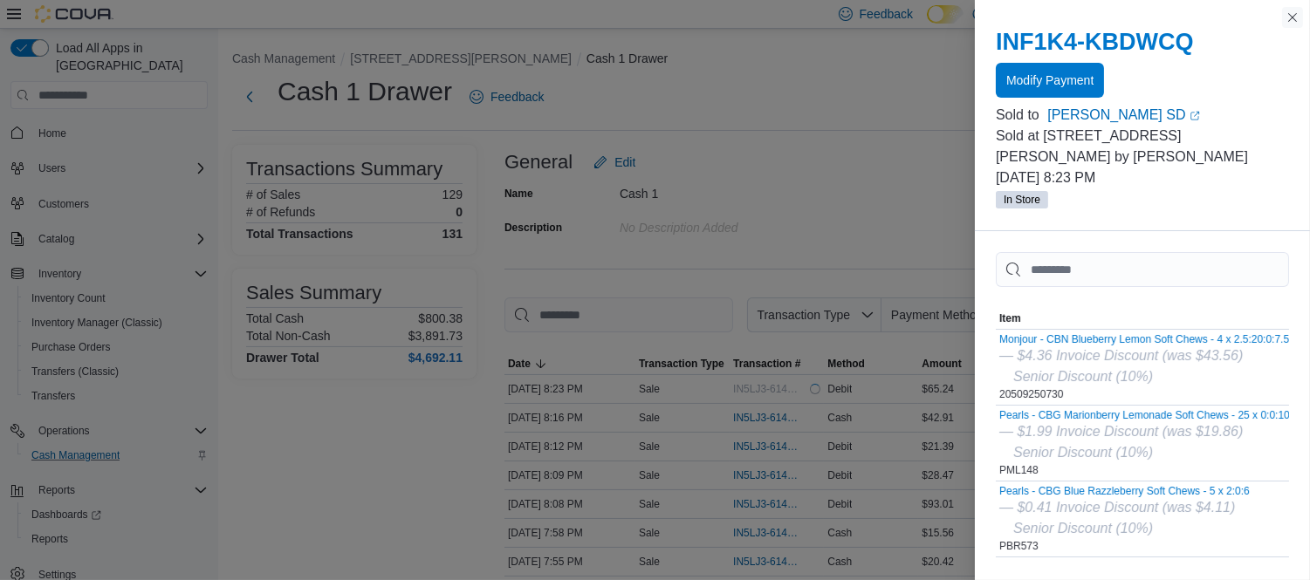
click at [1294, 18] on button "Close this dialog" at bounding box center [1292, 17] width 21 height 21
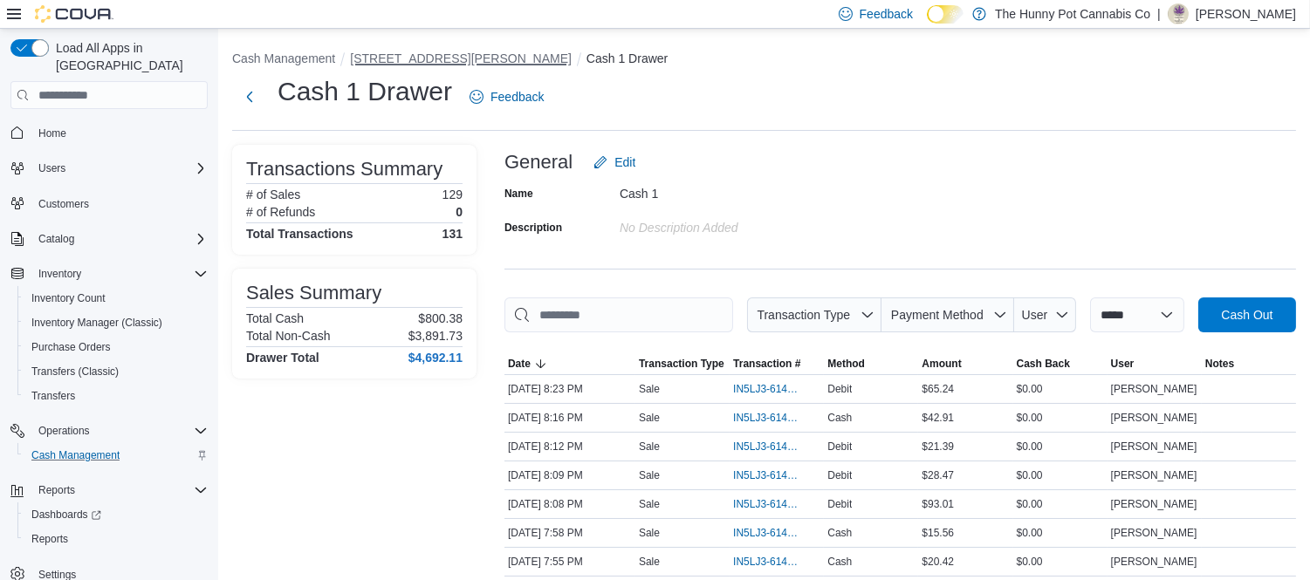
click at [404, 58] on button "[STREET_ADDRESS][PERSON_NAME]" at bounding box center [461, 58] width 222 height 14
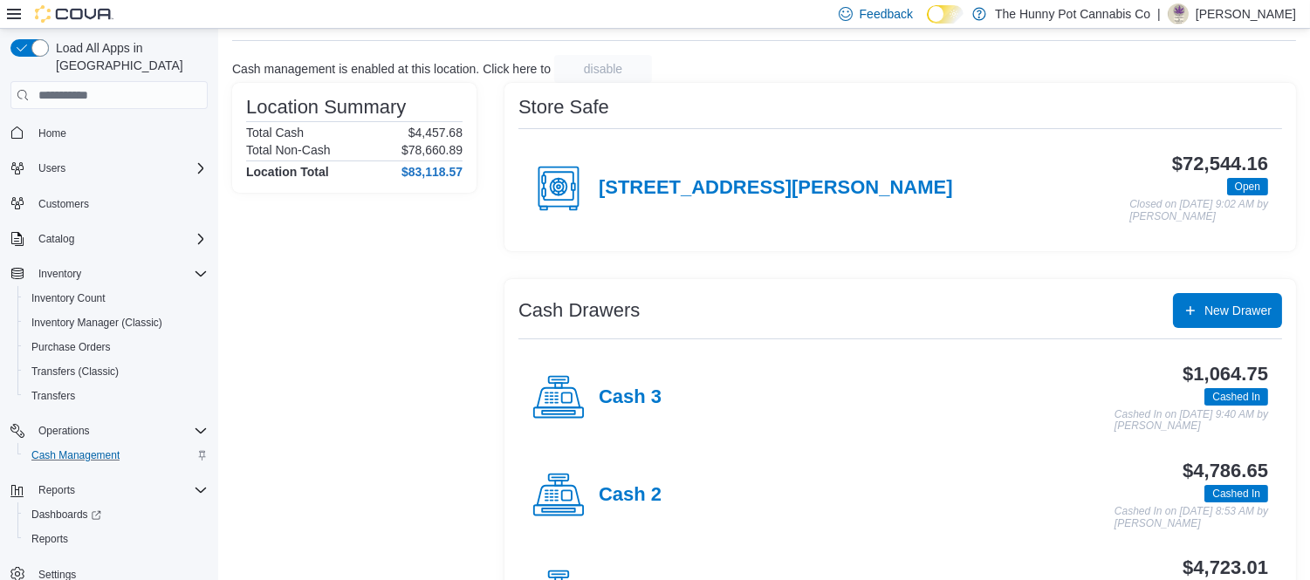
scroll to position [178, 0]
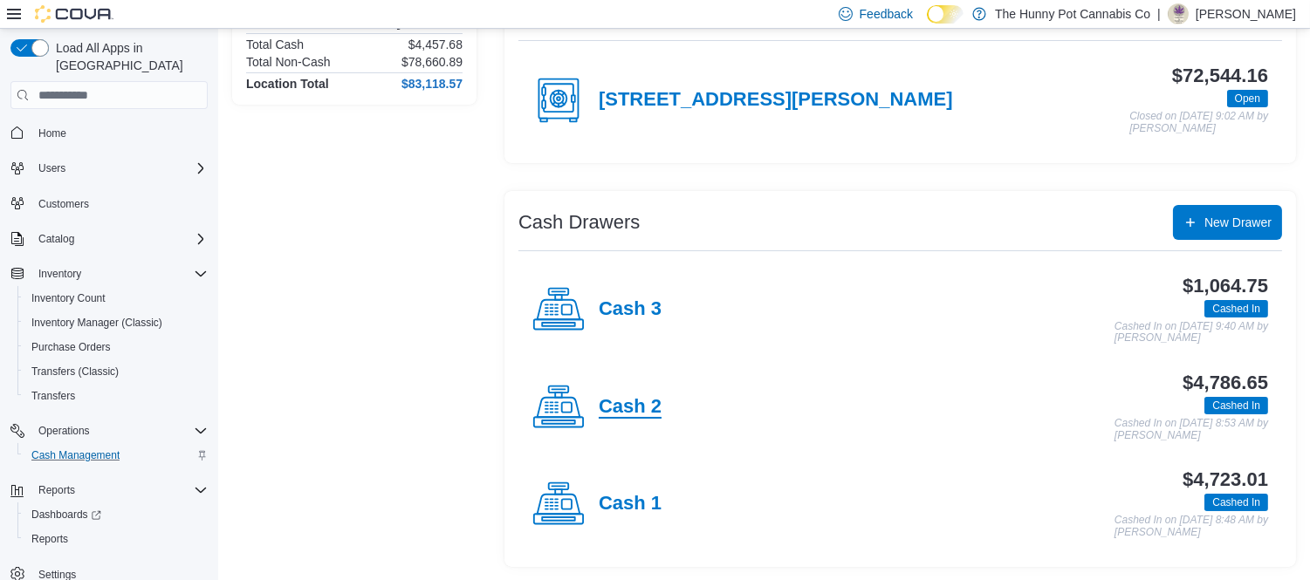
click at [621, 401] on h4 "Cash 2" at bounding box center [630, 407] width 63 height 23
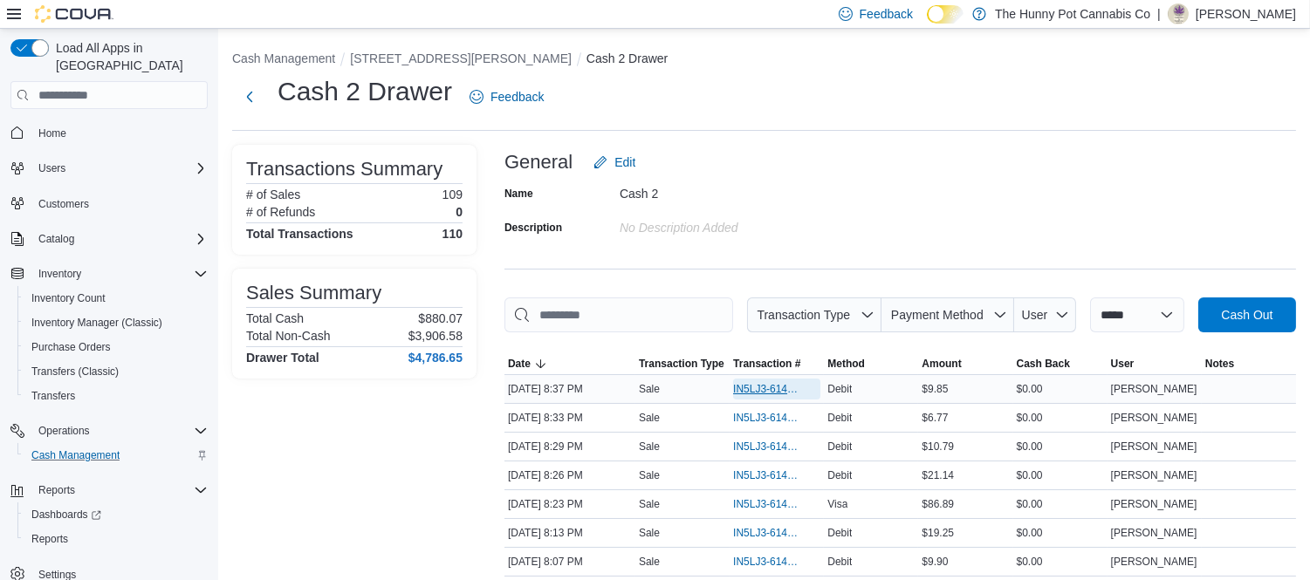
click at [765, 389] on span "IN5LJ3-6145524" at bounding box center [768, 389] width 70 height 14
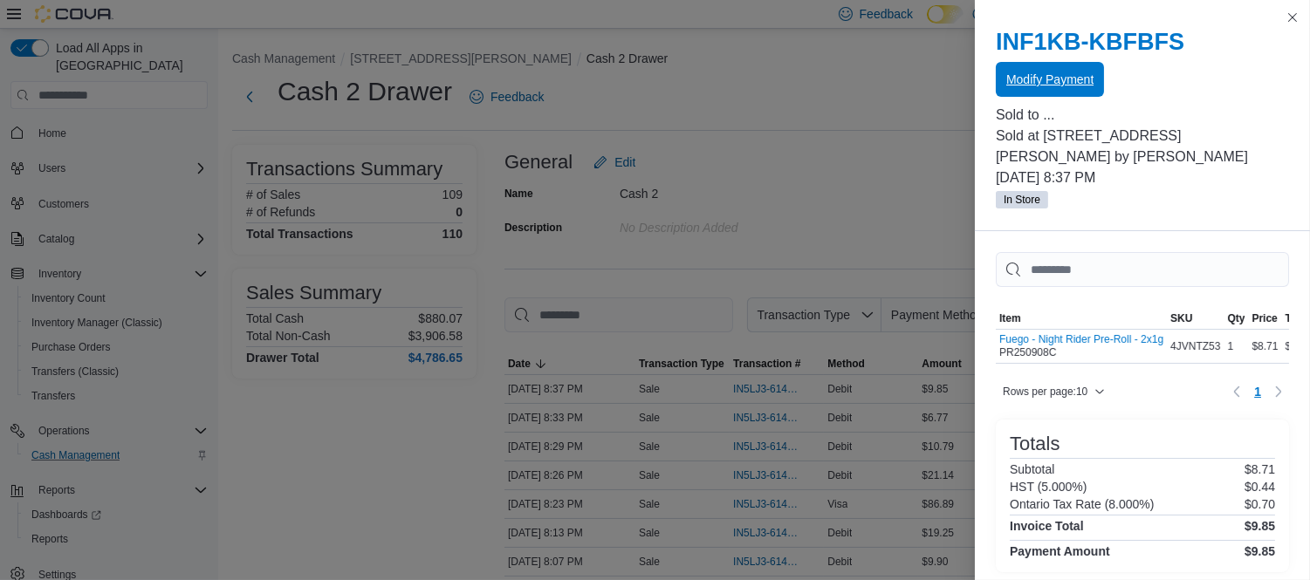
click at [1032, 85] on span "Modify Payment" at bounding box center [1049, 79] width 87 height 17
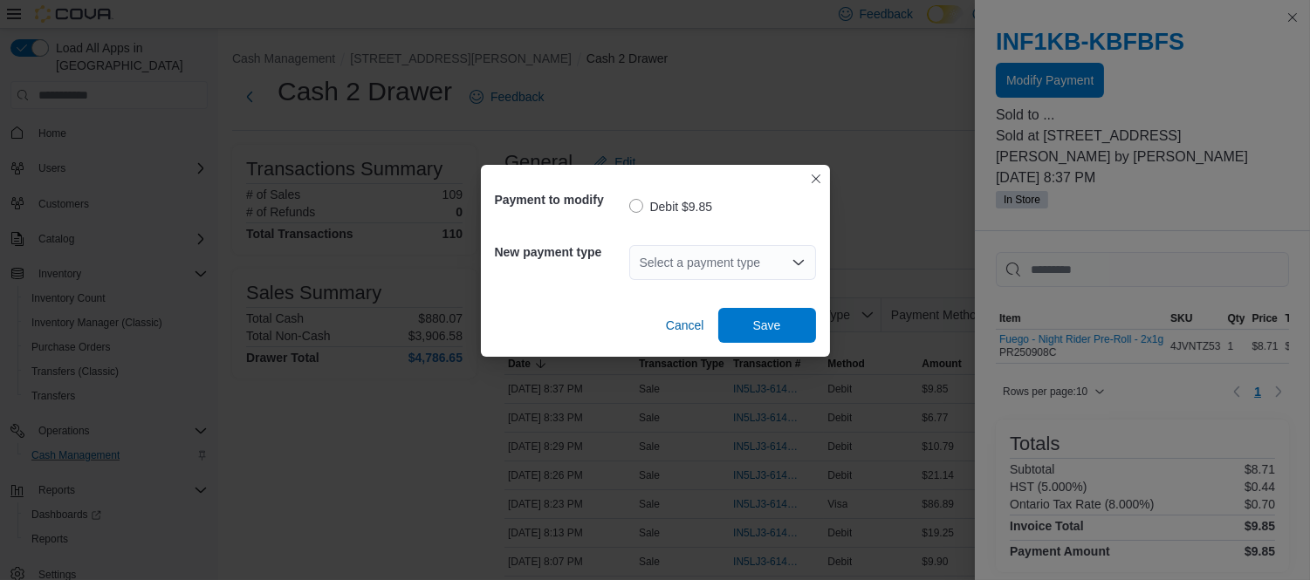
click at [731, 258] on div "Select a payment type" at bounding box center [722, 262] width 187 height 35
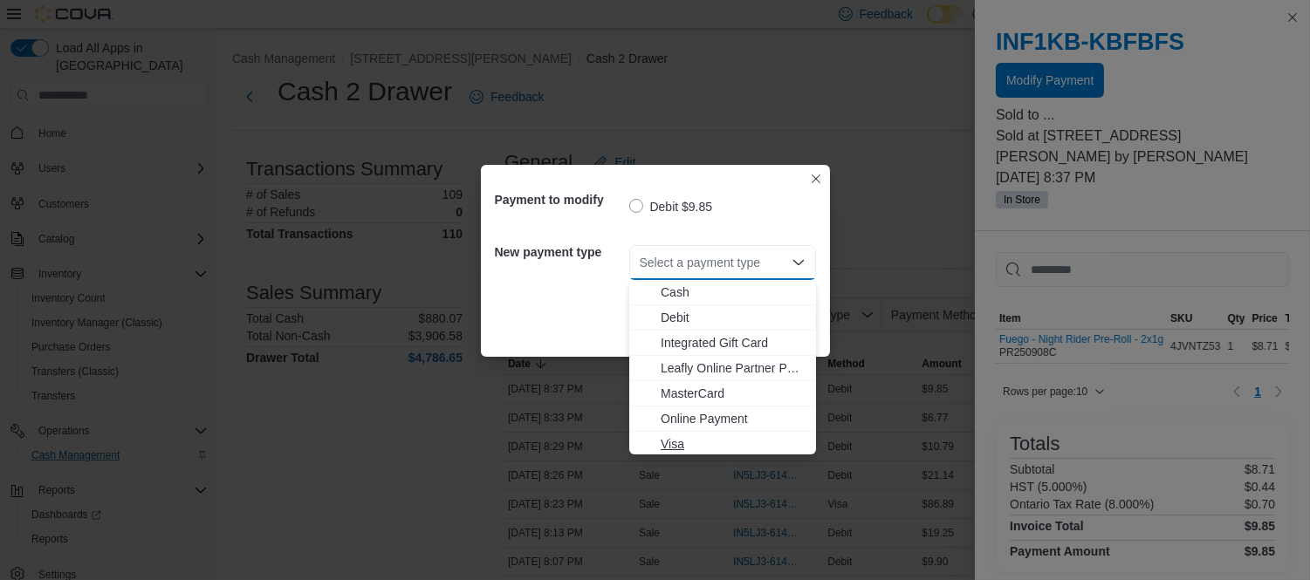
click at [691, 440] on span "Visa" at bounding box center [733, 444] width 145 height 17
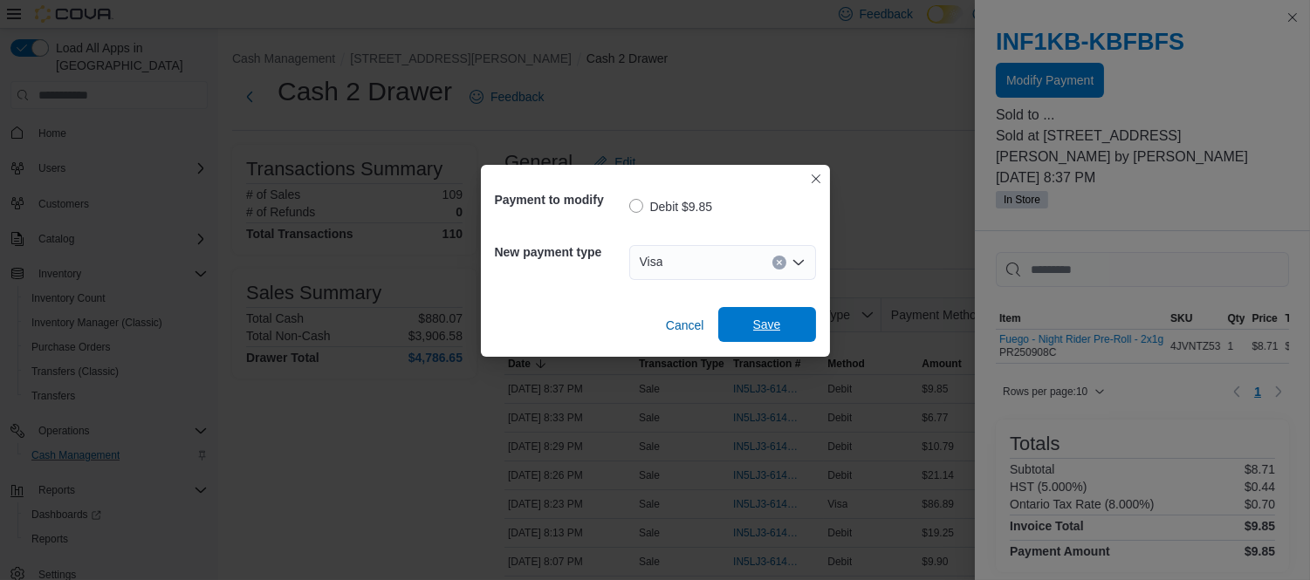
click at [757, 333] on span "Save" at bounding box center [767, 324] width 28 height 17
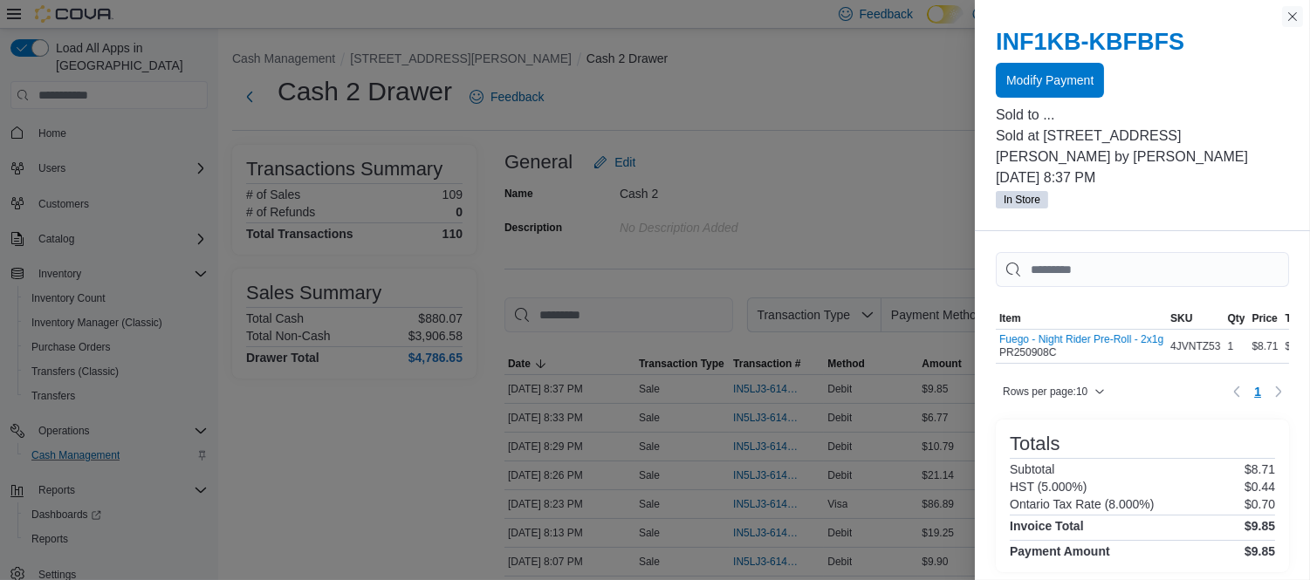
click at [1286, 20] on button "Close this dialog" at bounding box center [1292, 16] width 21 height 21
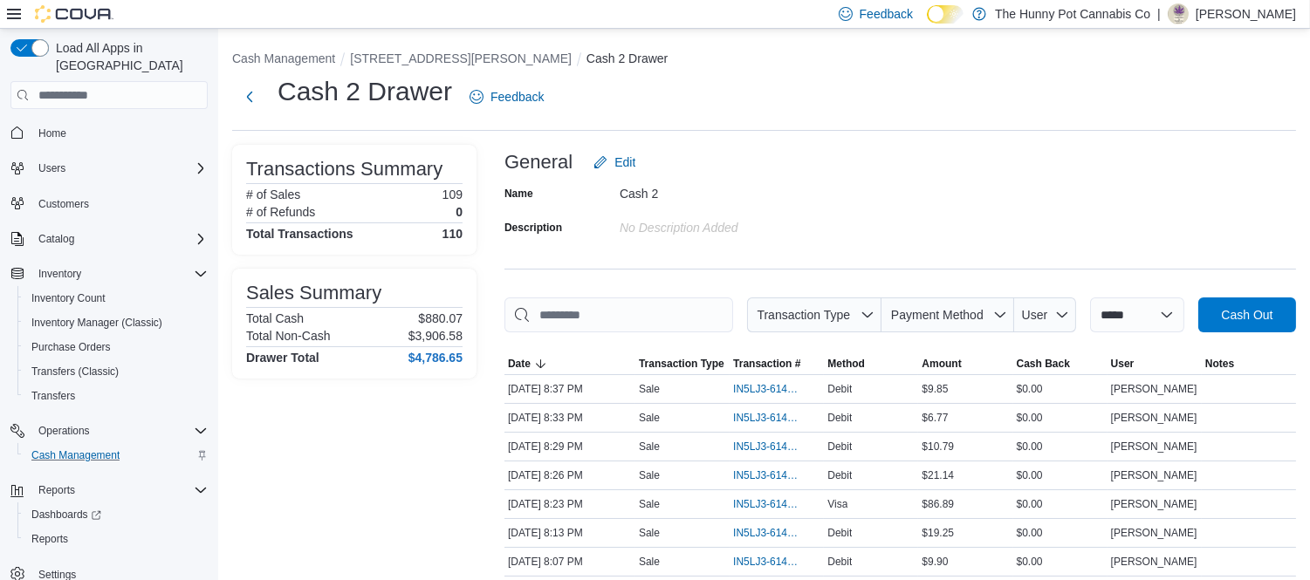
click at [944, 63] on ol "Cash Management [STREET_ADDRESS][PERSON_NAME] Cash 2 Drawer" at bounding box center [764, 60] width 1064 height 21
click at [758, 79] on div "Cash 2 Drawer Feedback" at bounding box center [764, 96] width 1064 height 45
click at [714, 86] on div "Cash 2 Drawer Feedback" at bounding box center [764, 96] width 1064 height 45
click at [908, 74] on div "Cash 2 Drawer Feedback" at bounding box center [764, 96] width 1064 height 45
click at [1012, 79] on div "Cash 2 Drawer Feedback" at bounding box center [764, 96] width 1064 height 45
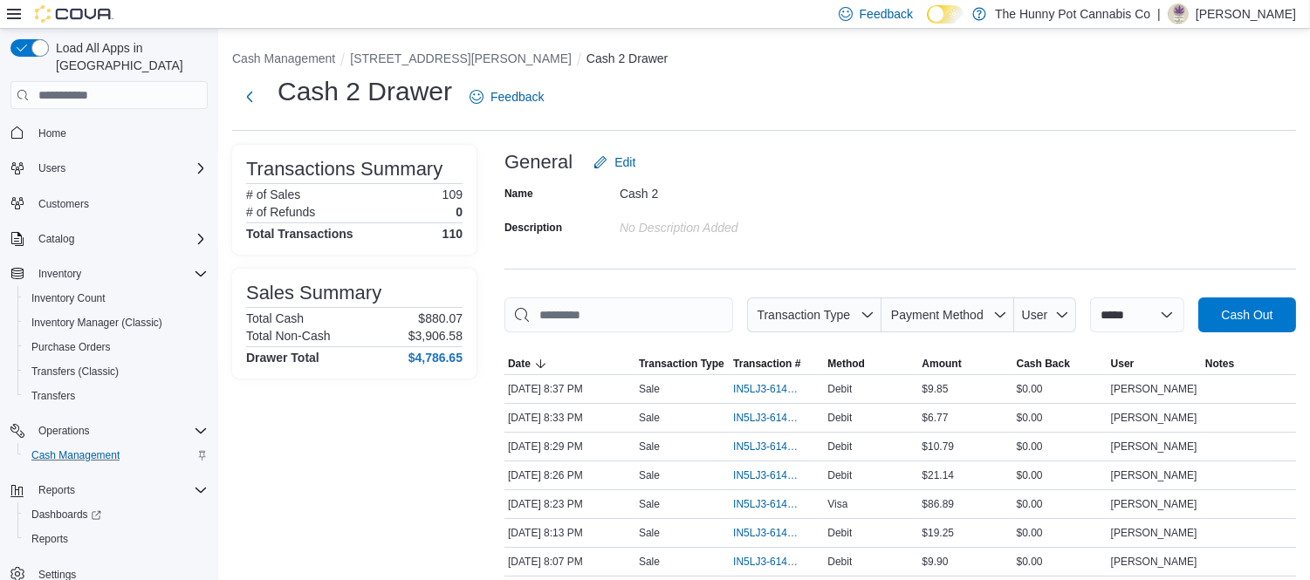
click at [930, 81] on div "Cash 2 Drawer Feedback" at bounding box center [764, 96] width 1064 height 45
click at [931, 79] on div "Cash 2 Drawer Feedback" at bounding box center [764, 96] width 1064 height 45
click at [919, 84] on div "Cash 2 Drawer Feedback" at bounding box center [764, 96] width 1064 height 45
click at [890, 80] on div "Cash 2 Drawer Feedback" at bounding box center [764, 96] width 1064 height 45
click at [952, 82] on div "Cash 2 Drawer Feedback" at bounding box center [764, 96] width 1064 height 45
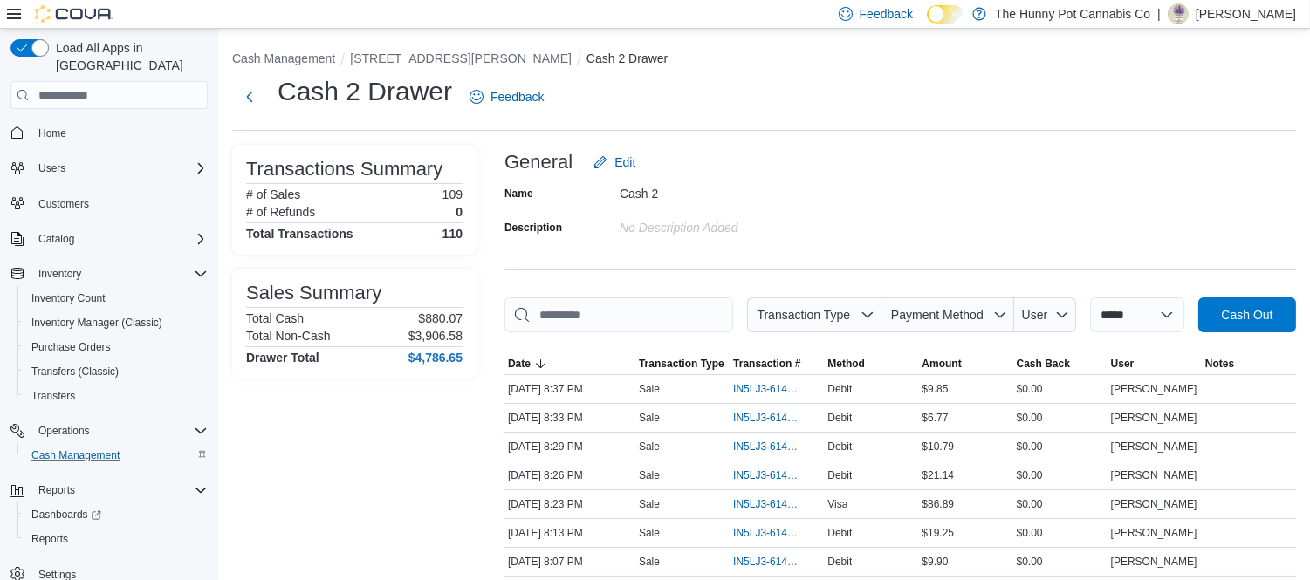
click at [925, 79] on div "Cash 2 Drawer Feedback" at bounding box center [764, 96] width 1064 height 45
click at [49, 127] on span "Home" at bounding box center [52, 134] width 28 height 14
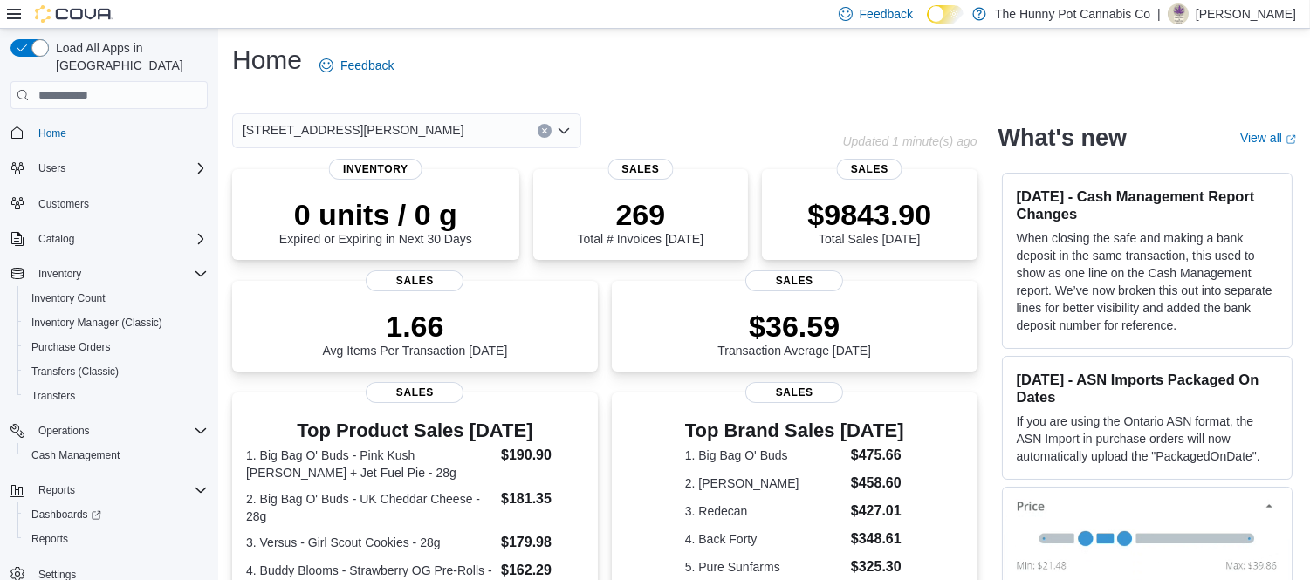
click at [718, 51] on div "Home Feedback" at bounding box center [764, 65] width 1064 height 45
click at [565, 80] on div "Home Feedback" at bounding box center [764, 65] width 1064 height 45
click at [635, 56] on div "Home Feedback" at bounding box center [764, 65] width 1064 height 45
click at [556, 56] on div "Home Feedback" at bounding box center [764, 65] width 1064 height 45
click at [93, 449] on span "Cash Management" at bounding box center [75, 456] width 88 height 14
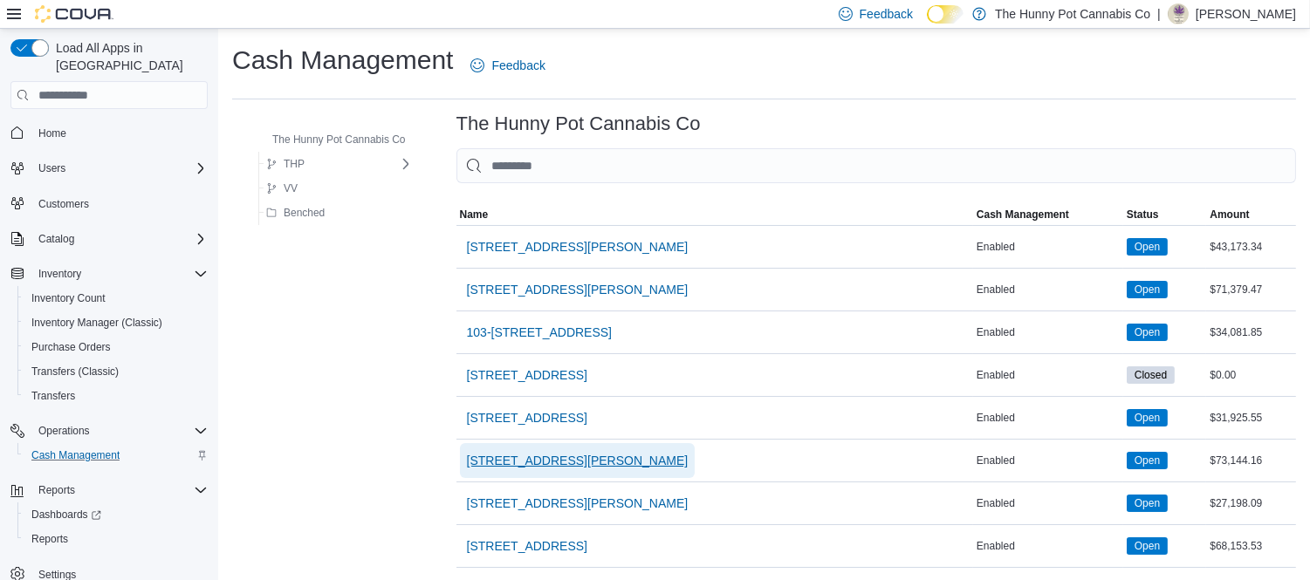
click at [491, 456] on span "121 Clarence Street" at bounding box center [578, 460] width 222 height 17
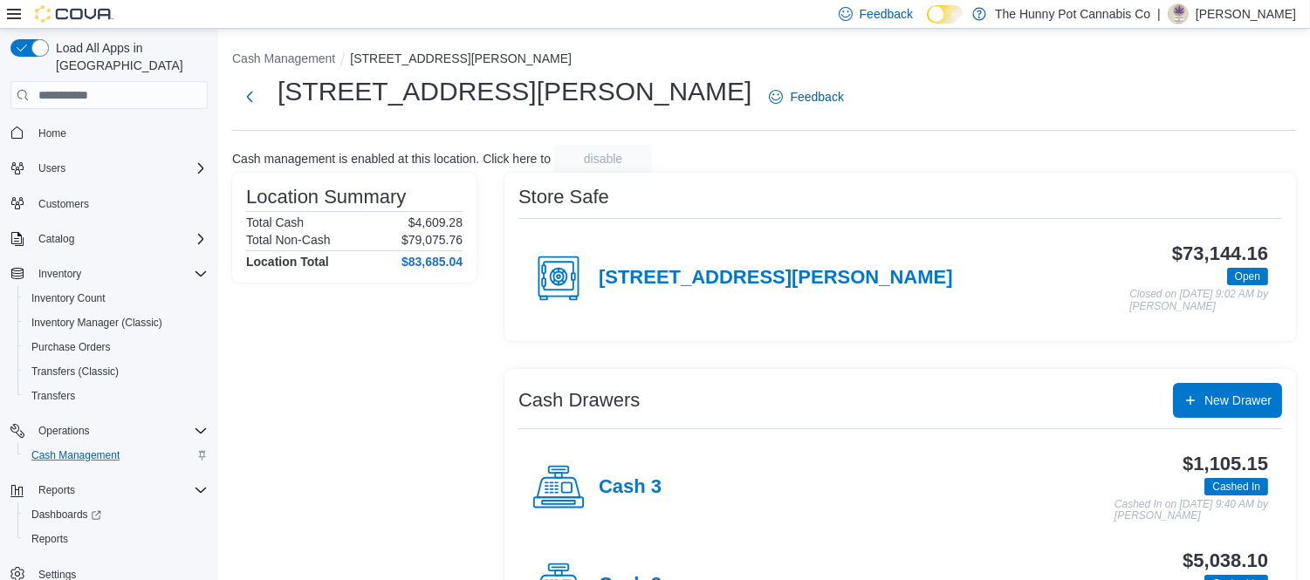
scroll to position [178, 0]
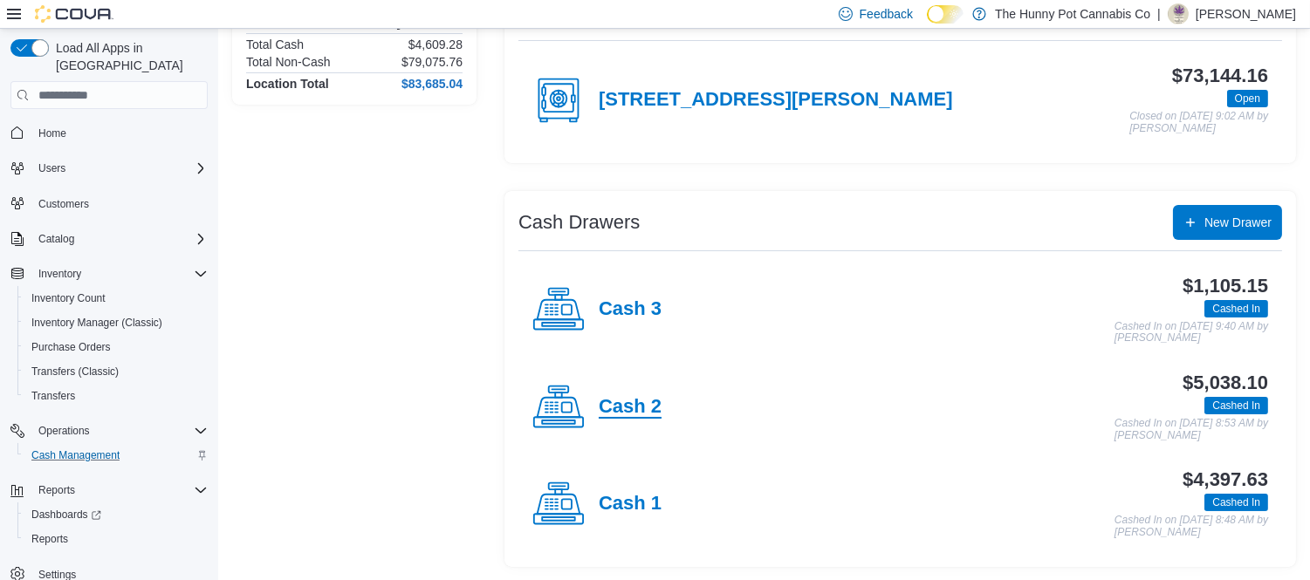
click at [651, 412] on h4 "Cash 2" at bounding box center [630, 407] width 63 height 23
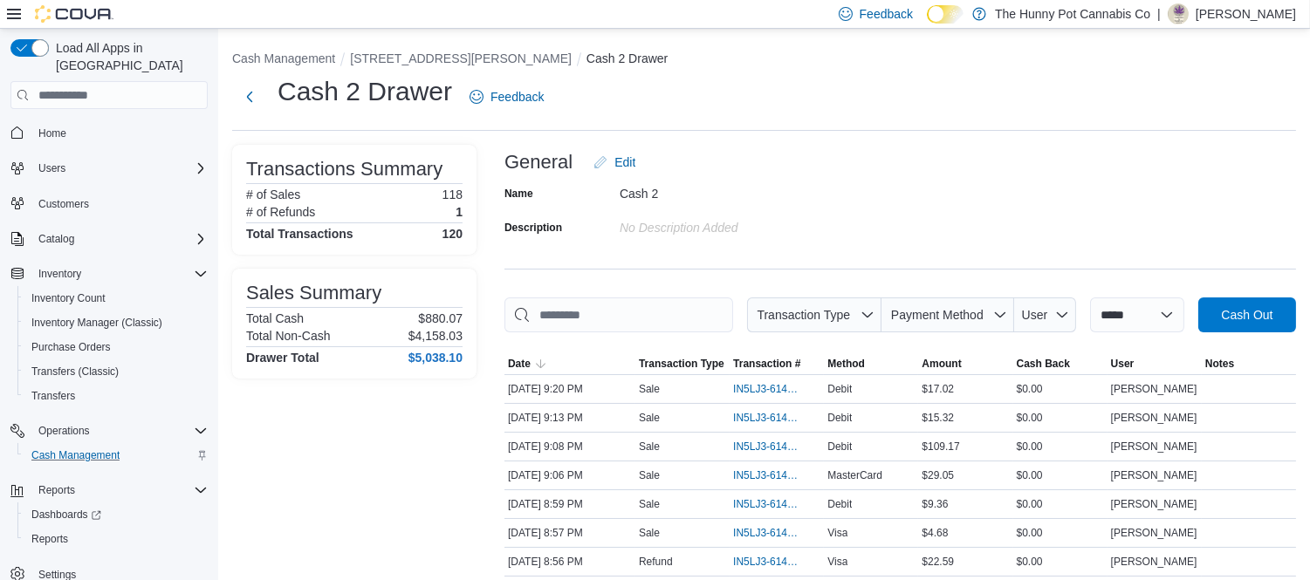
click at [687, 81] on div "Cash 2 Drawer Feedback" at bounding box center [764, 96] width 1064 height 45
click at [105, 316] on span "Inventory Manager (Classic)" at bounding box center [96, 323] width 131 height 14
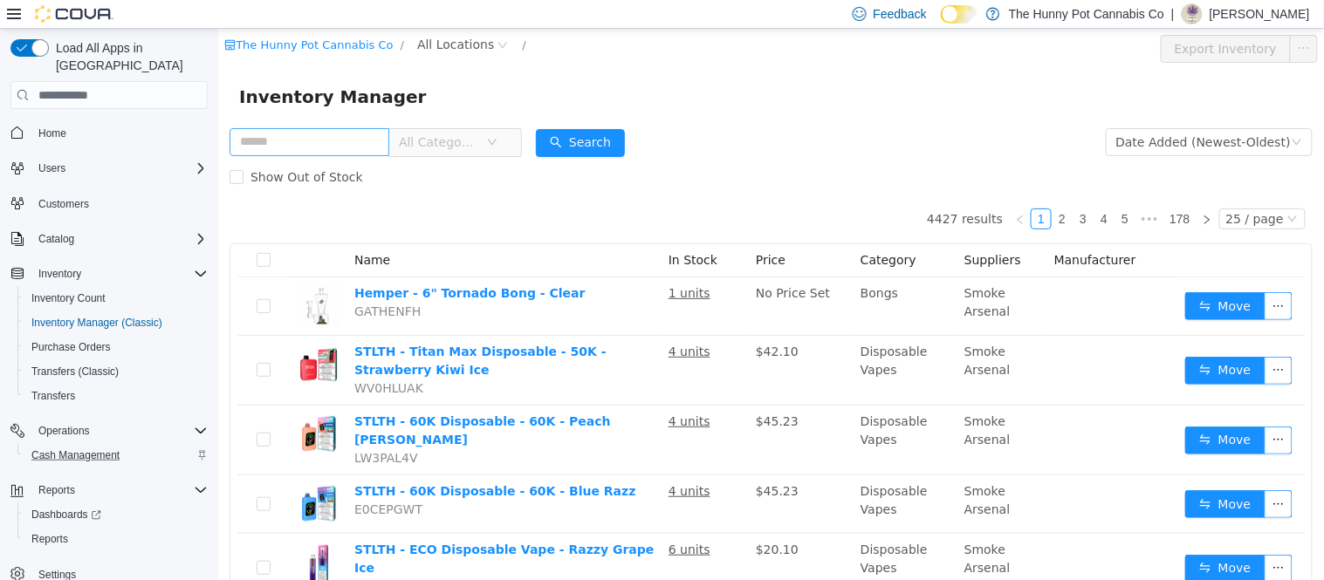
click at [333, 147] on input "text" at bounding box center [309, 142] width 160 height 28
type input "*********"
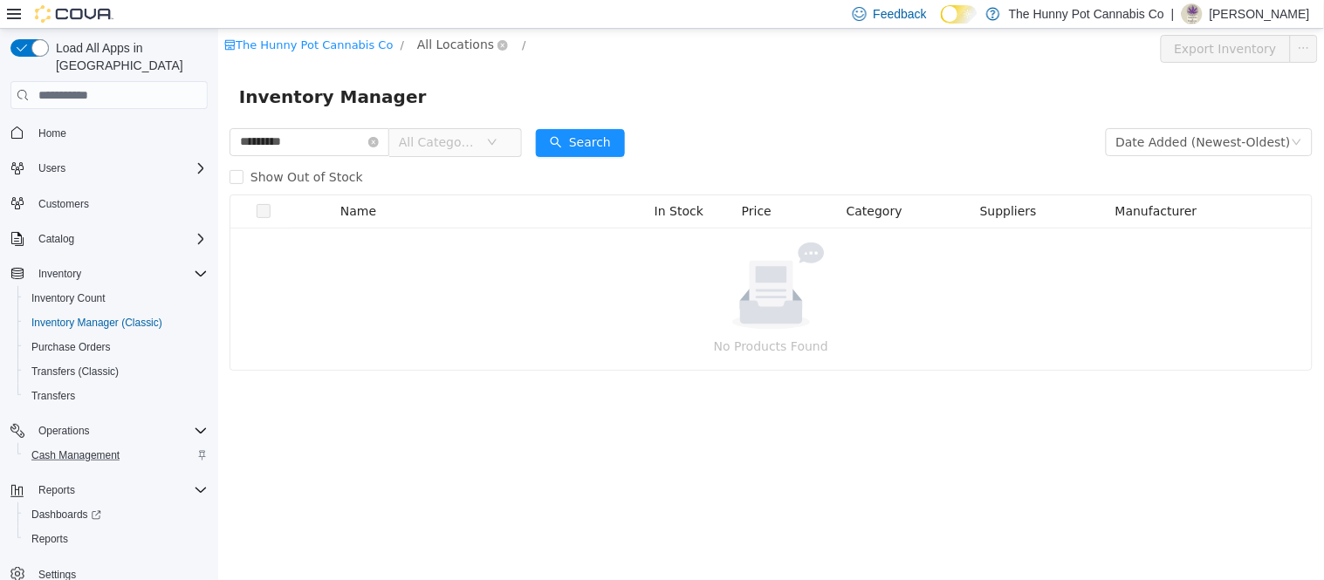
click at [425, 42] on span "All Locations" at bounding box center [454, 44] width 77 height 19
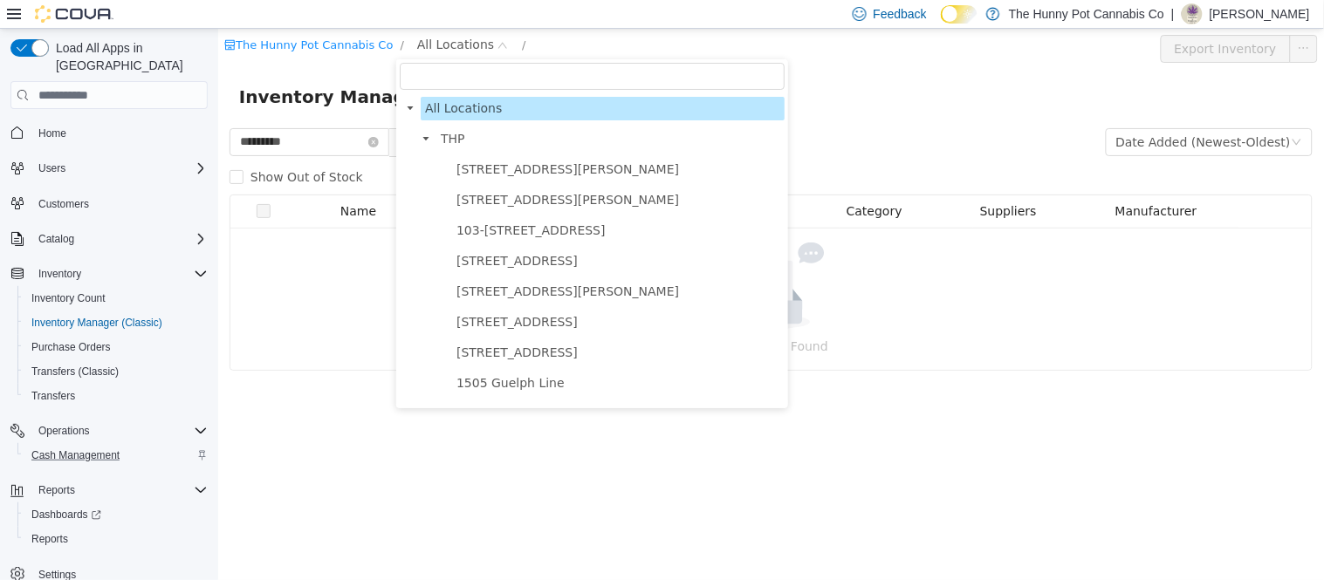
click at [477, 73] on input "filter select" at bounding box center [591, 76] width 385 height 27
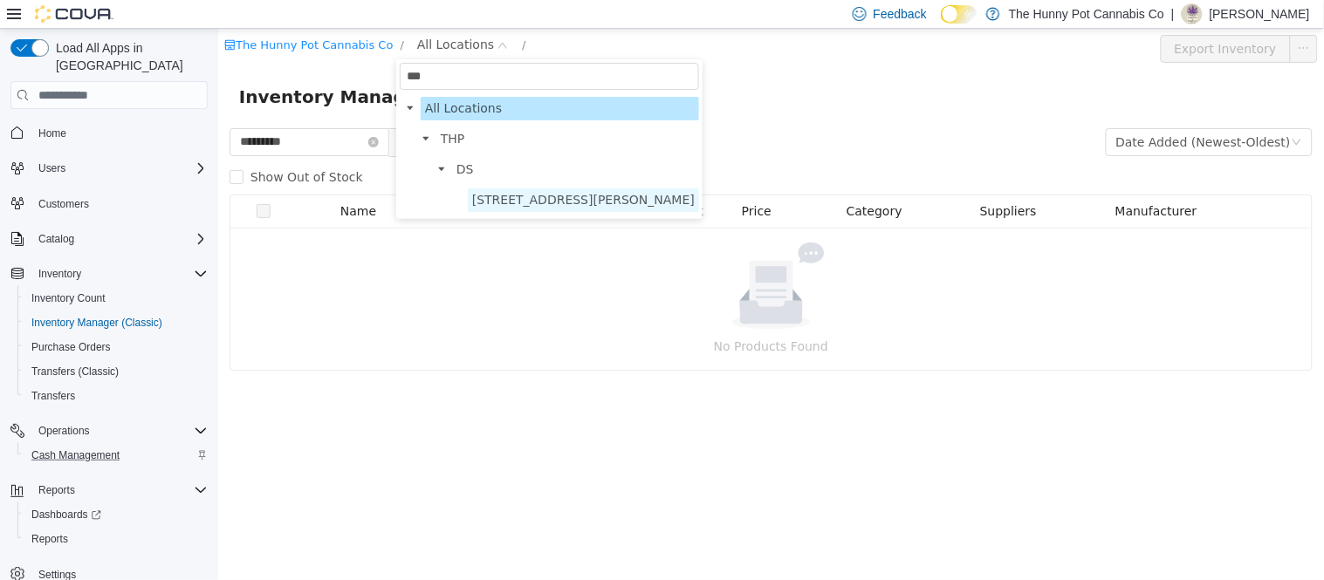
type input "***"
click at [520, 204] on span "121 Clarence Street" at bounding box center [582, 200] width 223 height 14
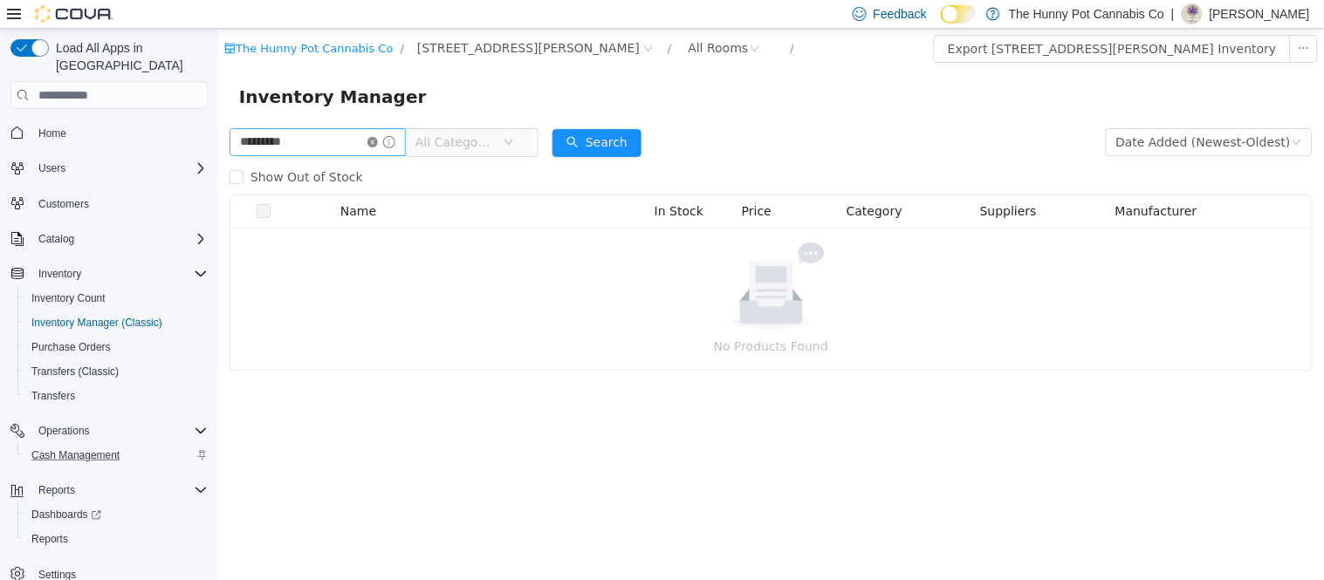
click at [377, 142] on icon "icon: close-circle" at bounding box center [372, 142] width 10 height 10
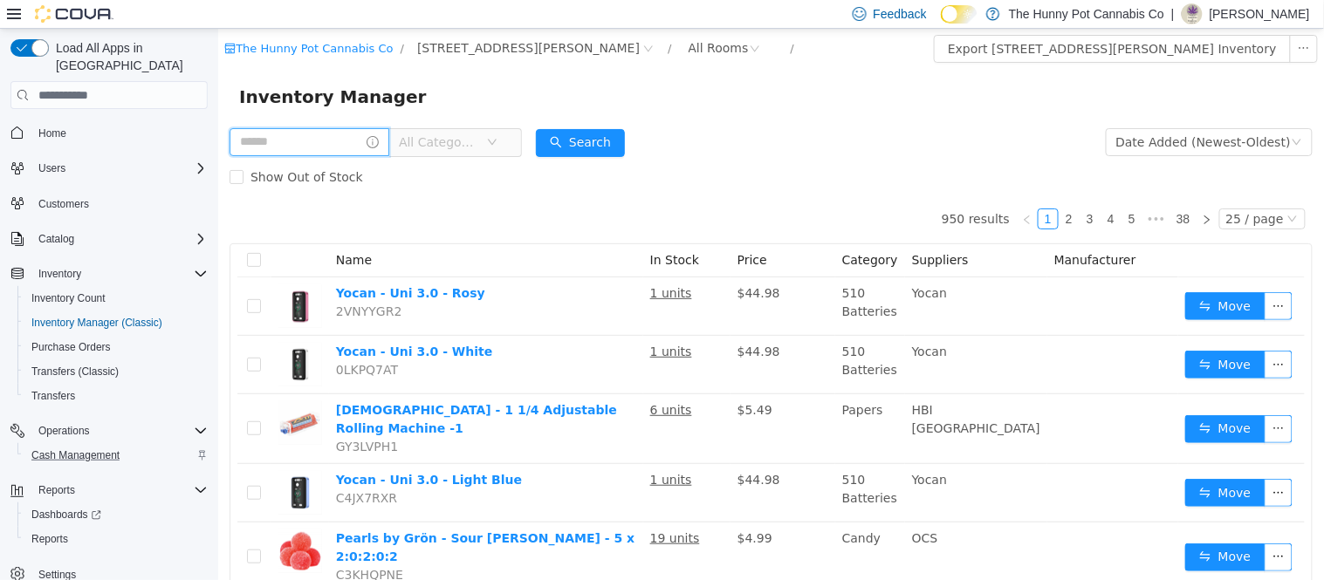
click at [351, 140] on input "text" at bounding box center [309, 142] width 160 height 28
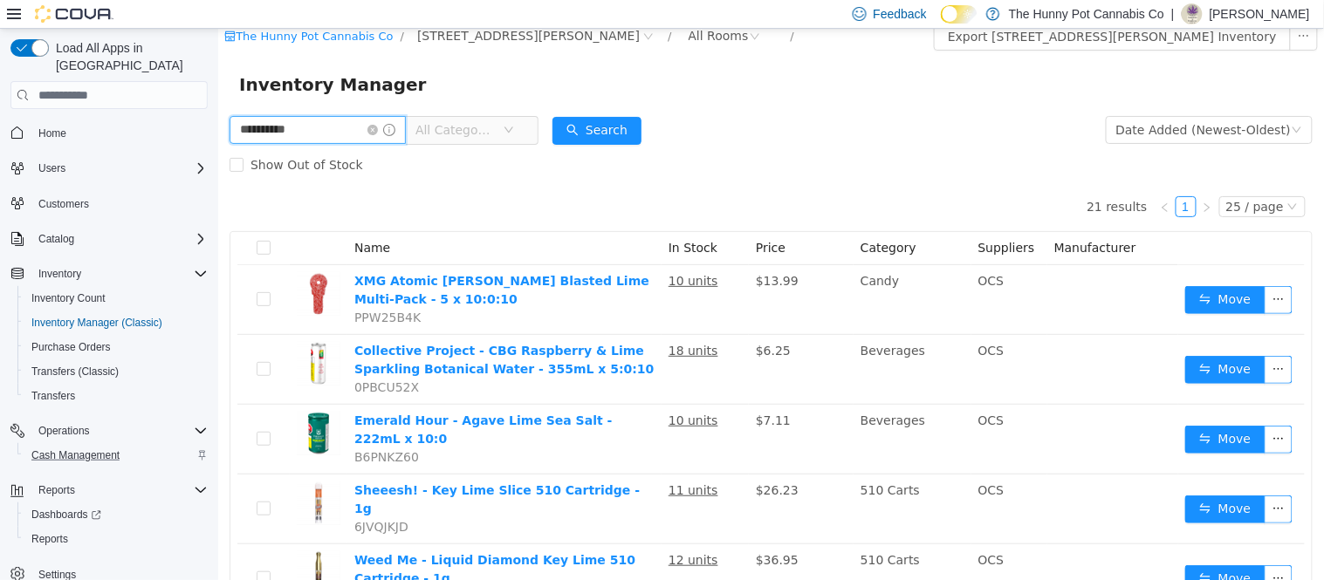
scroll to position [10, 0]
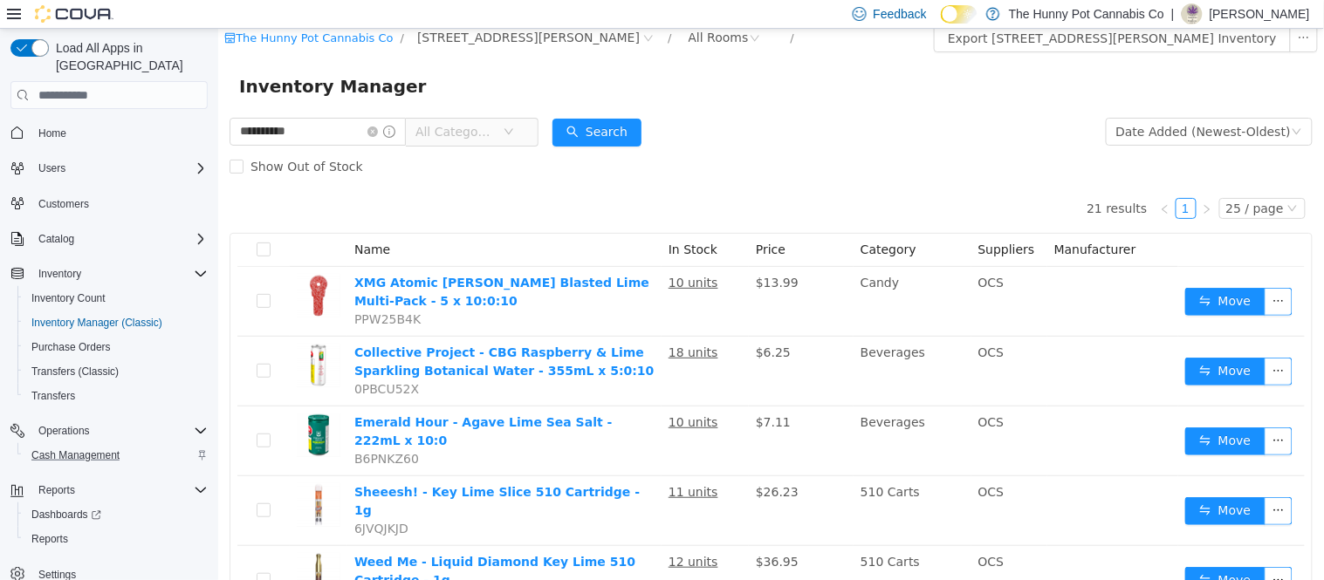
click at [476, 130] on span "All Categories" at bounding box center [454, 131] width 79 height 17
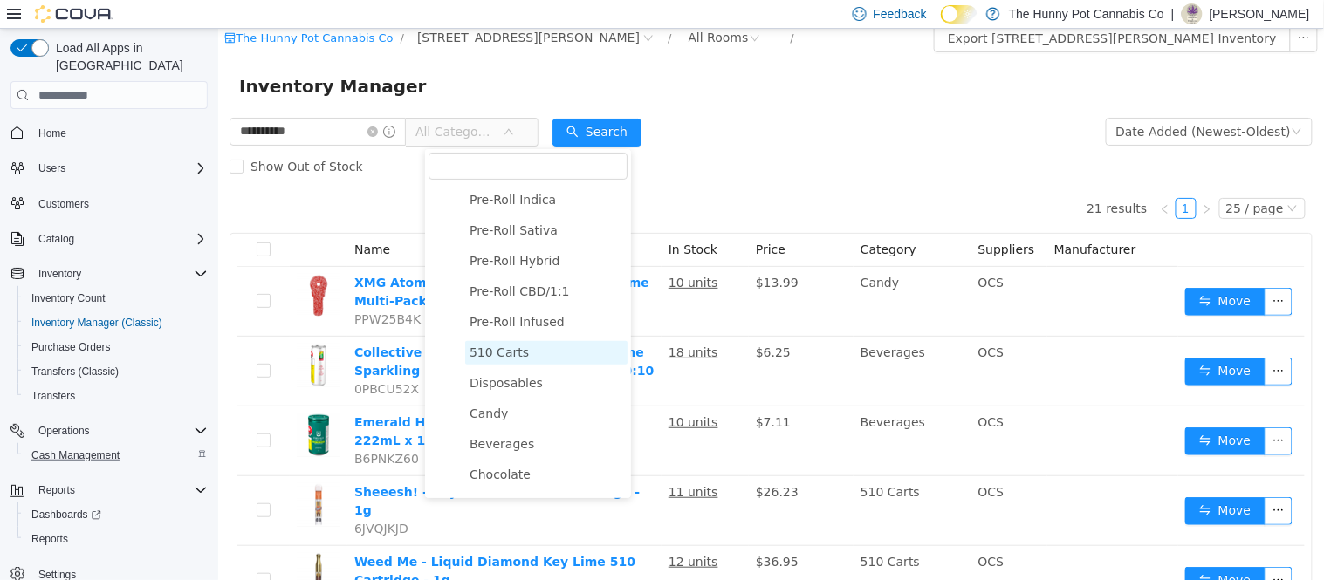
scroll to position [194, 0]
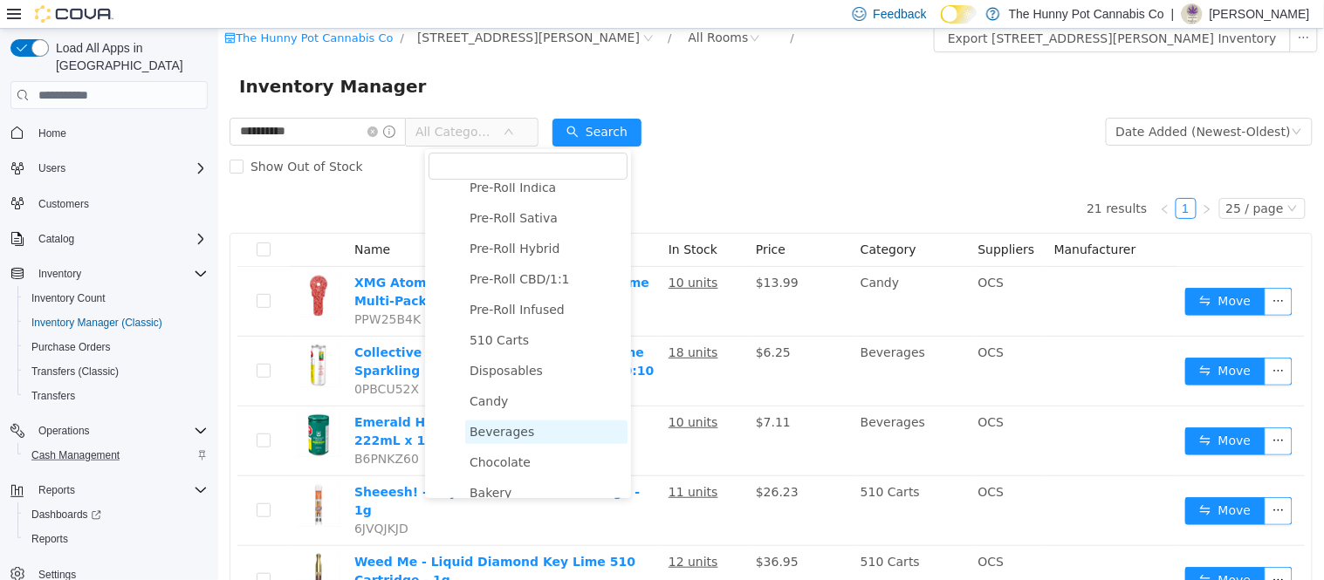
click at [501, 432] on span "Beverages" at bounding box center [501, 432] width 65 height 14
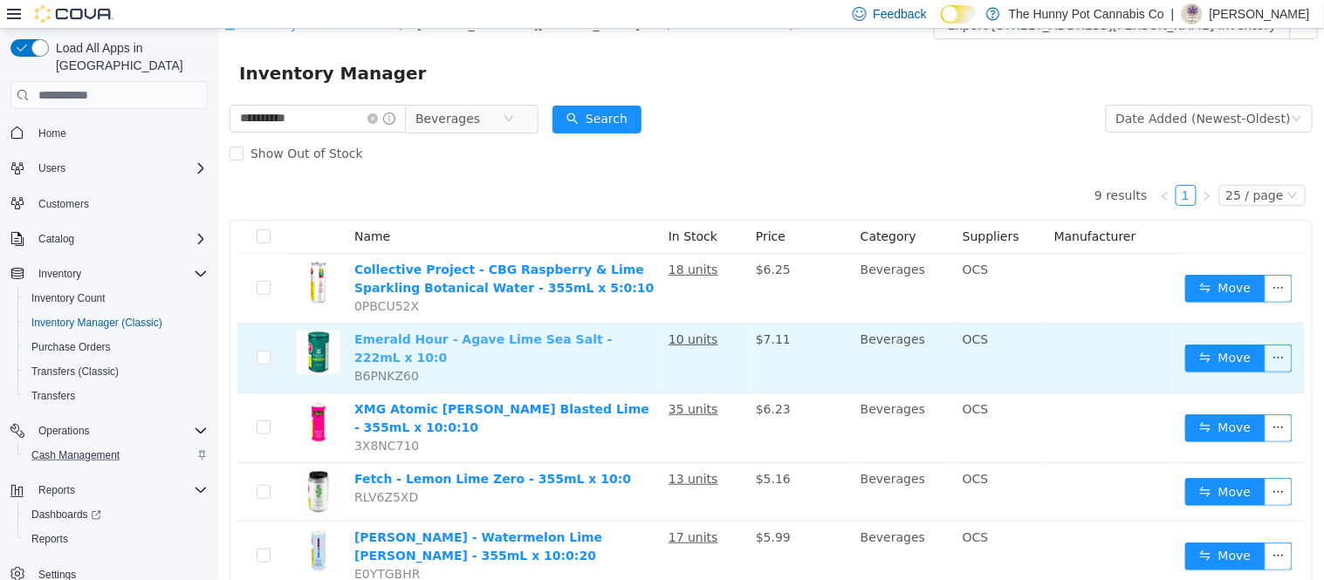
scroll to position [0, 0]
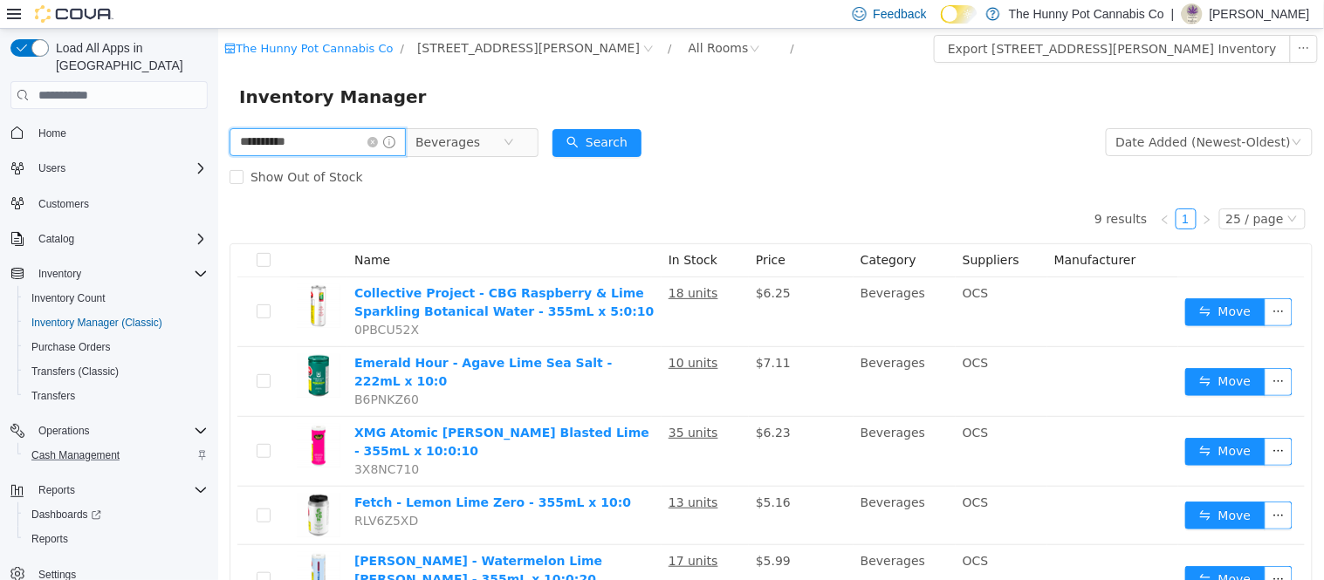
click at [302, 141] on input "**********" at bounding box center [317, 142] width 176 height 28
type input "*"
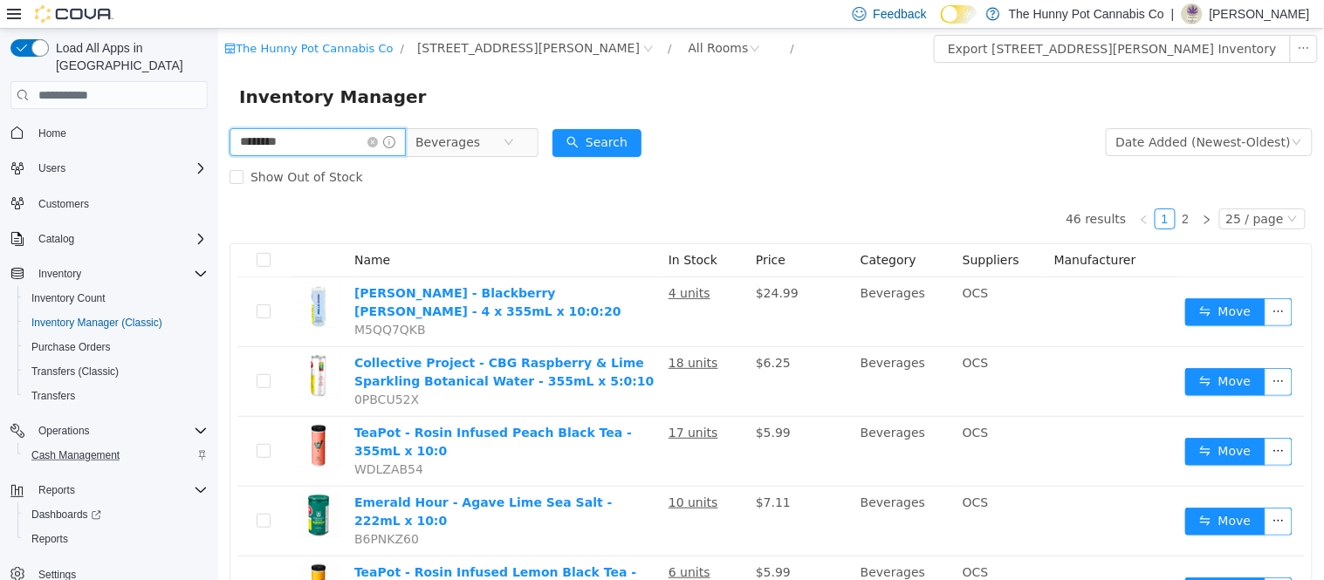
type input "********"
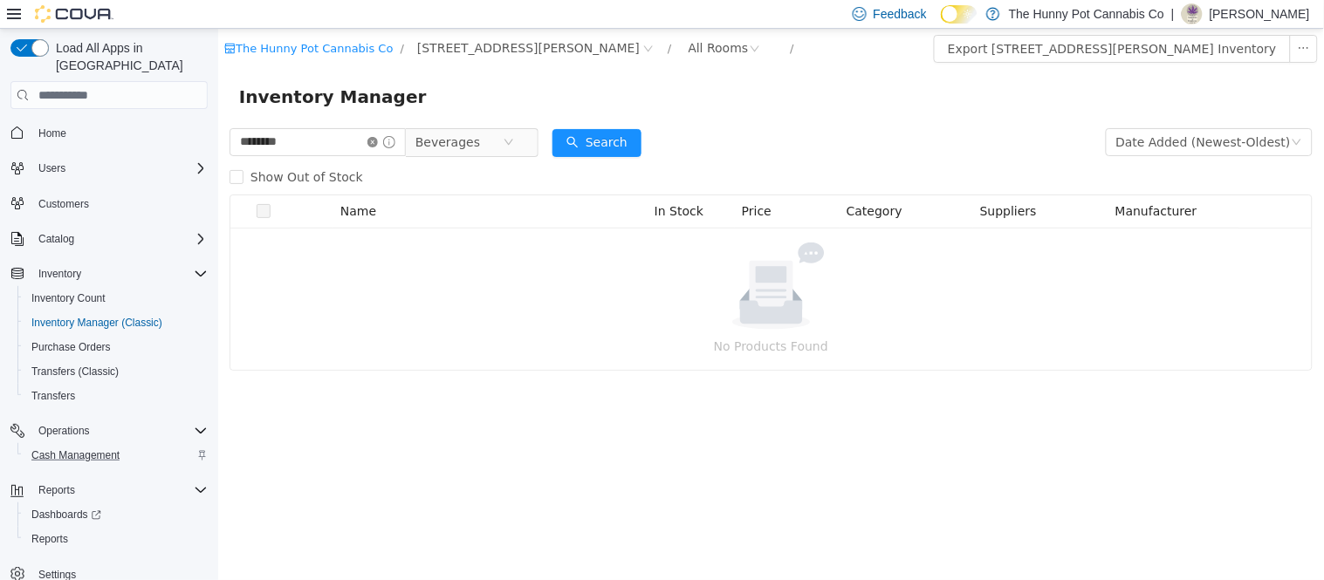
click at [377, 141] on icon "icon: close-circle" at bounding box center [372, 142] width 10 height 10
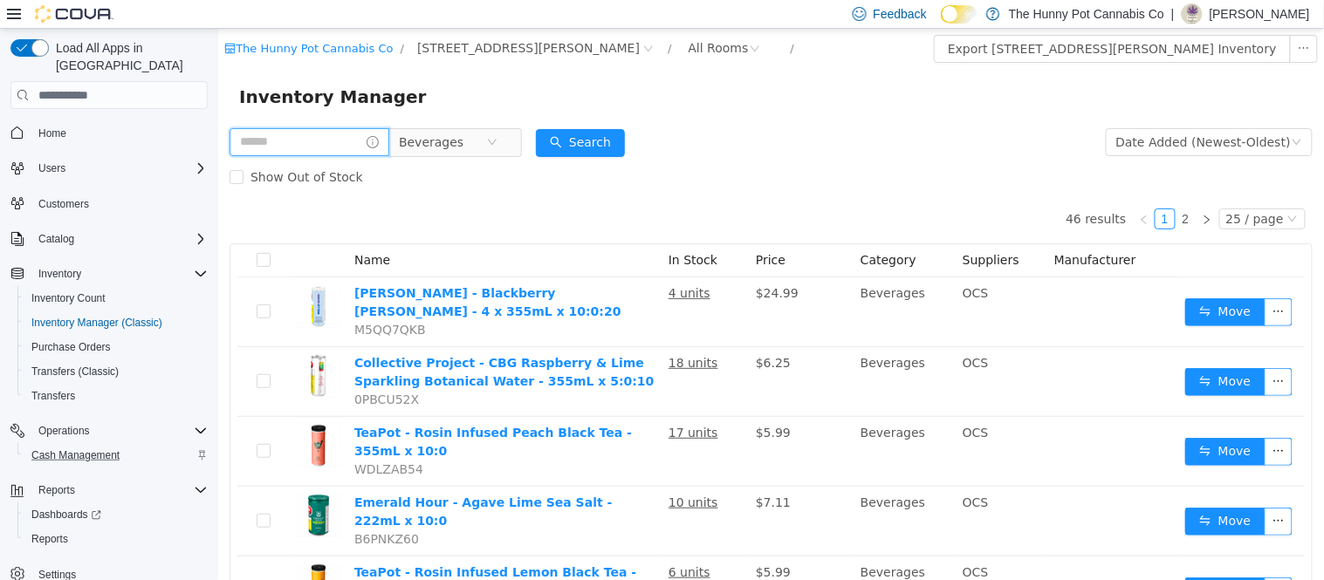
click at [350, 134] on input "text" at bounding box center [309, 142] width 160 height 28
type input "********"
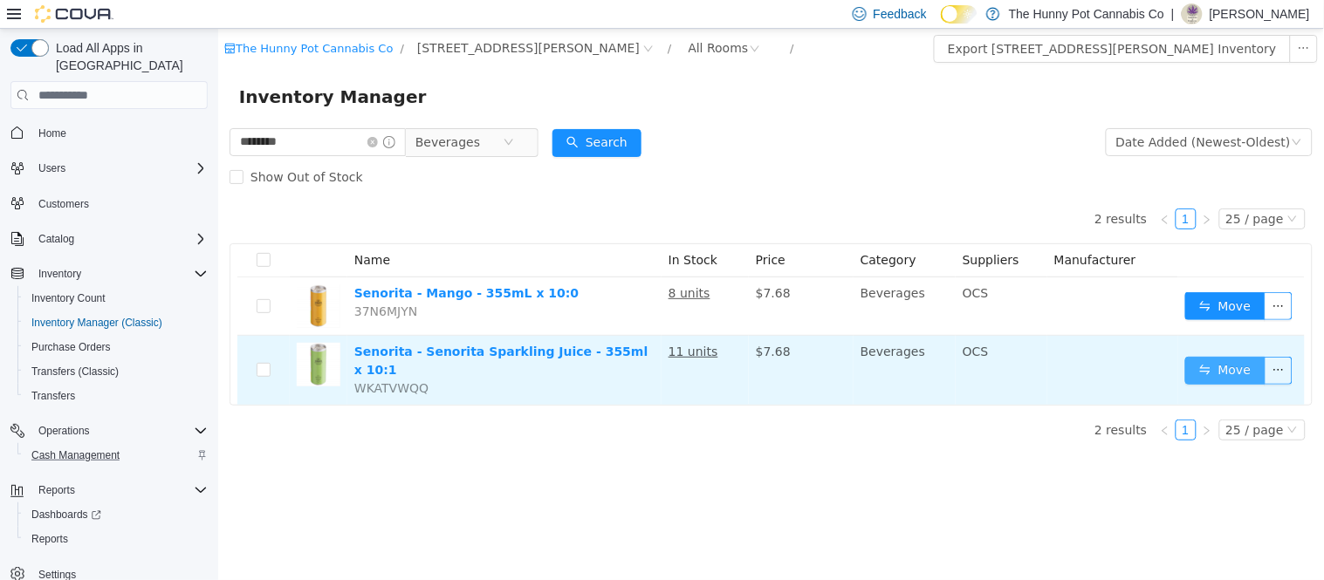
click at [1247, 357] on button "Move" at bounding box center [1224, 371] width 80 height 28
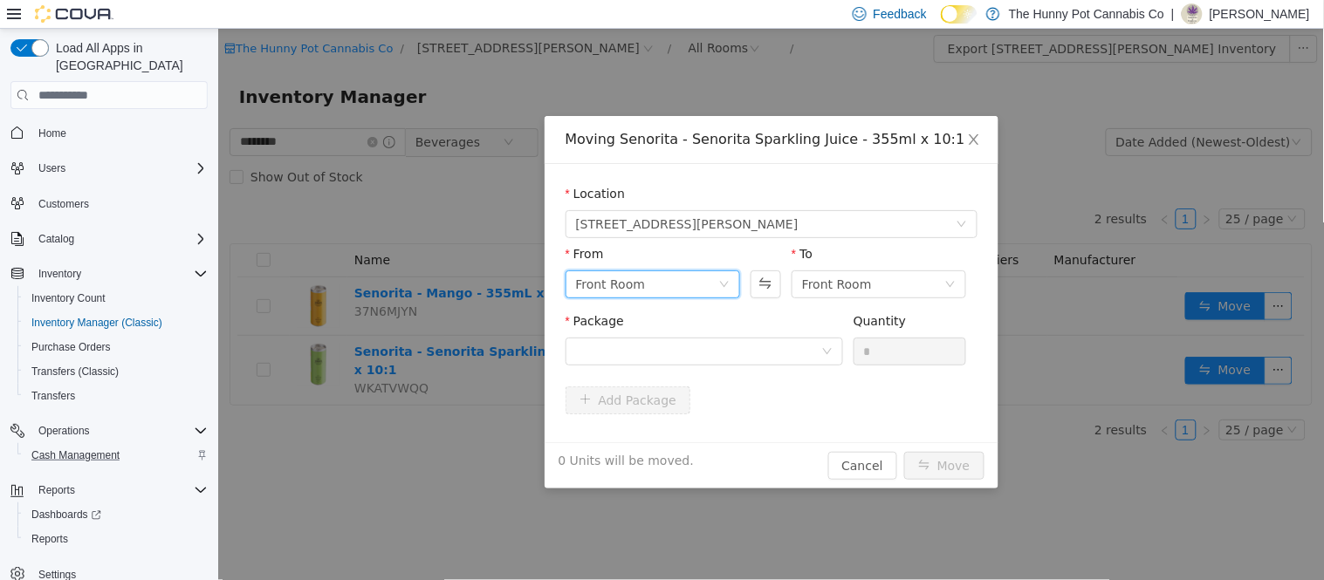
click at [619, 286] on div "Front Room" at bounding box center [610, 284] width 70 height 26
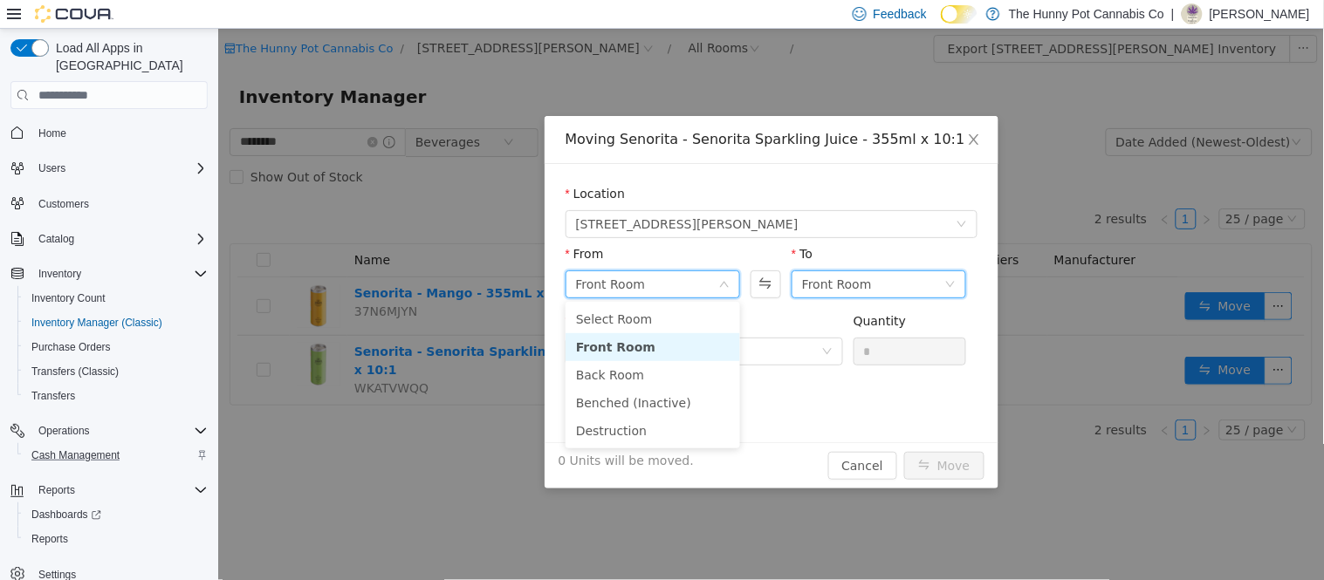
click at [848, 283] on div "Front Room" at bounding box center [836, 284] width 70 height 26
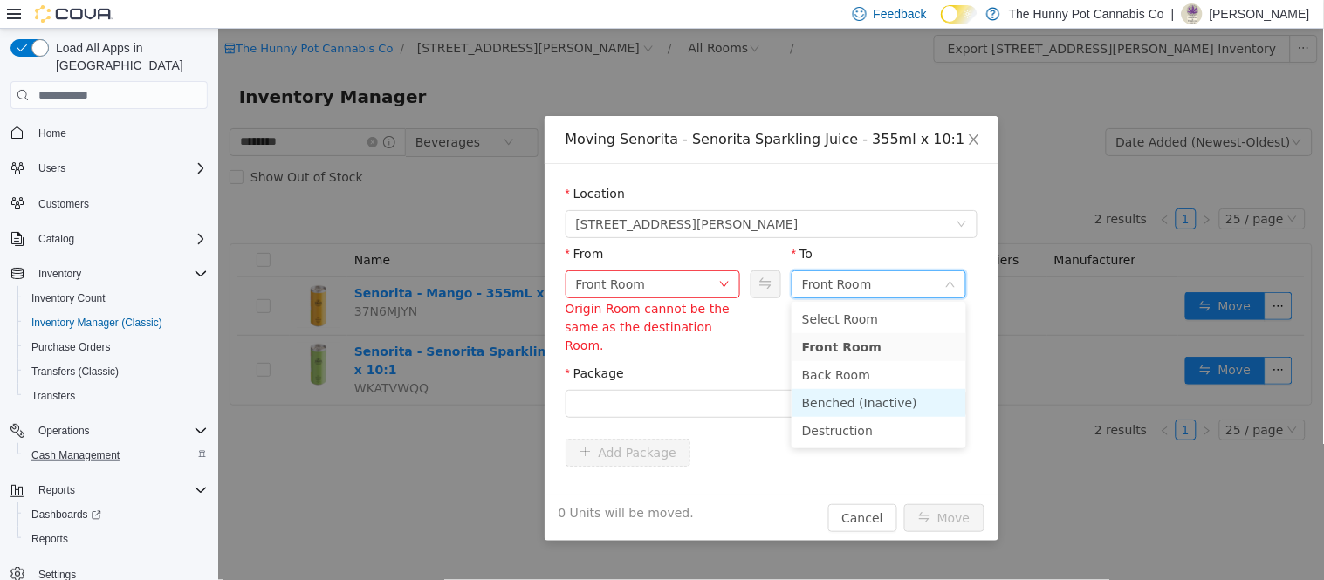
click at [849, 395] on li "Benched (Inactive)" at bounding box center [878, 403] width 175 height 28
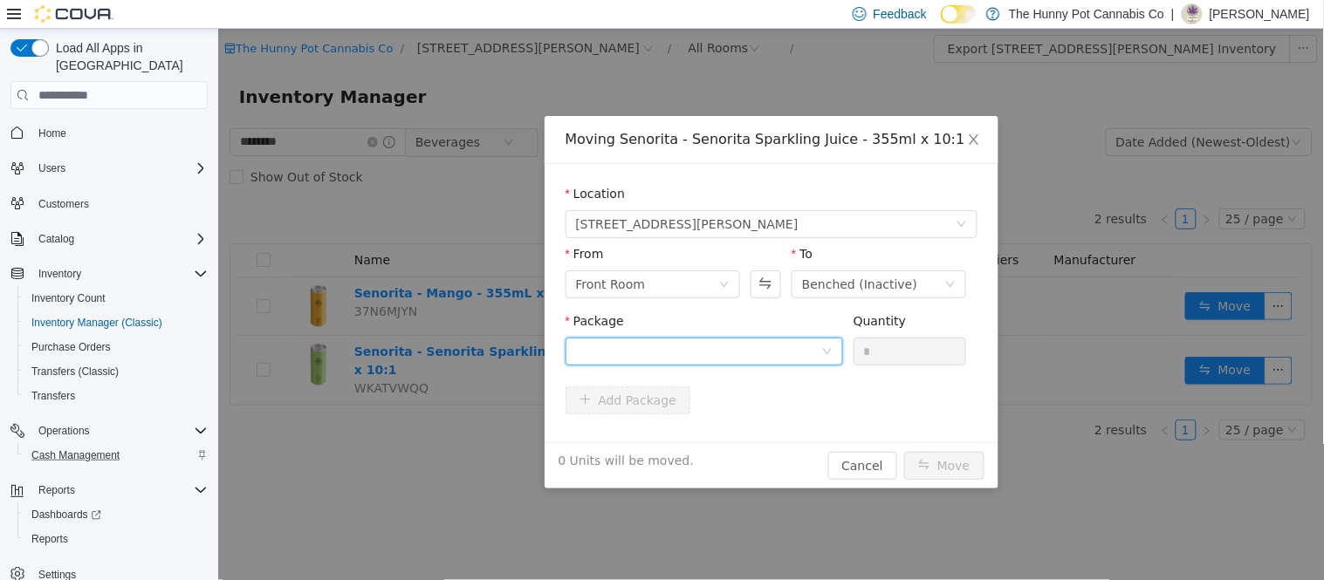
click at [656, 347] on div at bounding box center [697, 352] width 245 height 26
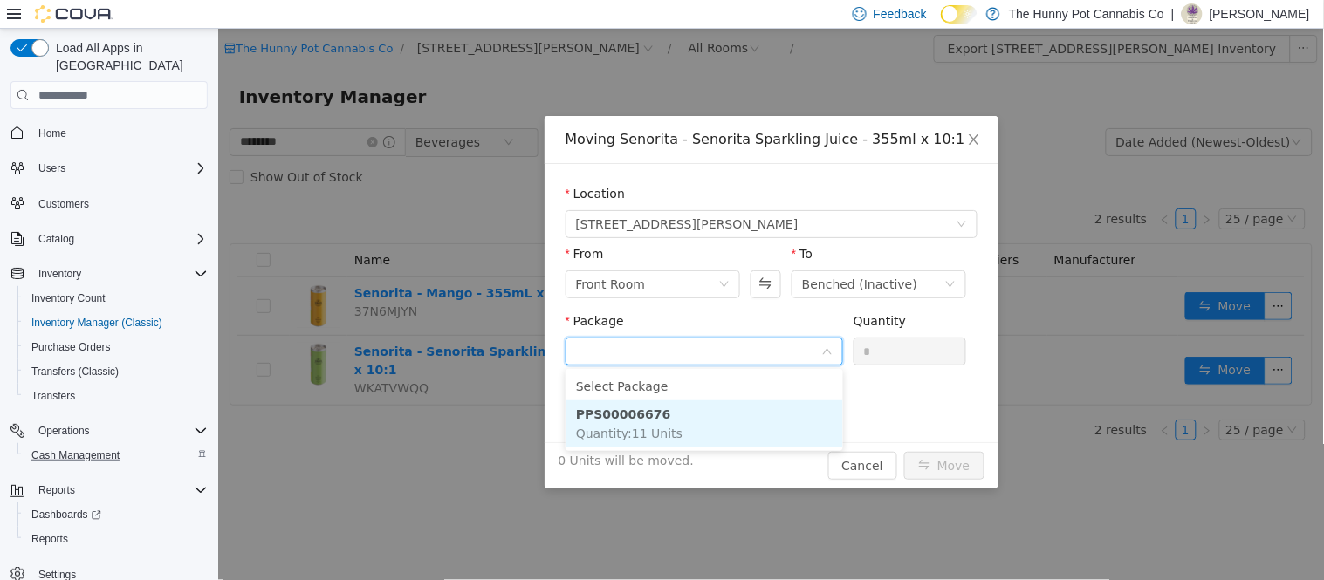
click at [650, 429] on span "Quantity : 11 Units" at bounding box center [628, 434] width 106 height 14
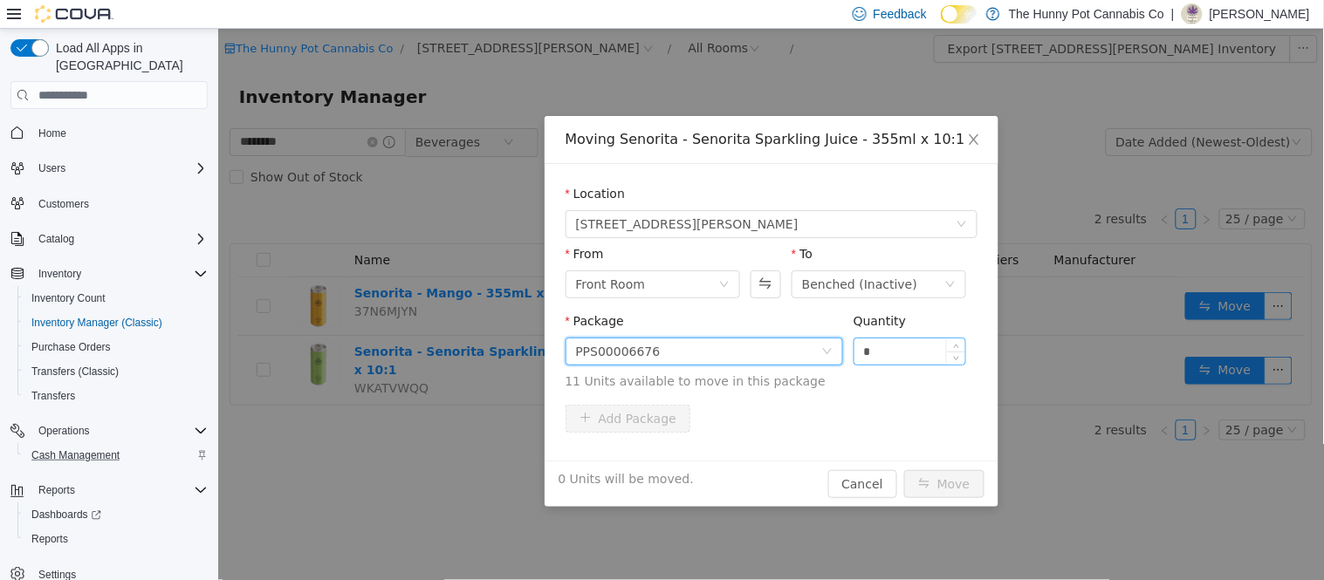
click at [892, 349] on input "*" at bounding box center [910, 352] width 112 height 26
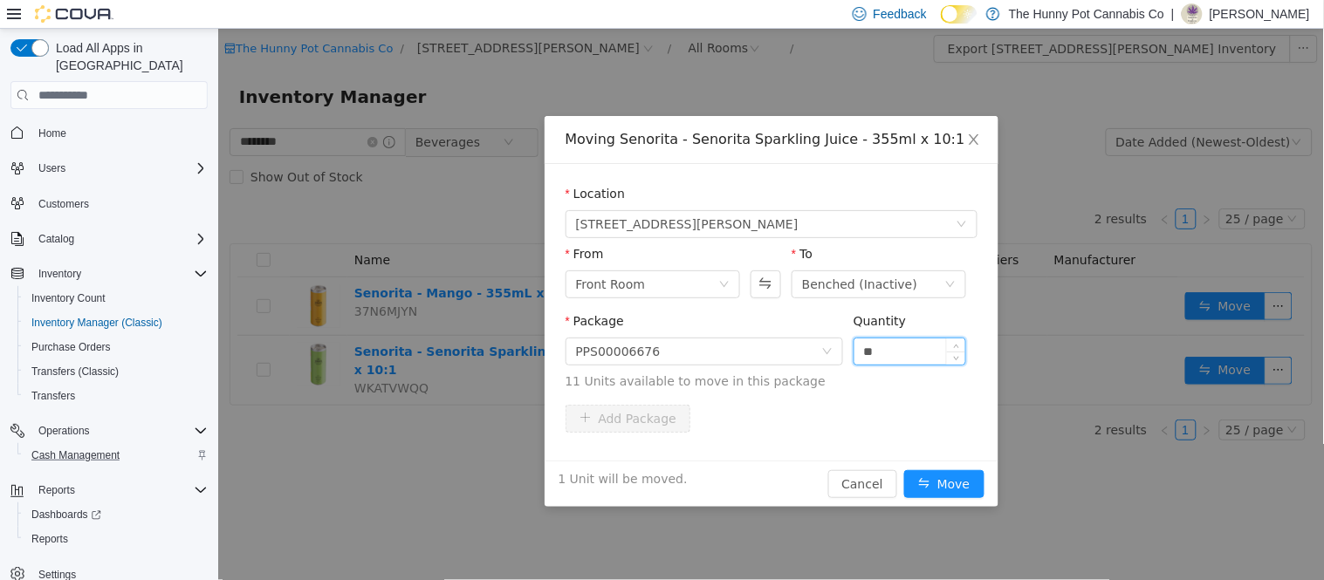
type input "**"
click at [903, 470] on button "Move" at bounding box center [943, 484] width 80 height 28
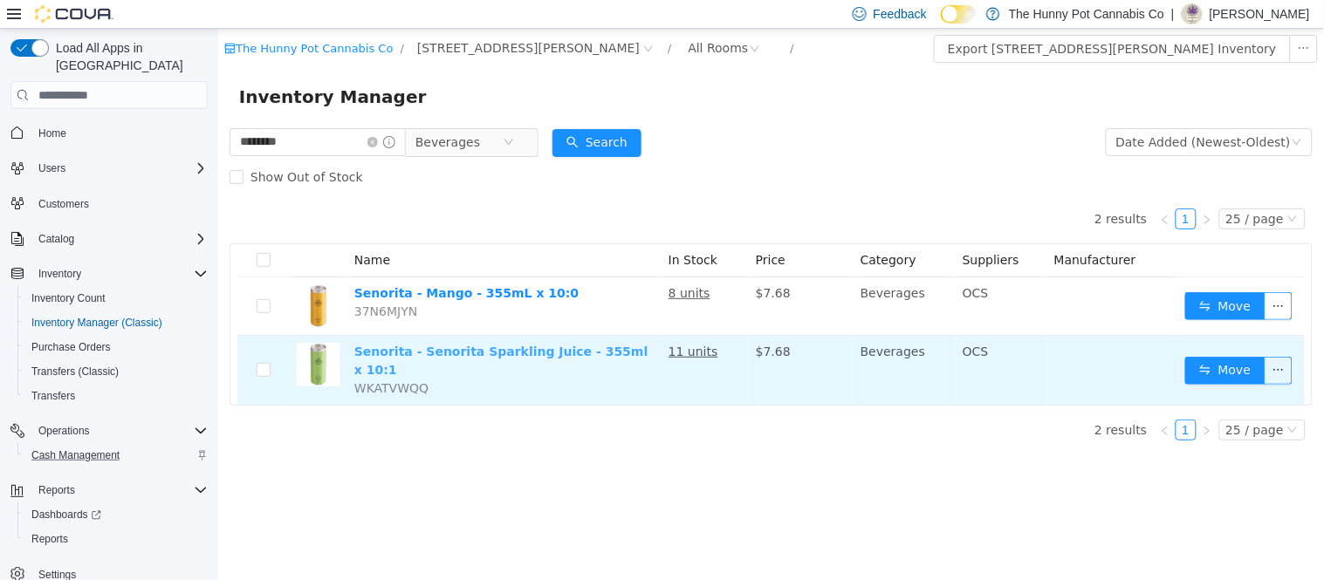
click at [450, 349] on link "Senorita - Senorita Sparkling Juice - 355ml x 10:1" at bounding box center [500, 361] width 294 height 32
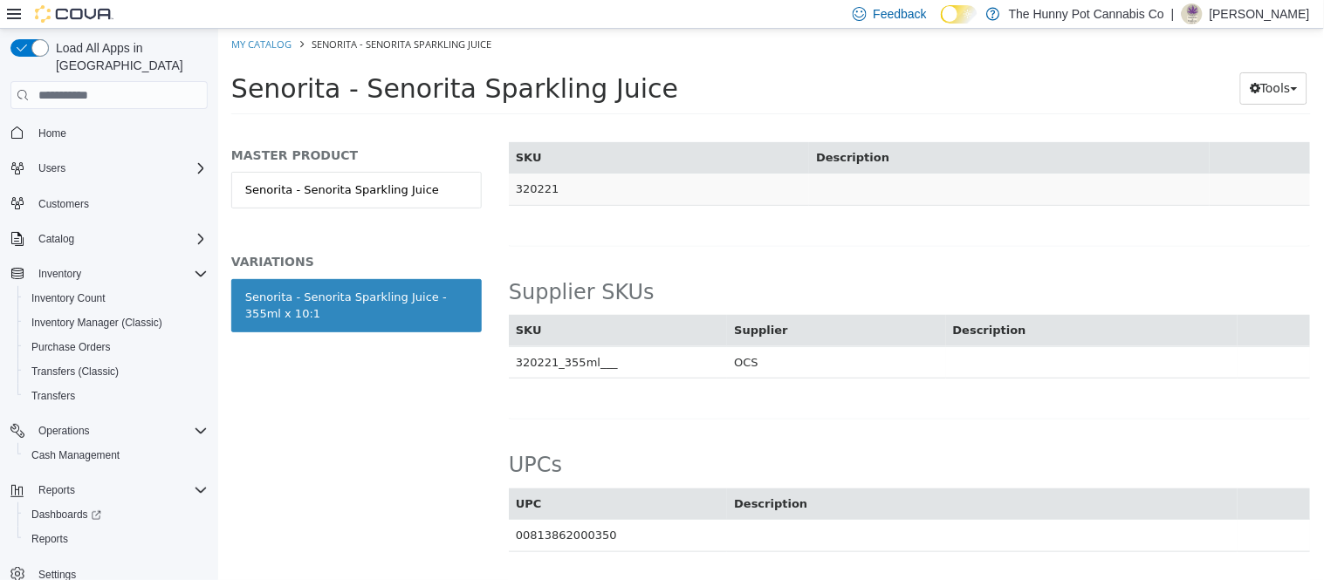
scroll to position [2036, 0]
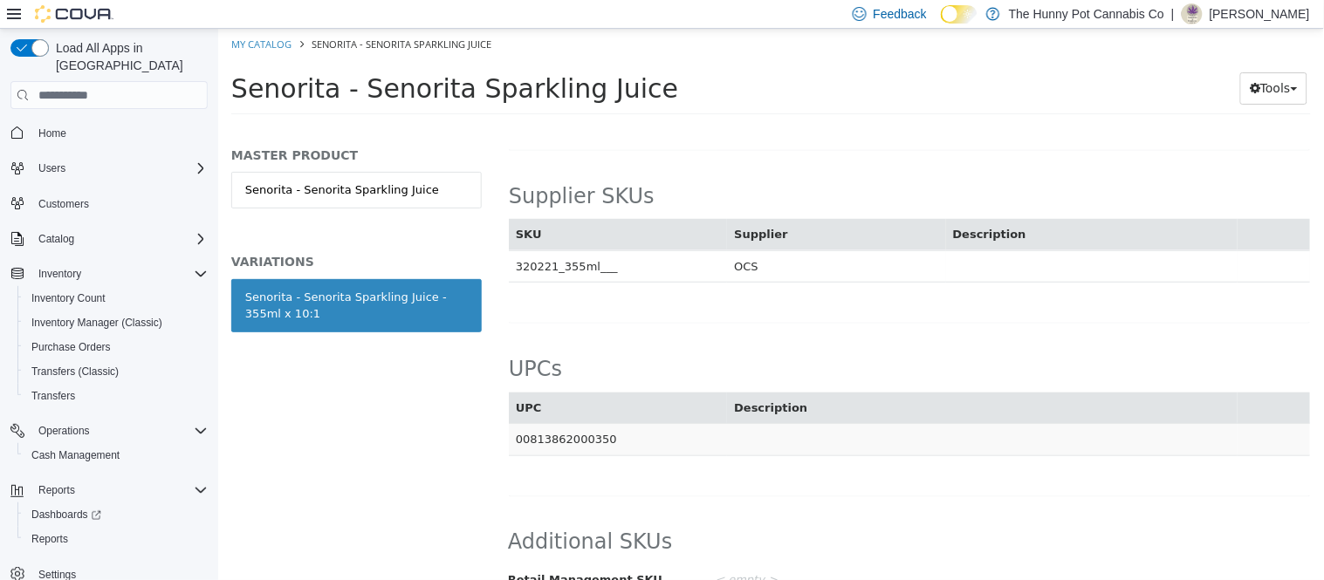
drag, startPoint x: 516, startPoint y: 436, endPoint x: 614, endPoint y: 432, distance: 98.7
click at [614, 432] on td "00813862000350" at bounding box center [617, 440] width 218 height 32
copy td "00813862000350"
